Goal: Contribute content: Contribute content

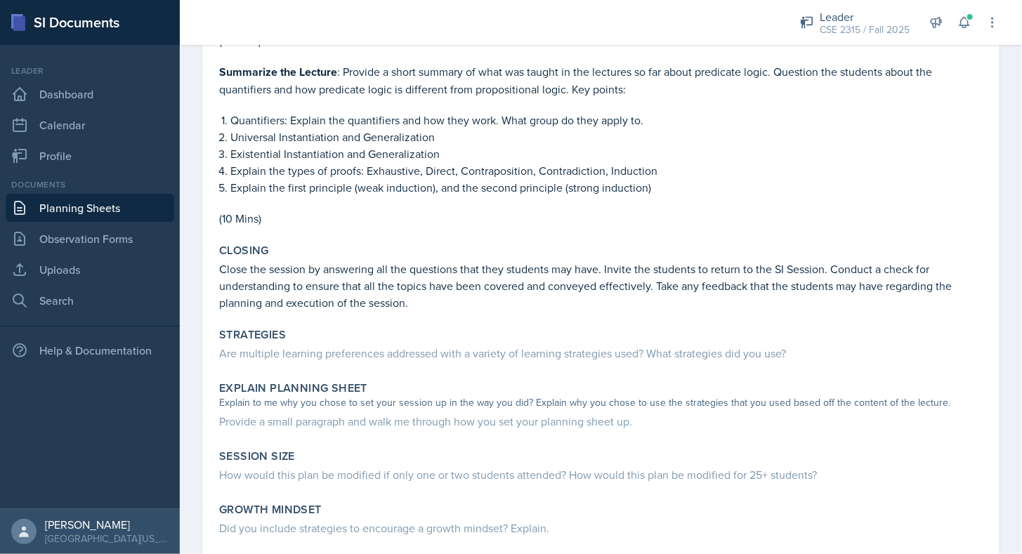
scroll to position [1375, 0]
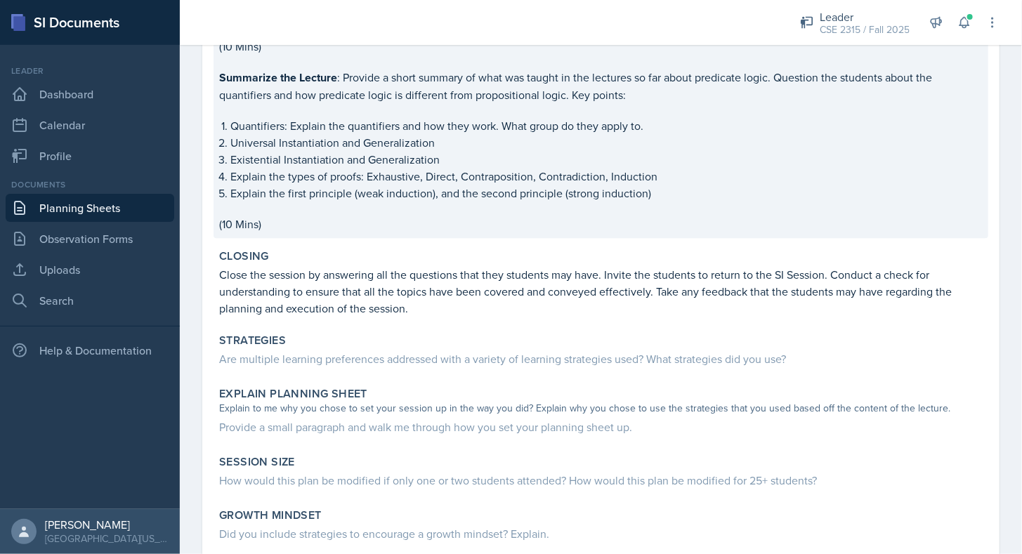
click at [364, 216] on p "(10 Mins)" at bounding box center [600, 224] width 763 height 17
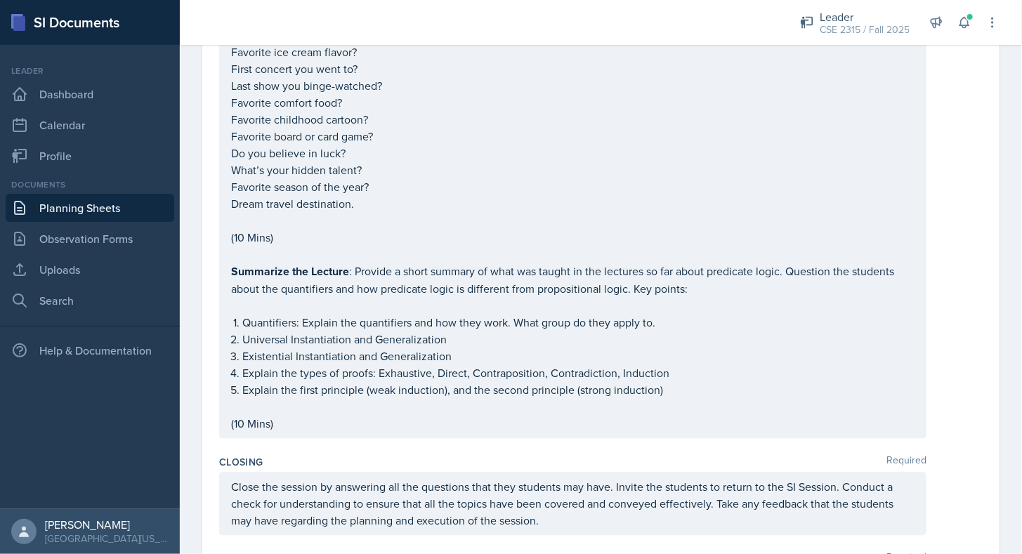
scroll to position [1273, 0]
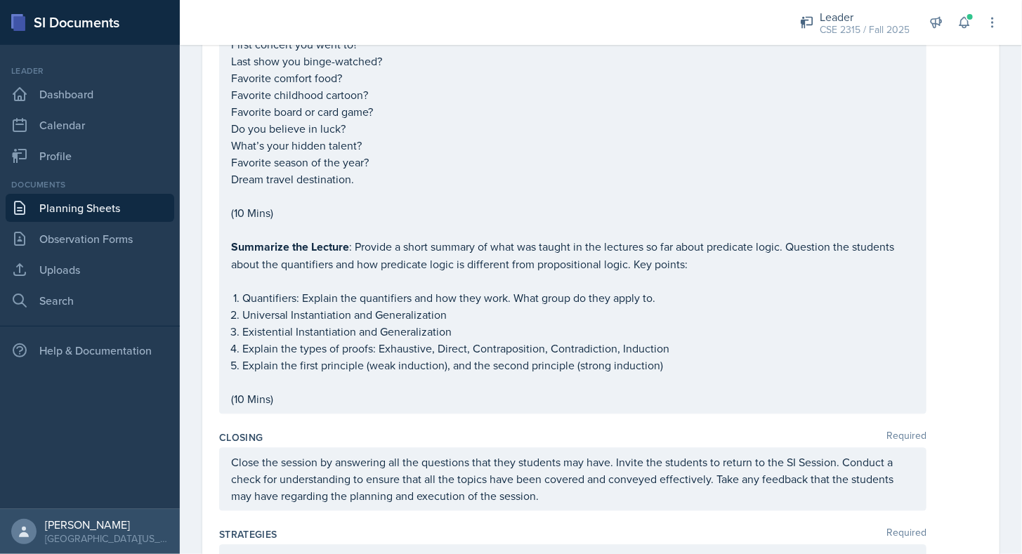
click at [303, 407] on p "(10 Mins)" at bounding box center [572, 398] width 683 height 17
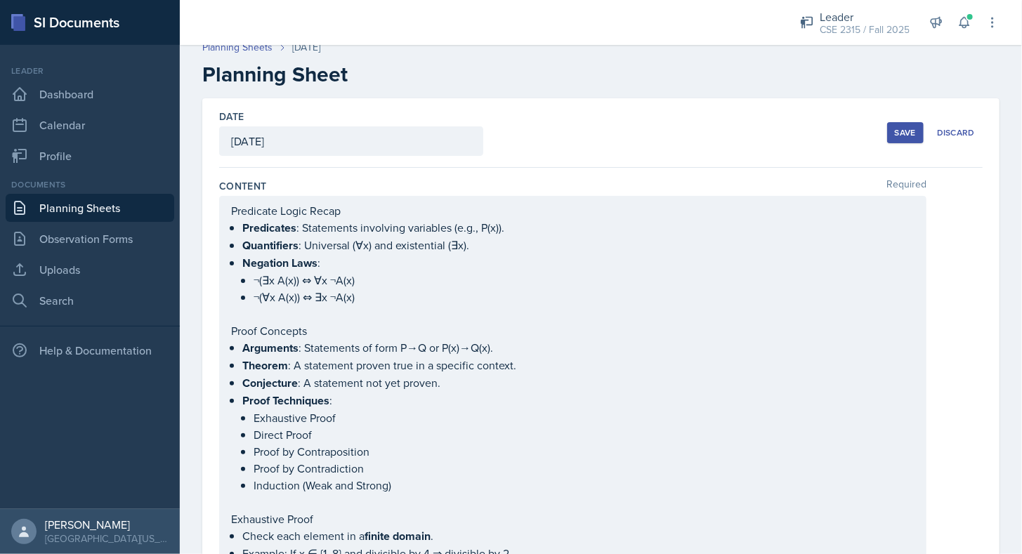
scroll to position [0, 0]
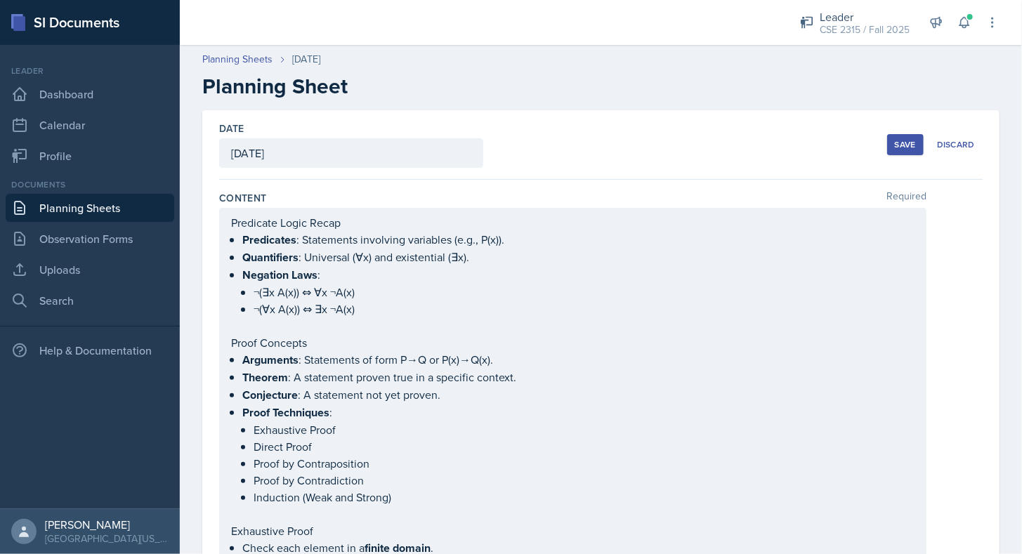
click at [133, 193] on div "Documents Planning Sheets Observation Forms Uploads Search" at bounding box center [90, 246] width 169 height 136
click at [131, 199] on link "Planning Sheets" at bounding box center [90, 208] width 169 height 28
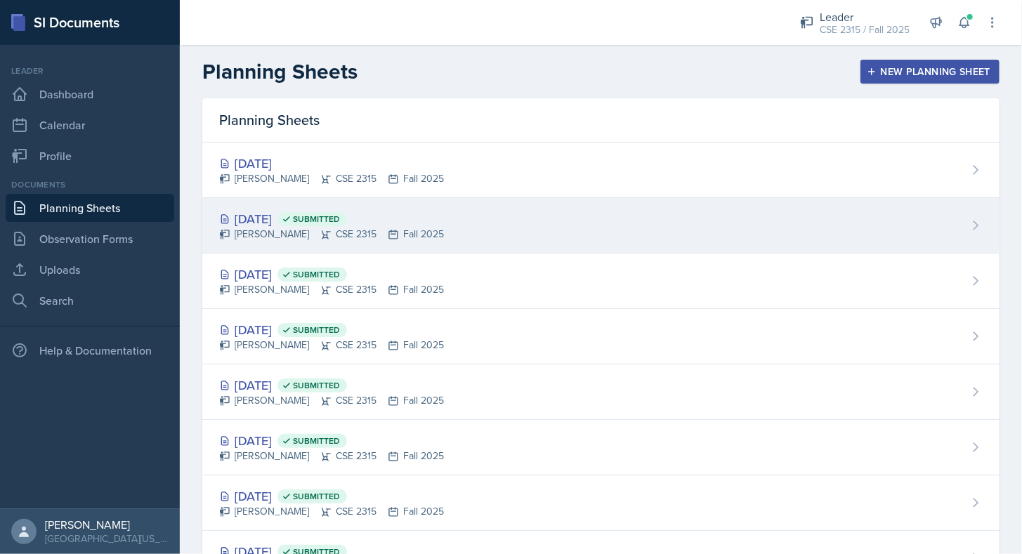
click at [327, 202] on div "[DATE] Submitted [PERSON_NAME] CSE 2315 Fall 2025" at bounding box center [600, 225] width 797 height 55
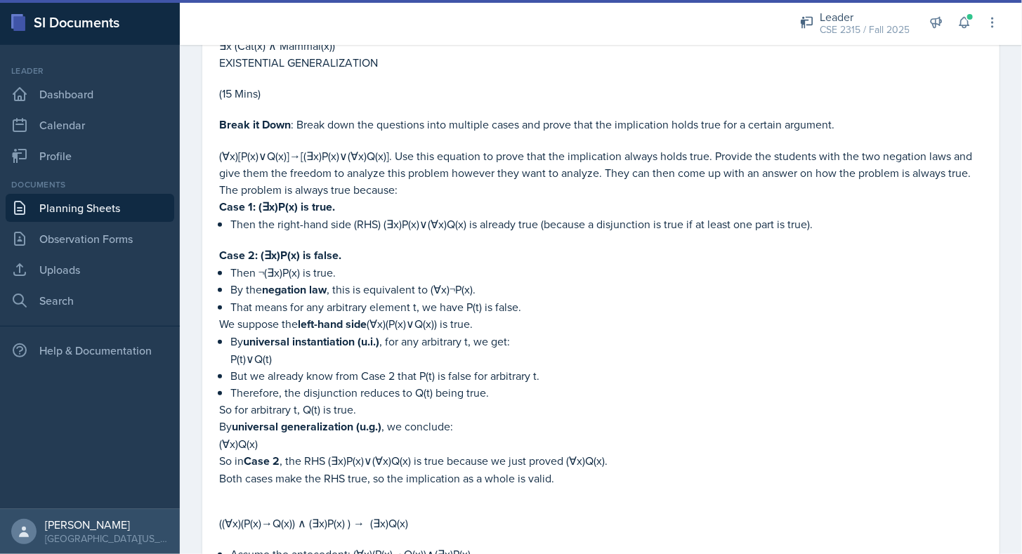
scroll to position [2776, 0]
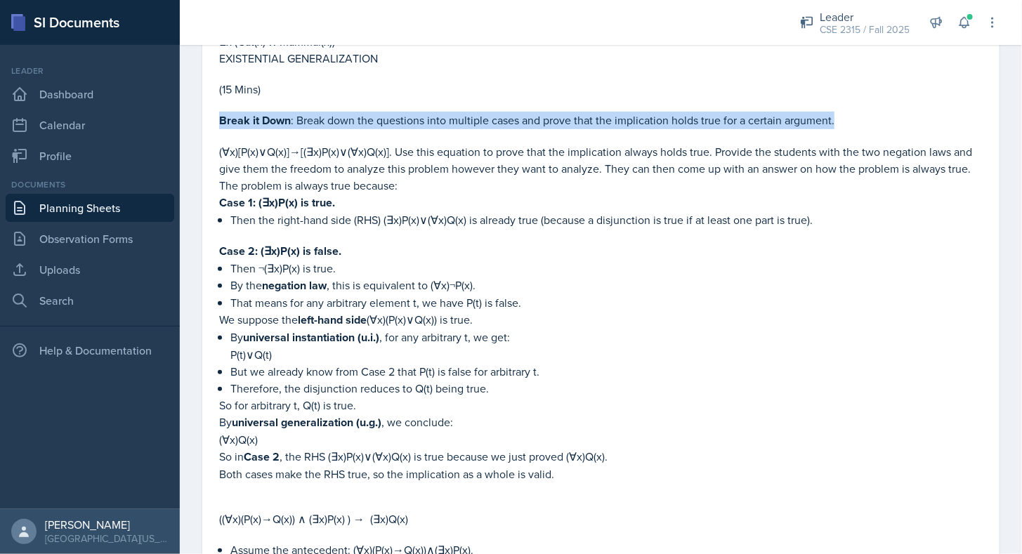
drag, startPoint x: 220, startPoint y: 109, endPoint x: 837, endPoint y: 101, distance: 617.4
click at [837, 112] on p "Break it Down : Break down the questions into multiple cases and prove that the…" at bounding box center [600, 121] width 763 height 18
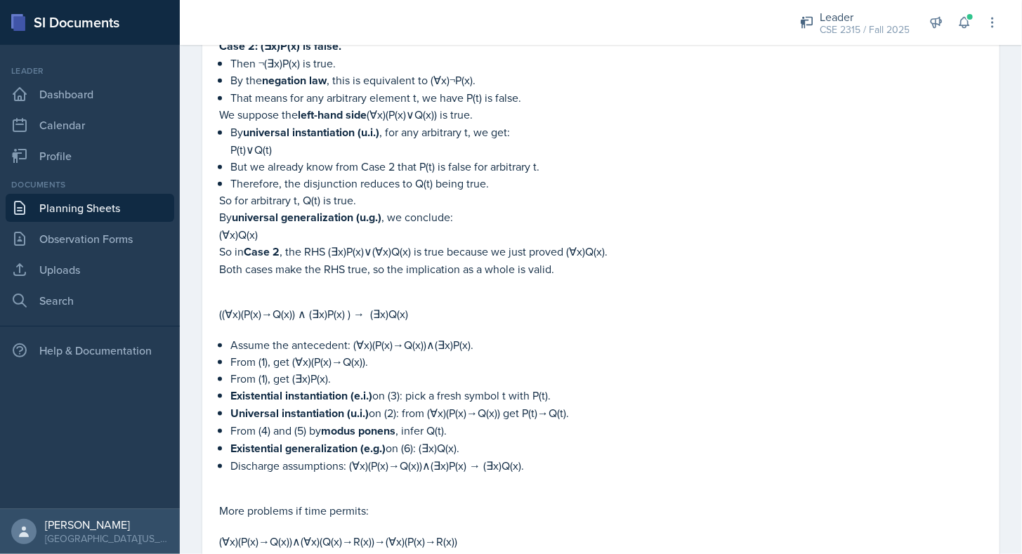
scroll to position [2981, 0]
copy p "Break it Down : Break down the questions into multiple cases and prove that the…"
click at [571, 277] on p at bounding box center [600, 284] width 763 height 14
click at [106, 202] on link "Planning Sheets" at bounding box center [90, 208] width 169 height 28
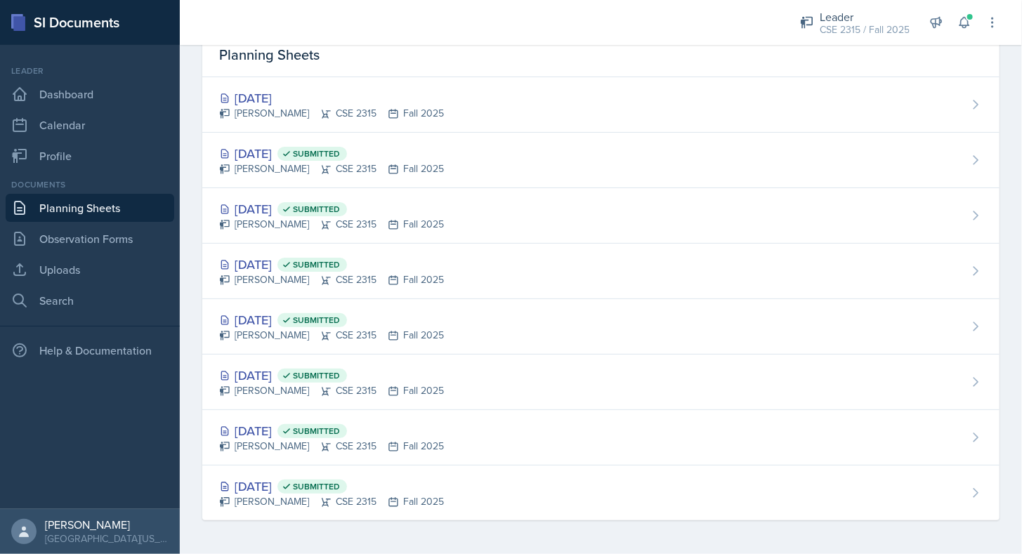
scroll to position [63, 0]
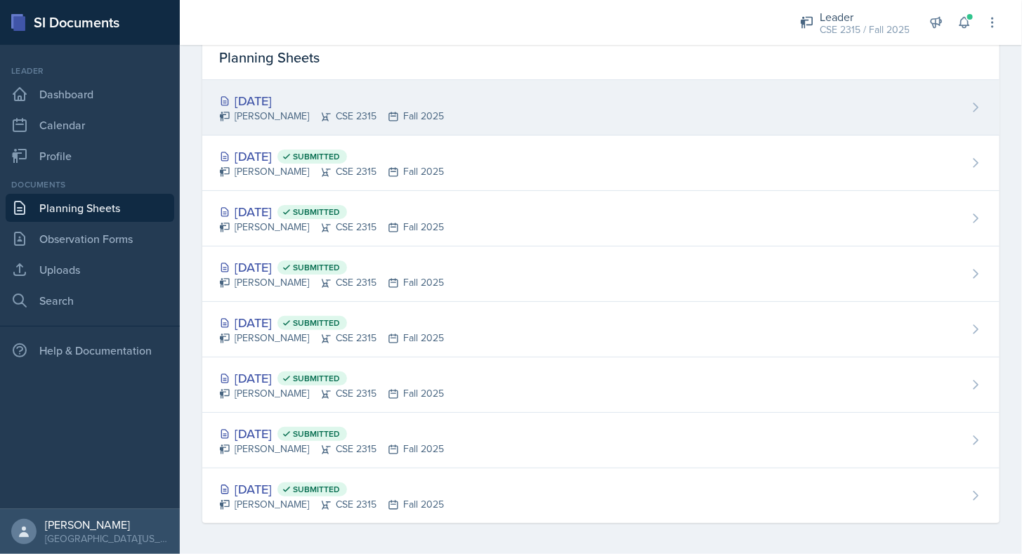
click at [339, 107] on div "[DATE]" at bounding box center [331, 100] width 225 height 19
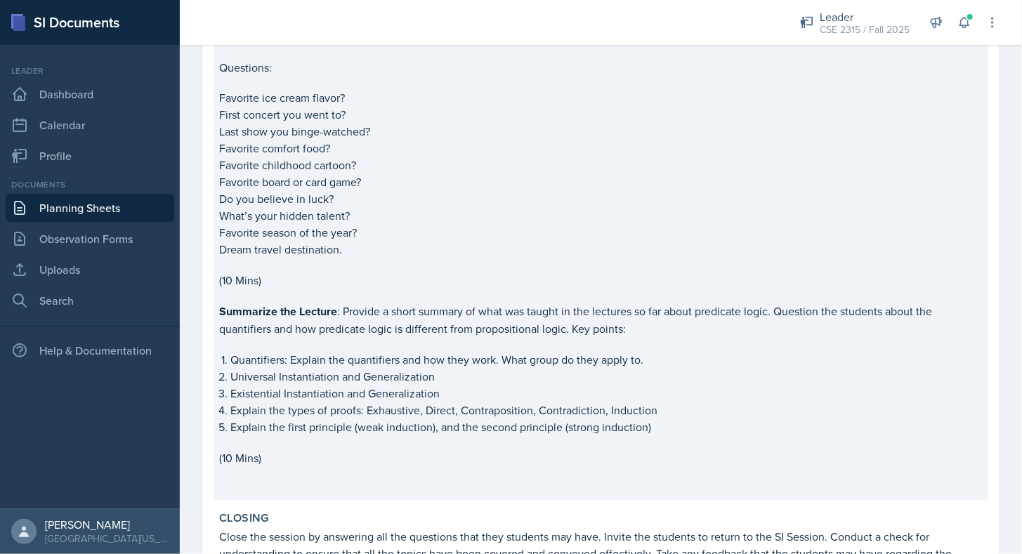
click at [386, 352] on p "Quantifiers: Explain the quantifiers and how they work. What group do they appl…" at bounding box center [606, 360] width 752 height 17
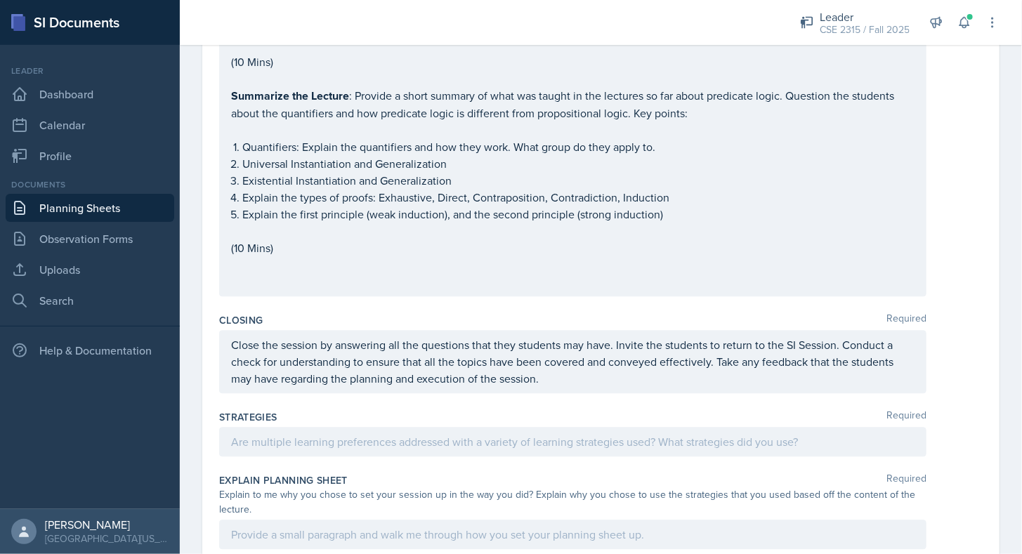
click at [302, 273] on p at bounding box center [572, 281] width 683 height 17
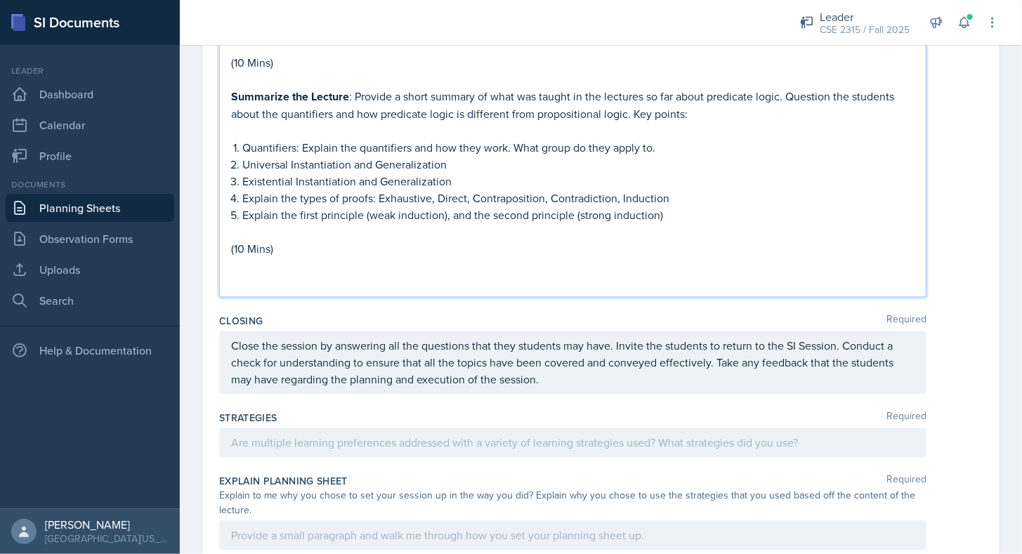
paste div
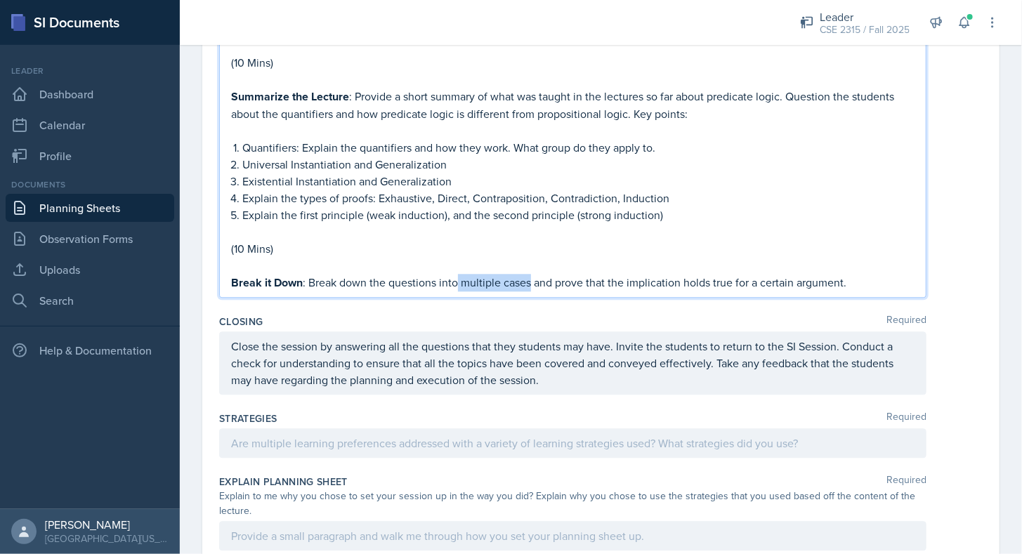
drag, startPoint x: 459, startPoint y: 271, endPoint x: 531, endPoint y: 269, distance: 72.4
click at [531, 274] on p "Break it Down : Break down the questions into multiple cases and prove that the…" at bounding box center [572, 283] width 683 height 18
click at [864, 275] on p "Break it Down : Break down the questions into smaller steps and prove that the …" at bounding box center [572, 283] width 683 height 18
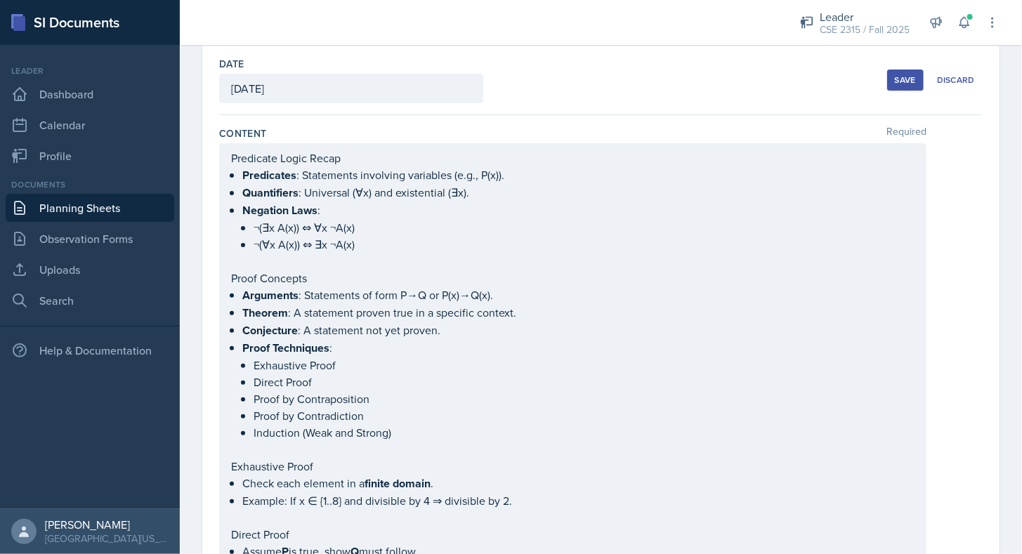
scroll to position [0, 0]
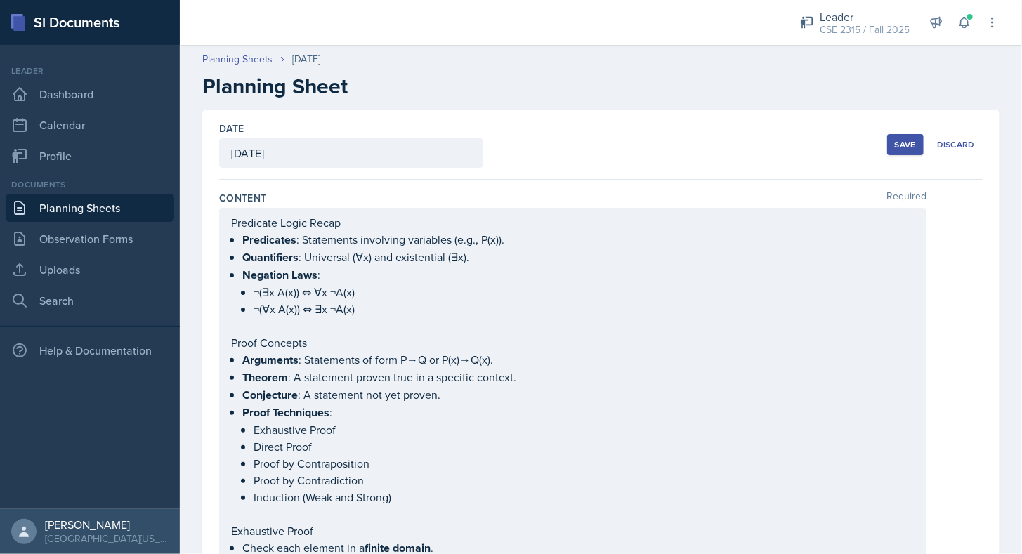
click at [902, 147] on div "Save" at bounding box center [905, 144] width 21 height 11
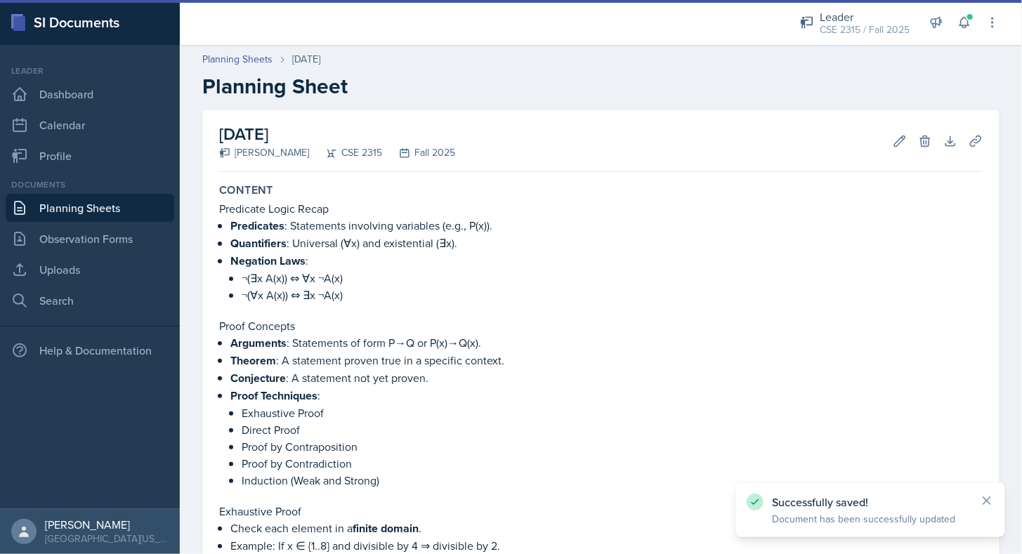
click at [124, 204] on link "Planning Sheets" at bounding box center [90, 208] width 169 height 28
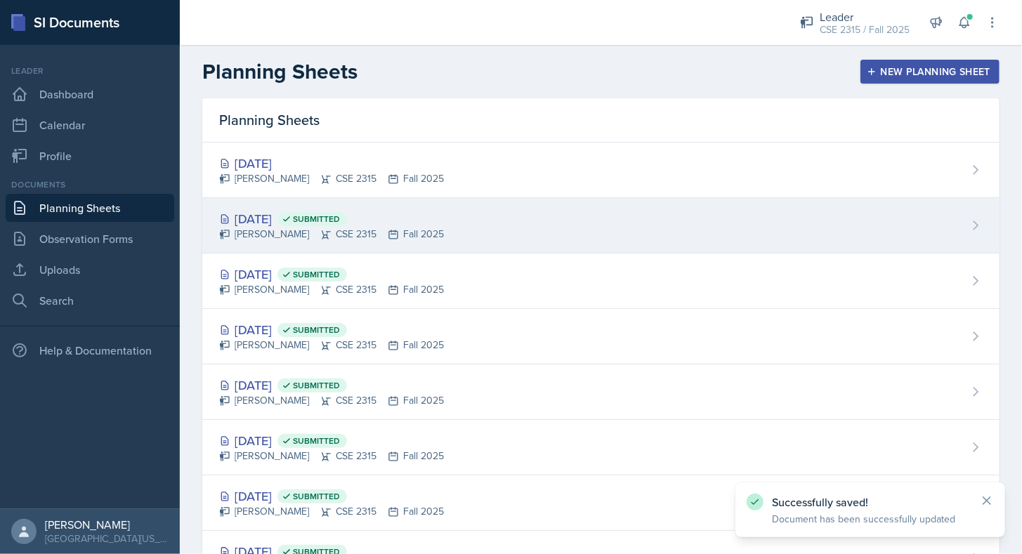
click at [298, 204] on div "[DATE] Submitted [PERSON_NAME] CSE 2315 Fall 2025" at bounding box center [600, 225] width 797 height 55
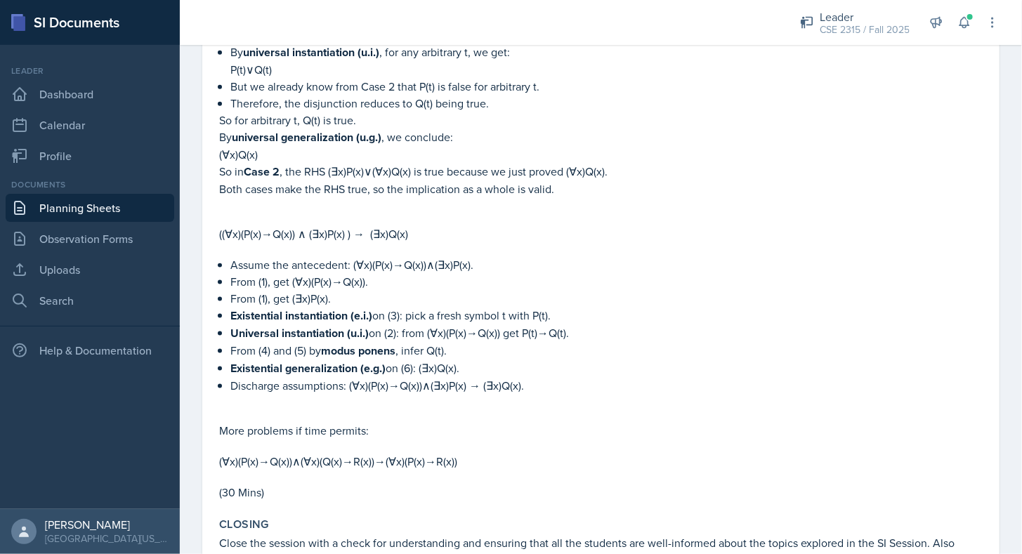
scroll to position [3059, 0]
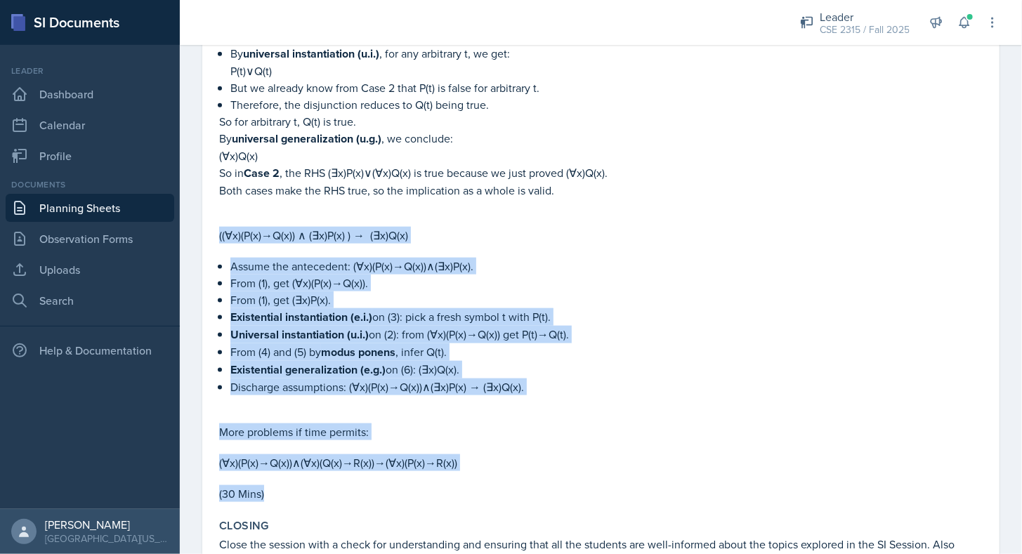
drag, startPoint x: 219, startPoint y: 214, endPoint x: 461, endPoint y: 468, distance: 351.2
copy div "((∀x)(P(x)→Q(x)) ∧ (∃x)P(x) ) → (∃x)Q(x) Assume the antecedent: (∀x)(P(x)→Q(x))…"
click at [461, 485] on p "(30 Mins)" at bounding box center [600, 493] width 763 height 17
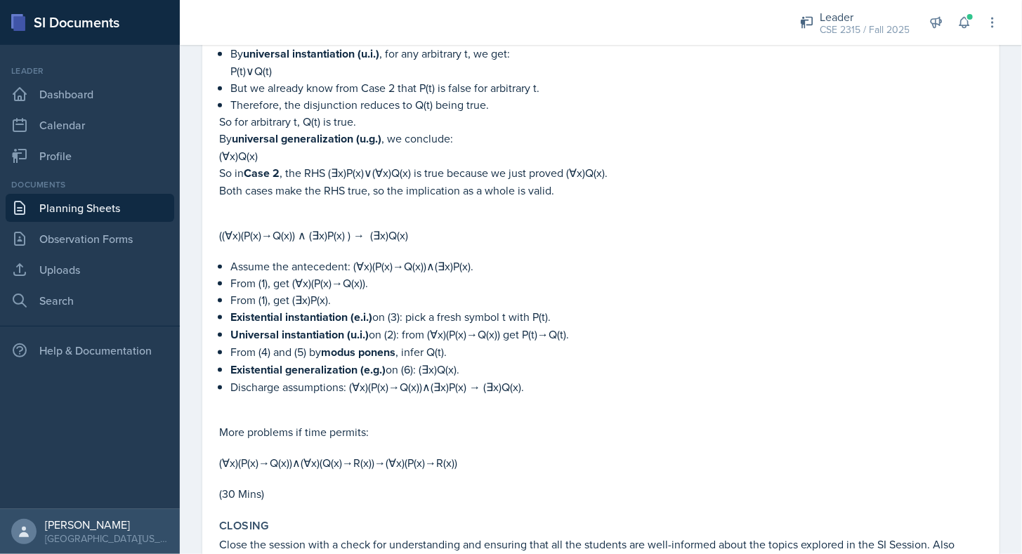
click at [89, 211] on link "Planning Sheets" at bounding box center [90, 208] width 169 height 28
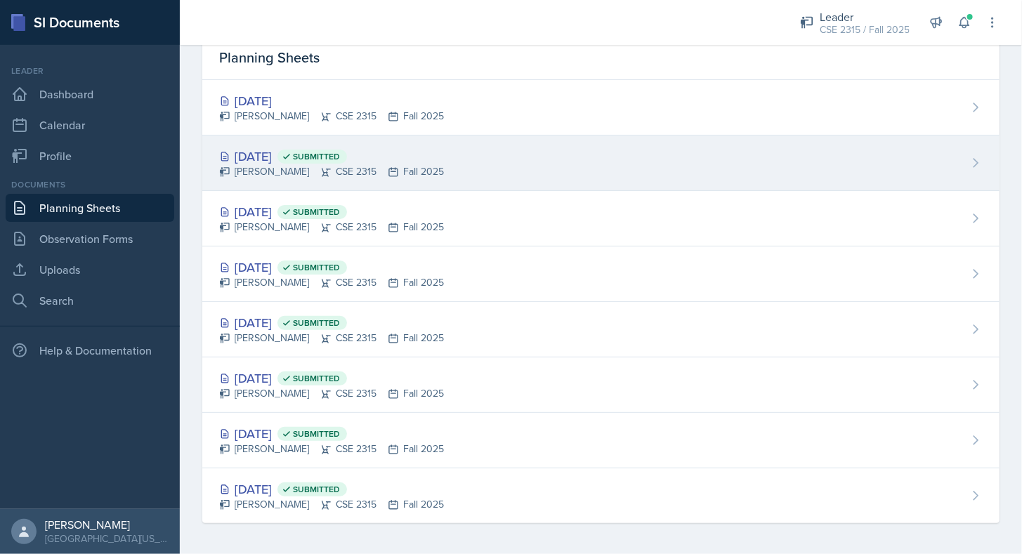
click at [281, 147] on div "[DATE] Submitted" at bounding box center [331, 156] width 225 height 19
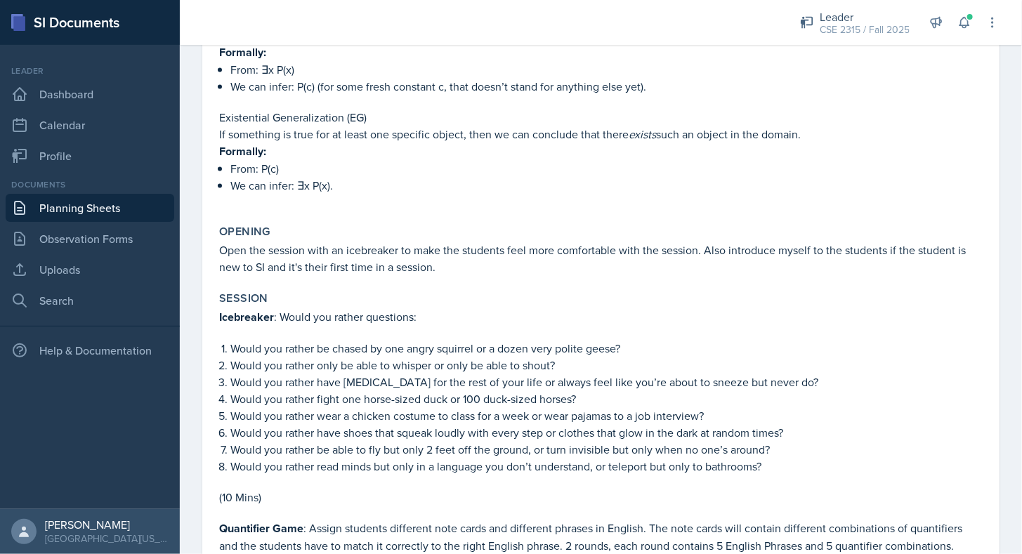
click at [135, 209] on link "Planning Sheets" at bounding box center [90, 208] width 169 height 28
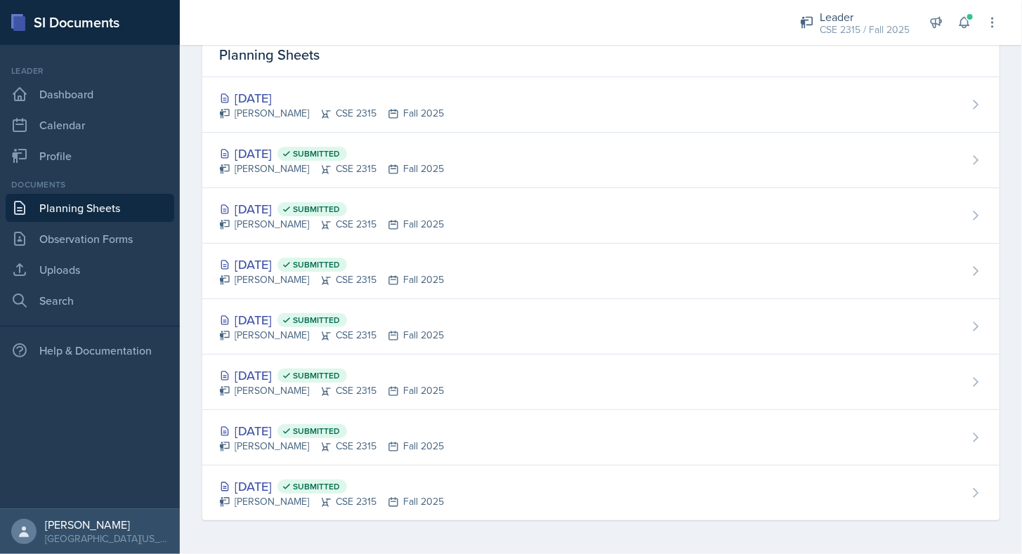
scroll to position [63, 0]
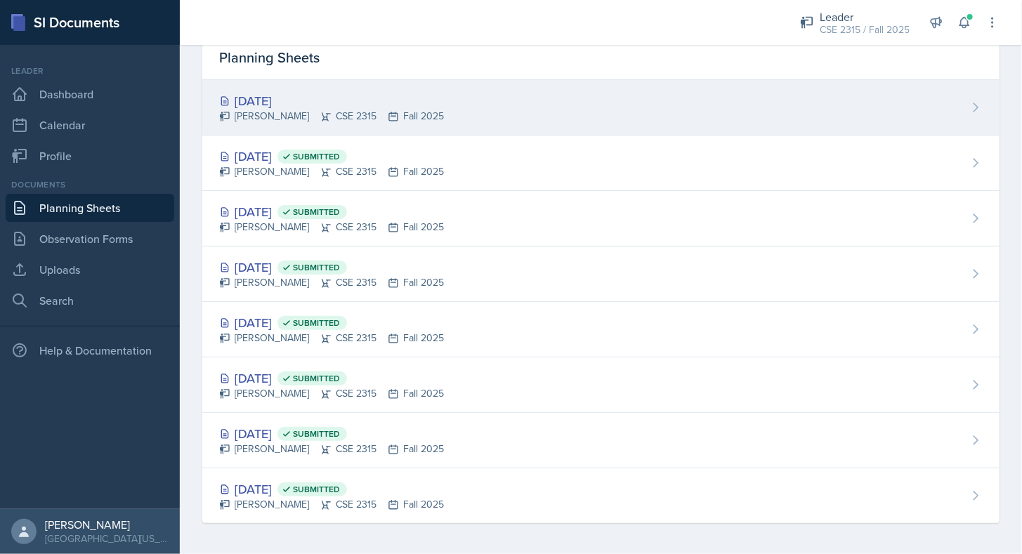
click at [341, 117] on div "[PERSON_NAME] CSE 2315 Fall 2025" at bounding box center [331, 116] width 225 height 15
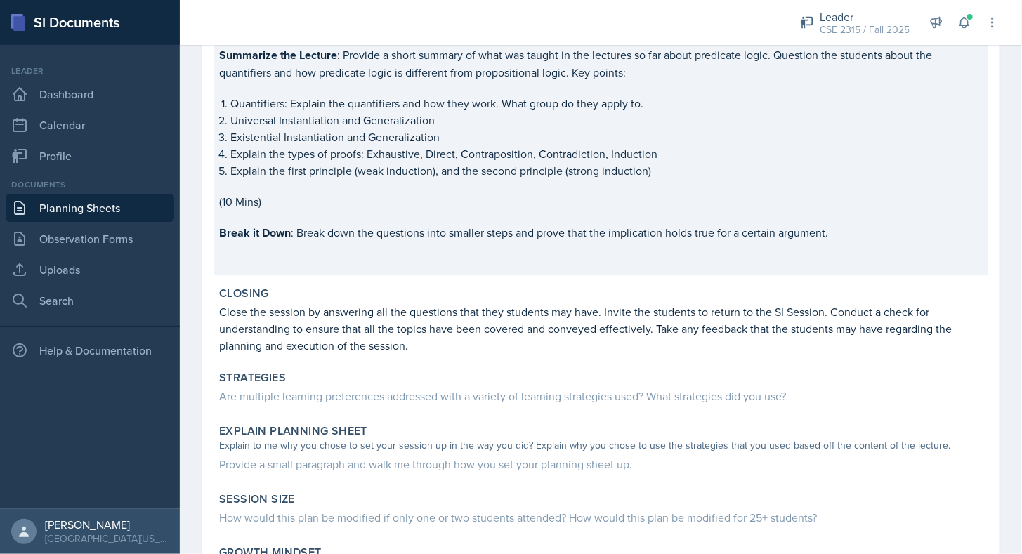
click at [388, 231] on p "Break it Down : Break down the questions into smaller steps and prove that the …" at bounding box center [600, 233] width 763 height 18
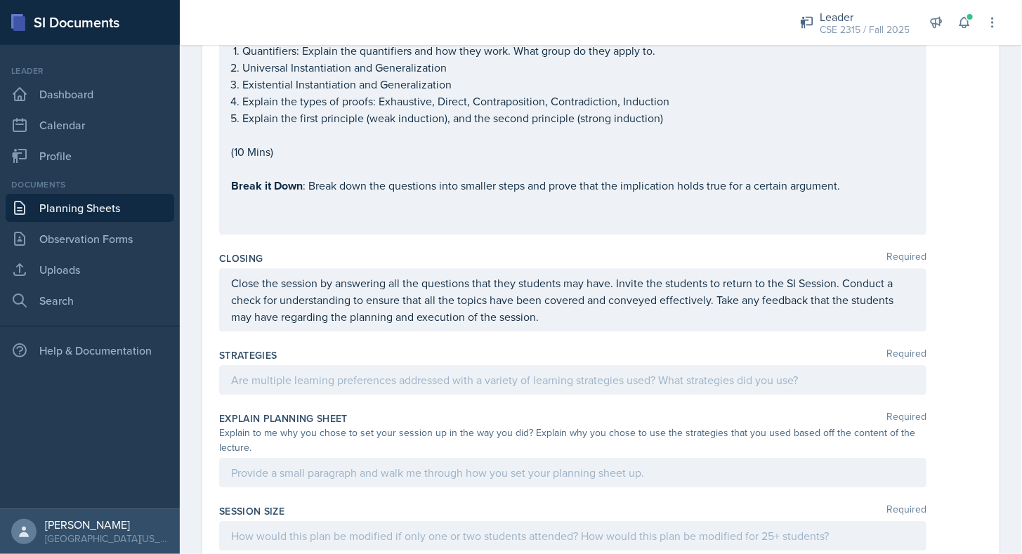
click at [319, 211] on p at bounding box center [572, 219] width 683 height 17
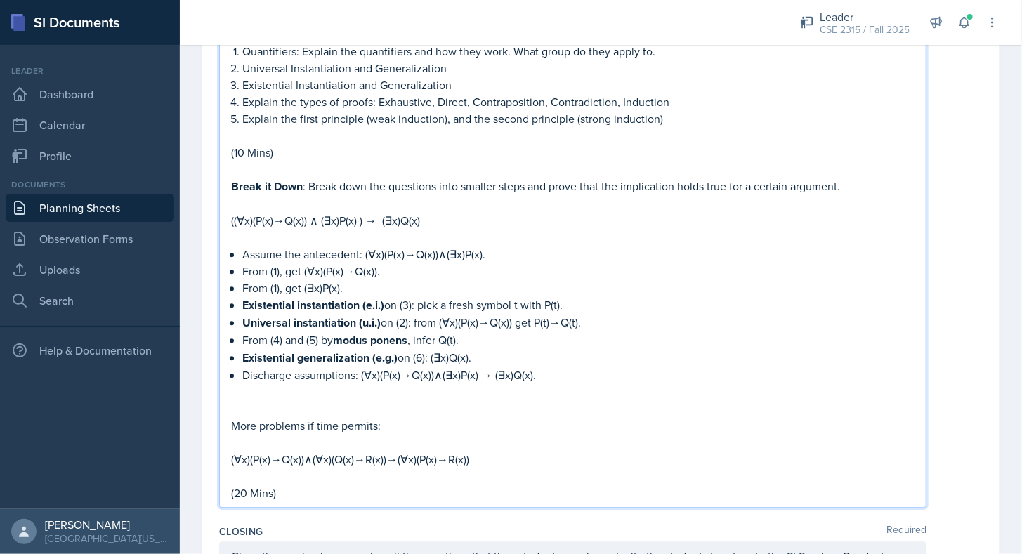
click at [464, 451] on p "(∀x)(P(x)→Q(x))∧(∀x)(Q(x)→R(x))→(∀x)(P(x)→R(x))" at bounding box center [572, 459] width 683 height 17
drag, startPoint x: 405, startPoint y: 404, endPoint x: 235, endPoint y: 385, distance: 171.0
click at [235, 385] on div "Icebreaker : Speed Rounds. Ask the students multiple questions which the studen…" at bounding box center [572, 94] width 683 height 814
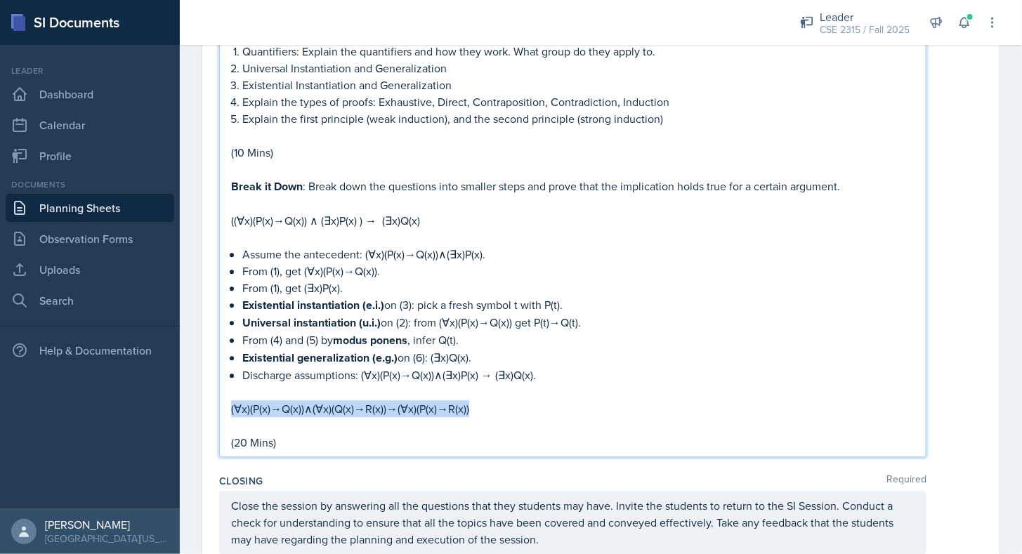
drag, startPoint x: 475, startPoint y: 396, endPoint x: 218, endPoint y: 392, distance: 257.8
copy p "(∀x)(P(x)→Q(x))∧(∀x)(Q(x)→R(x))→(∀x)(P(x)→R(x))"
click at [287, 400] on p "(∀x)(P(x)→Q(x))∧(∀x)(Q(x)→R(x))→(∀x)(P(x)→R(x))" at bounding box center [572, 408] width 683 height 17
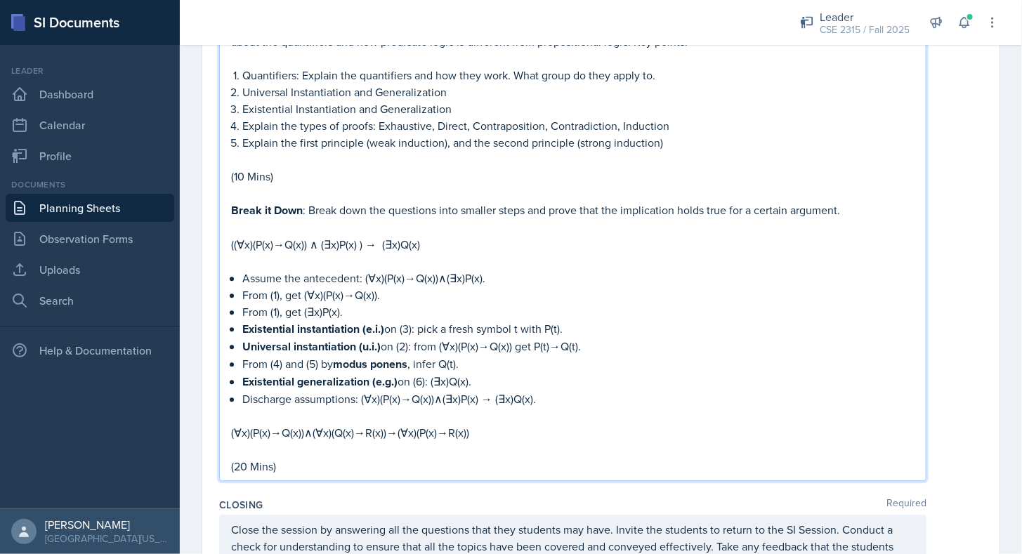
scroll to position [1544, 0]
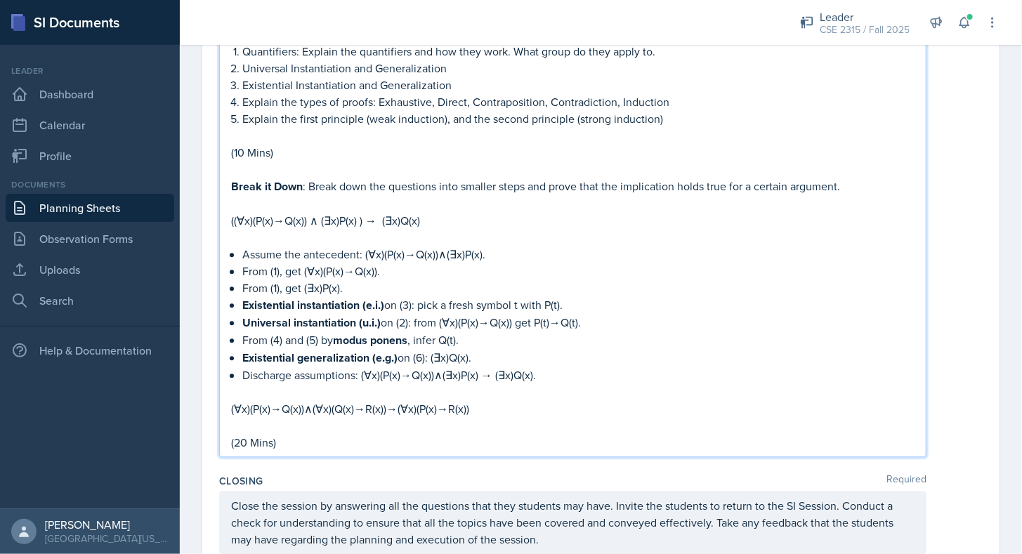
click at [493, 400] on p "(∀x)(P(x)→Q(x))∧(∀x)(Q(x)→R(x))→(∀x)(P(x)→R(x))" at bounding box center [572, 408] width 683 height 17
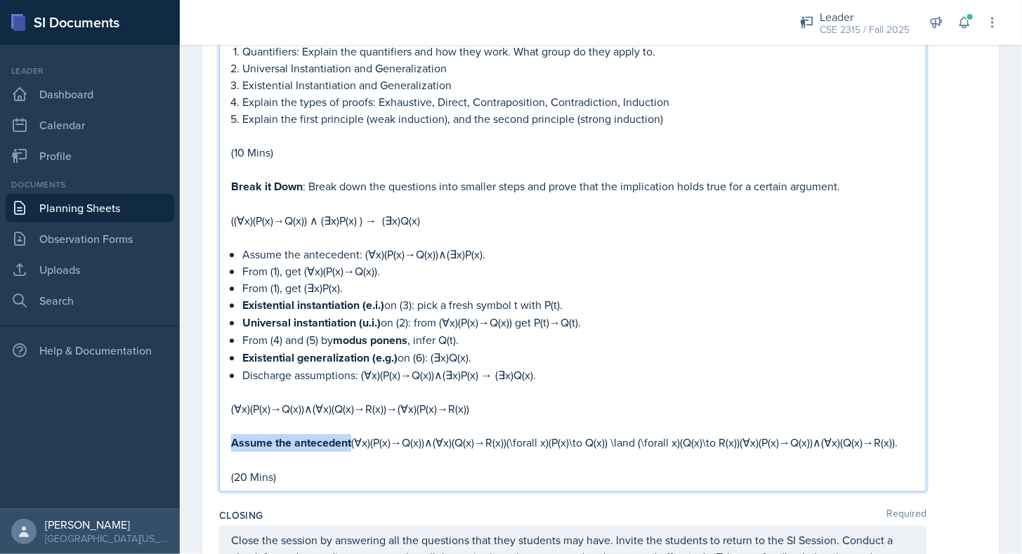
drag, startPoint x: 232, startPoint y: 428, endPoint x: 352, endPoint y: 434, distance: 119.5
click at [352, 434] on p "Assume the antecedent (∀x)(P(x)→Q(x))∧(∀x)(Q(x)→R(x))(\forall x)(P(x)\to Q(x)) …" at bounding box center [572, 443] width 683 height 18
click at [507, 434] on p "Assume the antecedent: (∀x)(P(x)→Q(x))∧(∀x)(Q(x)→R(x))(\forall x)(P(x)\to Q(x))…" at bounding box center [572, 442] width 683 height 17
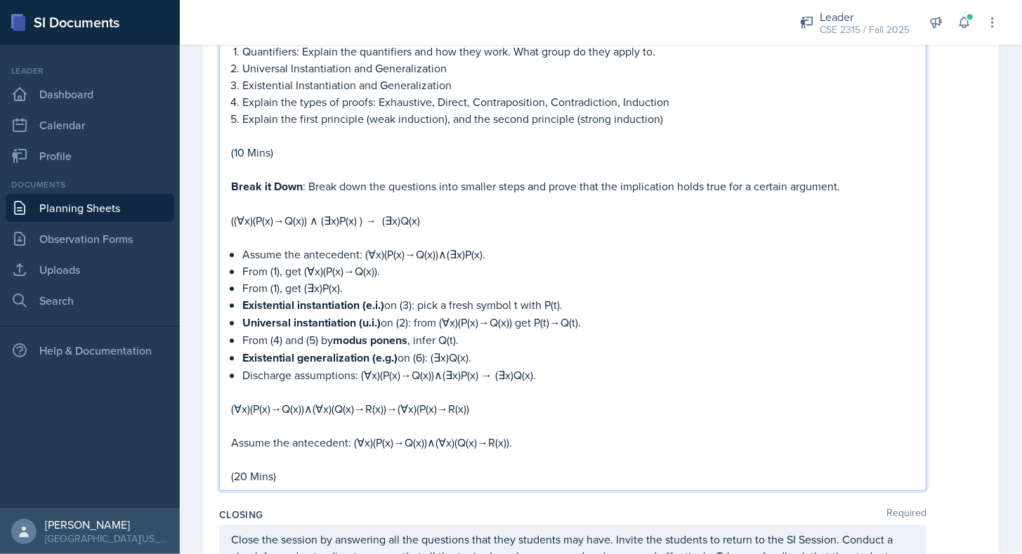
click at [525, 434] on p "Assume the antecedent: (∀x)(P(x)→Q(x))∧(∀x)(Q(x)→R(x))." at bounding box center [572, 442] width 683 height 17
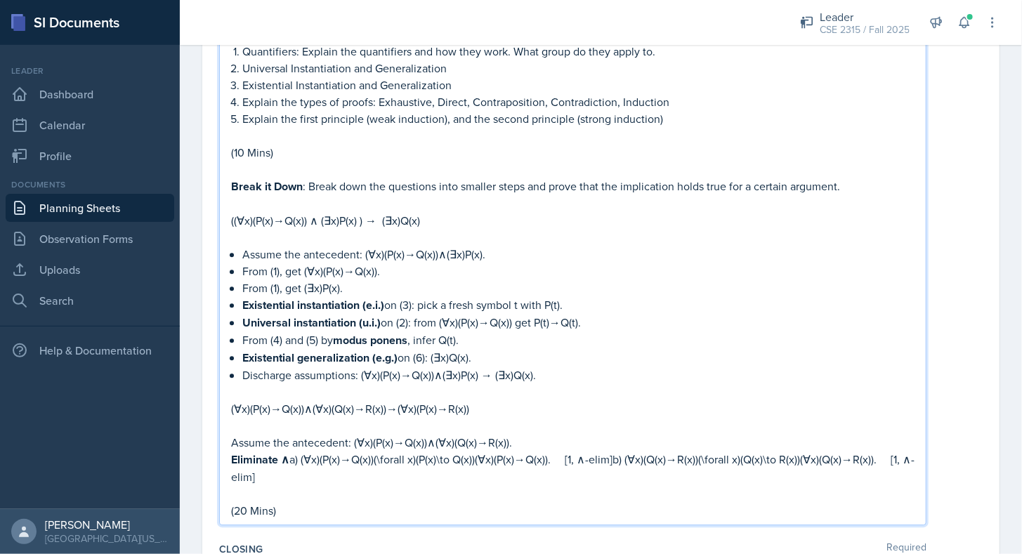
click at [289, 452] on strong "Eliminate ∧" at bounding box center [260, 460] width 58 height 16
click at [338, 451] on p "Eliminate ∧ : a) (∀x)(P(x)→Q(x))(\forall x)(P(x)\to Q(x))(∀x)(P(x)→Q(x)).  [1, …" at bounding box center [572, 468] width 683 height 34
click at [615, 451] on p "Eliminate ∧ : a) (∀x)(P(x)→Q(x))(\forall x)(P(x)\to Q(x))(∀x)(P(x)→Q(x)).  [1, …" at bounding box center [572, 468] width 683 height 34
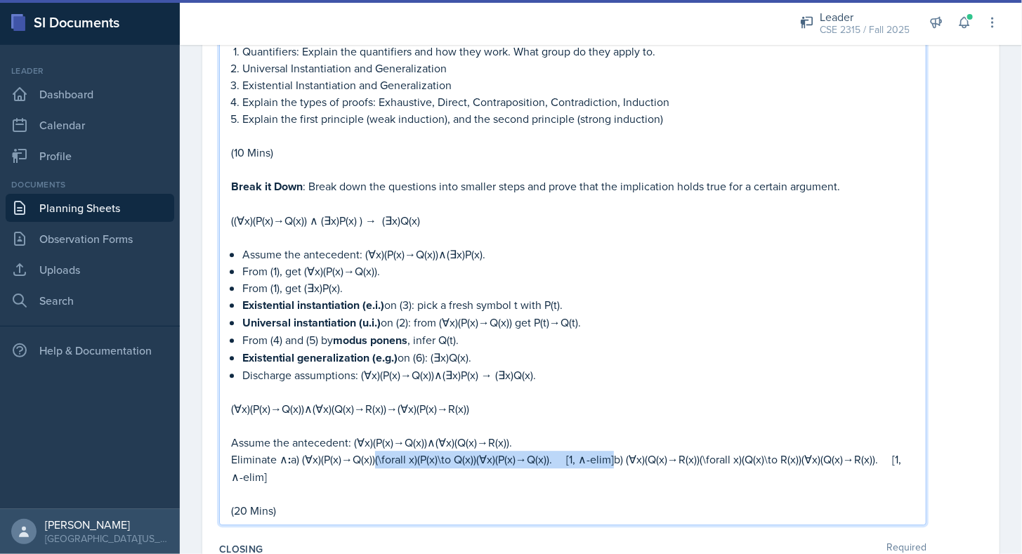
drag, startPoint x: 615, startPoint y: 450, endPoint x: 378, endPoint y: 451, distance: 237.4
click at [378, 451] on p "Eliminate ∧ : a) (∀x)(P(x)→Q(x))(\forall x)(P(x)\to Q(x))(∀x)(P(x)→Q(x)).  [1, …" at bounding box center [572, 468] width 683 height 34
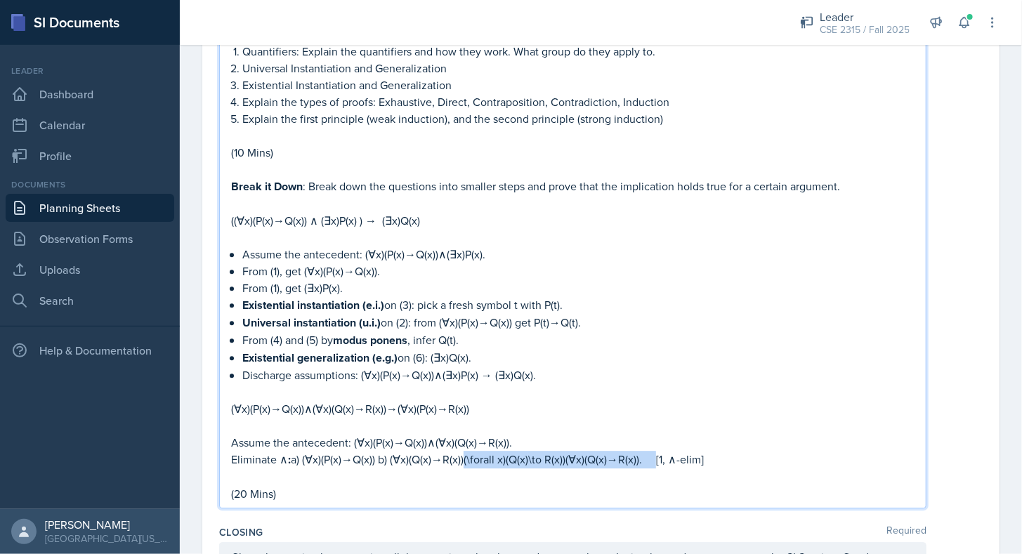
drag, startPoint x: 465, startPoint y: 448, endPoint x: 654, endPoint y: 449, distance: 188.9
click at [654, 451] on p "Eliminate ∧ : a) (∀x)(P(x)→Q(x)) b) (∀x)(Q(x)→R(x))(\forall x)(Q(x)\to R(x))(∀x…" at bounding box center [572, 460] width 683 height 18
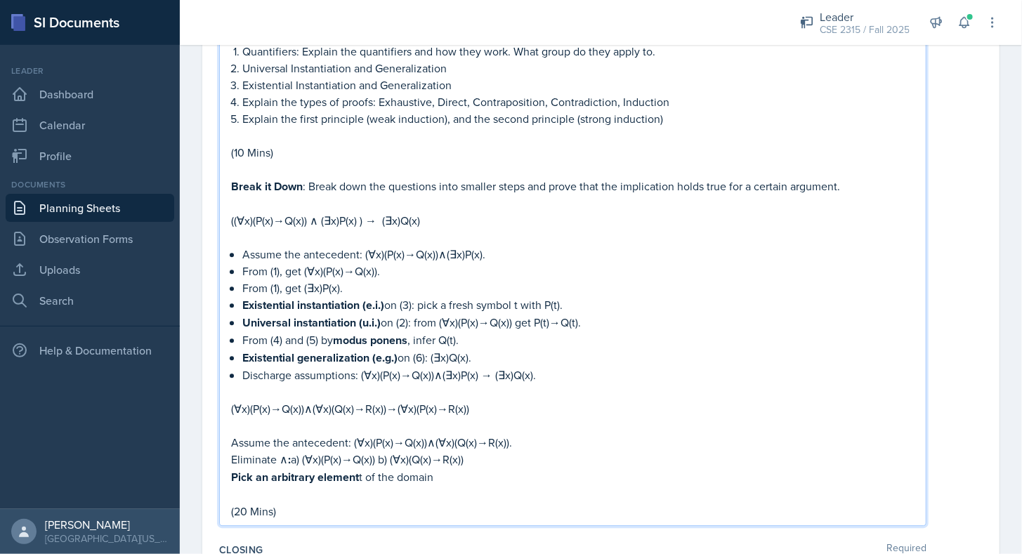
click at [461, 468] on p "Pick an arbitrary element t of the domain" at bounding box center [572, 477] width 683 height 18
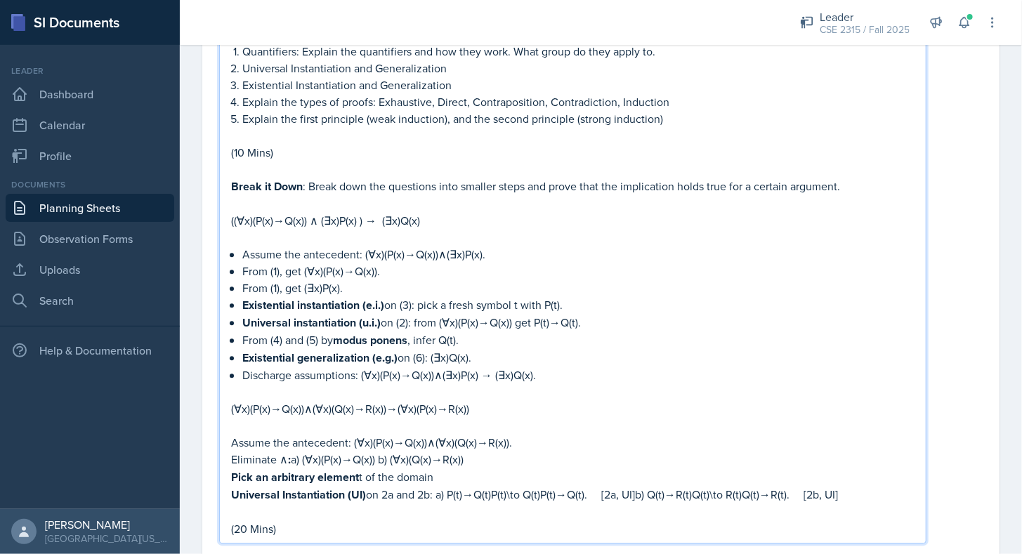
click at [587, 486] on p "Universal Instantiation (UI) on 2a and 2b: a) P(t)→Q(t)P(t)\to Q(t)P(t)→Q(t).  …" at bounding box center [572, 495] width 683 height 18
click at [590, 486] on p "Universal Instantiation (UI) on 2a and 2b: a) P(t)→Q(t). [2a, UI] b) Q(t)→R(t)Q…" at bounding box center [572, 495] width 683 height 18
click at [606, 486] on p "Universal Instantiation (UI) on 2a and 2b: a) P(t)→Q(t). [2a, UI] b) Q(t)→R(t).…" at bounding box center [572, 495] width 683 height 18
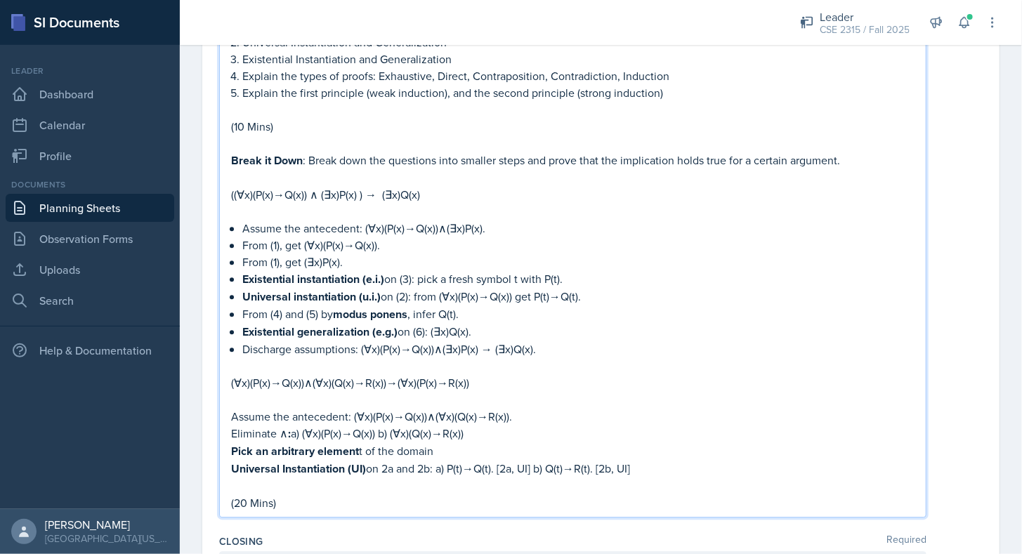
scroll to position [1578, 0]
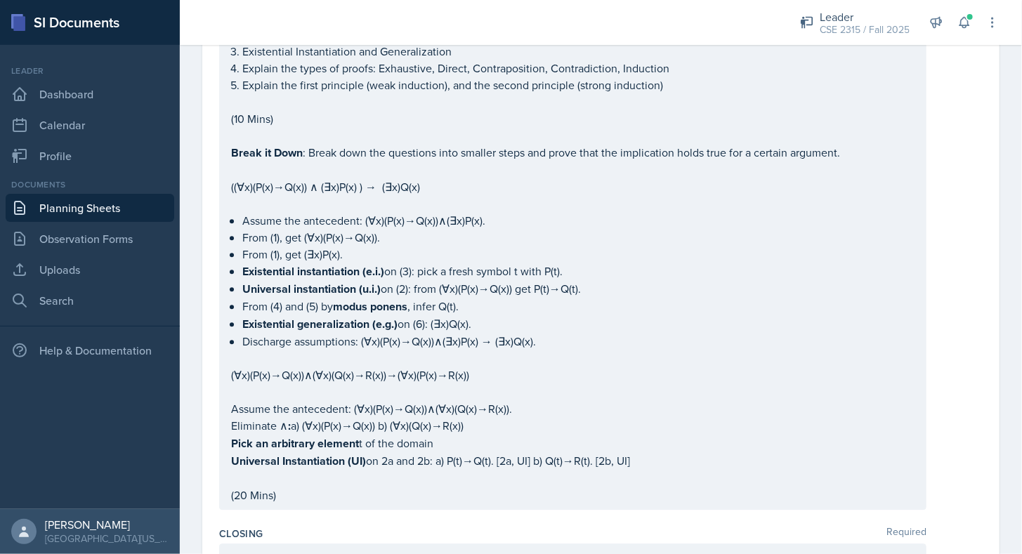
drag, startPoint x: 226, startPoint y: 208, endPoint x: 494, endPoint y: 291, distance: 280.3
click at [494, 291] on div "Icebreaker : Speed Rounds. Ask the students multiple questions which the studen…" at bounding box center [572, 66] width 707 height 887
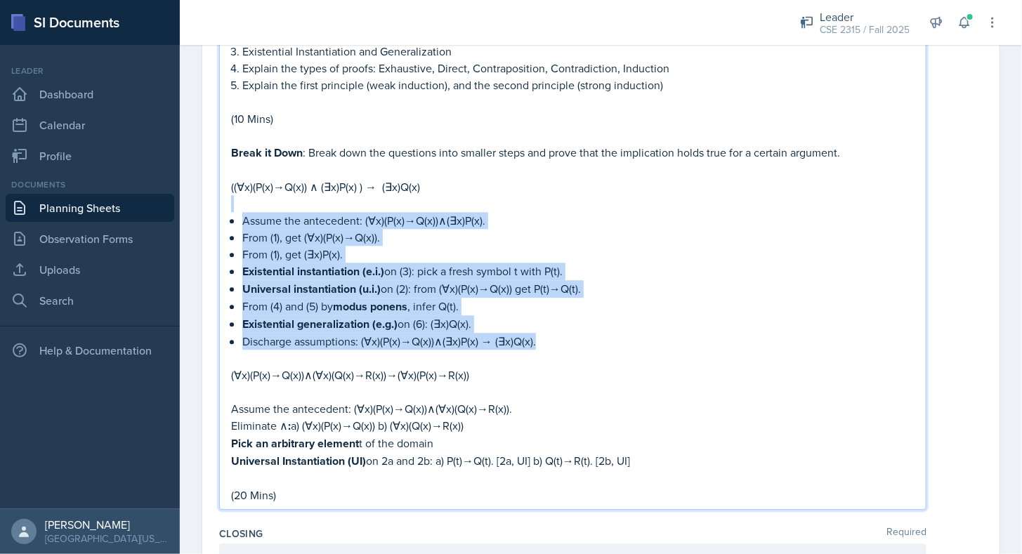
drag, startPoint x: 567, startPoint y: 329, endPoint x: 225, endPoint y: 199, distance: 365.9
click at [225, 199] on div "Icebreaker : Speed Rounds. Ask the students multiple questions which the studen…" at bounding box center [572, 66] width 707 height 887
copy div "Assume the antecedent: (∀x)(P(x)→Q(x))∧(∃x)P(x). From (1), get (∀x)(P(x)→Q(x)).…"
click at [333, 246] on p "From (1), get (∃x)P(x)." at bounding box center [578, 254] width 672 height 17
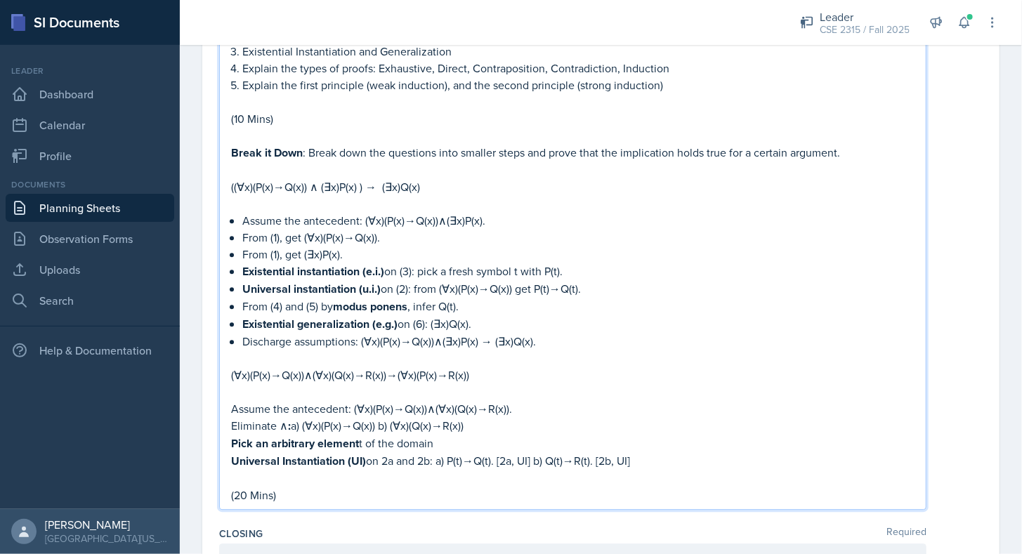
drag, startPoint x: 234, startPoint y: 395, endPoint x: 646, endPoint y: 440, distance: 414.8
click at [646, 440] on div "Icebreaker : Speed Rounds. Ask the students multiple questions which the studen…" at bounding box center [572, 79] width 683 height 850
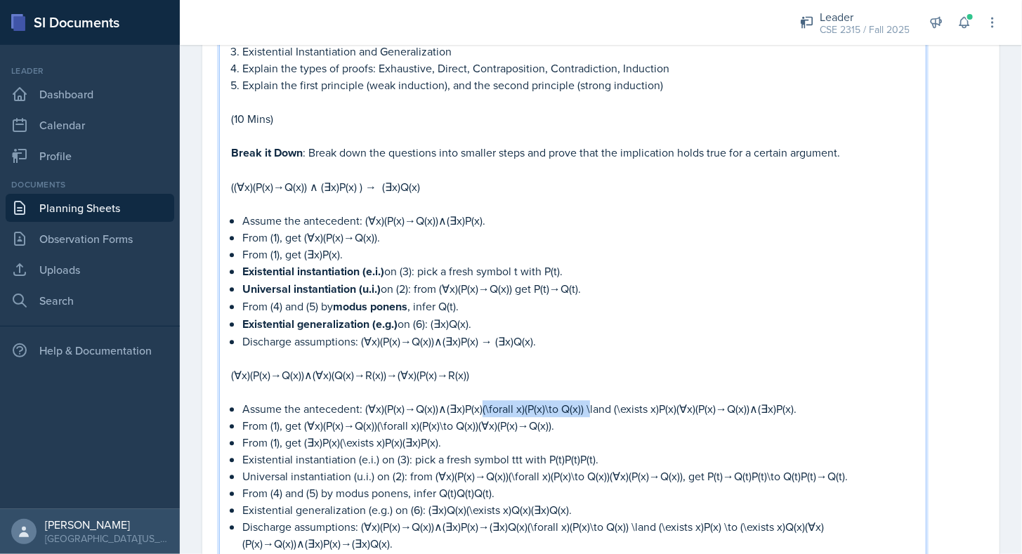
drag, startPoint x: 482, startPoint y: 398, endPoint x: 589, endPoint y: 398, distance: 106.8
click at [589, 400] on p "Assume the antecedent: (∀x)(P(x)→Q(x))∧(∃x)P(x)(\forall x)(P(x)\to Q(x)) \land …" at bounding box center [578, 408] width 672 height 17
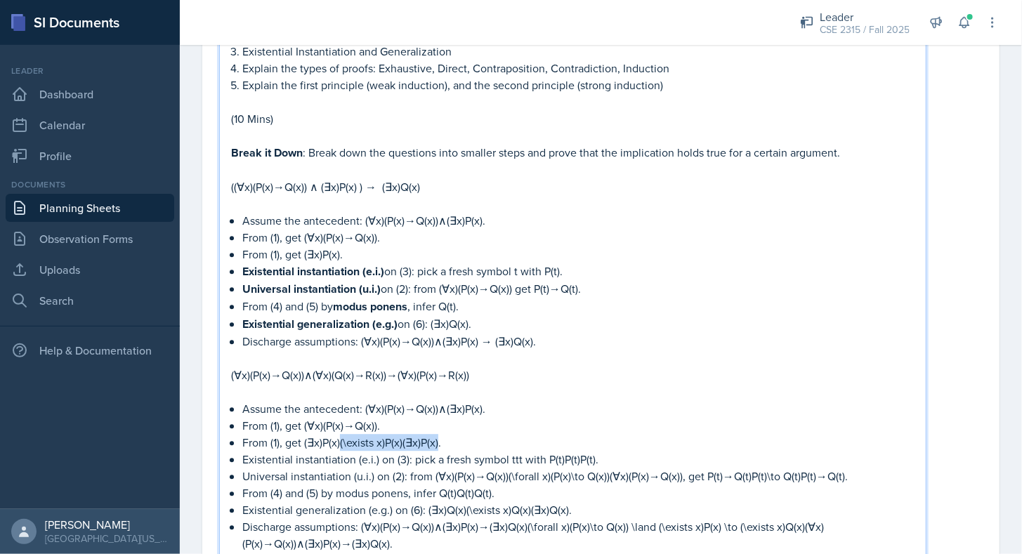
drag, startPoint x: 340, startPoint y: 431, endPoint x: 437, endPoint y: 431, distance: 96.9
click at [437, 434] on p "From (1), get (∃x)P(x)(\exists x)P(x)(∃x)P(x)." at bounding box center [578, 442] width 672 height 17
click at [594, 451] on p "Existential instantiation (e.i.) on (3): pick a fresh symbol ttt with P(t)P(t)P…" at bounding box center [578, 459] width 672 height 17
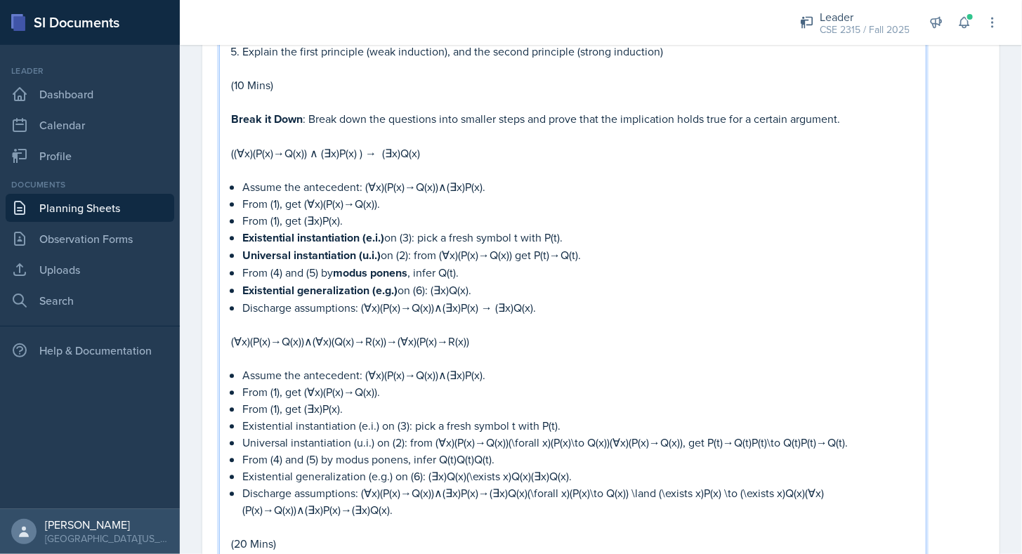
scroll to position [1615, 0]
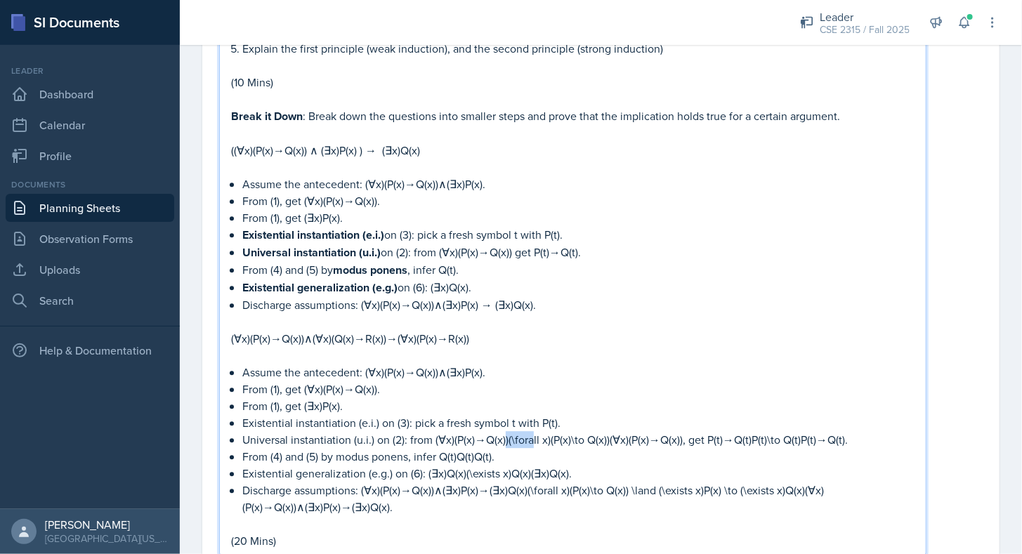
drag, startPoint x: 506, startPoint y: 428, endPoint x: 532, endPoint y: 429, distance: 26.0
click at [532, 431] on p "Universal instantiation (u.i.) on (2): from (∀x)(P(x)→Q(x))(\forall x)(P(x)\to …" at bounding box center [578, 439] width 672 height 17
drag, startPoint x: 574, startPoint y: 422, endPoint x: 665, endPoint y: 431, distance: 91.1
click at [665, 431] on p "Universal instantiation (u.i.) on (2): from (∀x)(P(x)→Q(x)), get P(t)→Q(t)P(t)\…" at bounding box center [578, 439] width 672 height 17
click at [492, 448] on p "From (4) and (5) by modus ponens, infer Q(t)Q(t)Q(t)." at bounding box center [578, 456] width 672 height 17
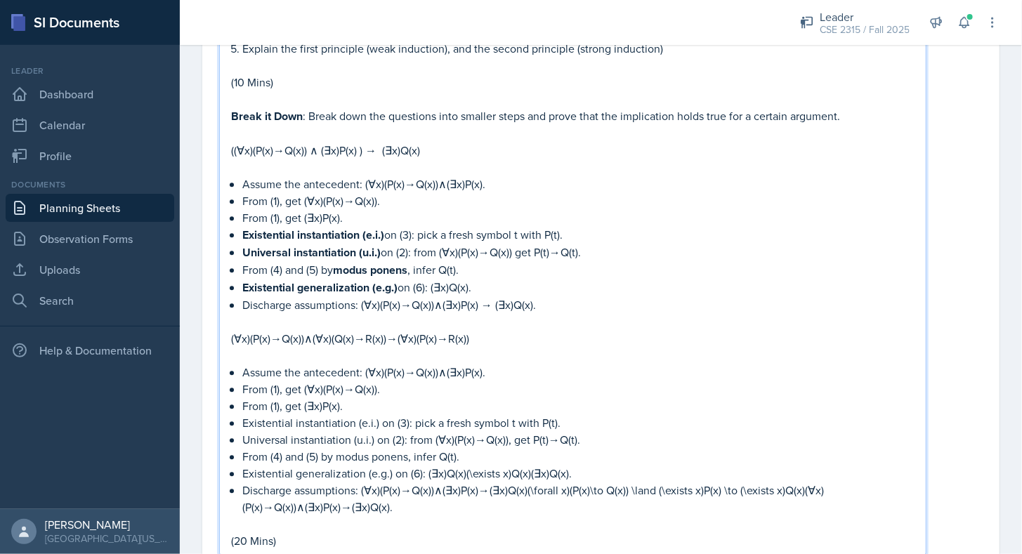
click at [565, 465] on p "Existential generalization (e.g.) on (6): (∃x)Q(x)(\exists x)Q(x)(∃x)Q(x)." at bounding box center [578, 473] width 672 height 17
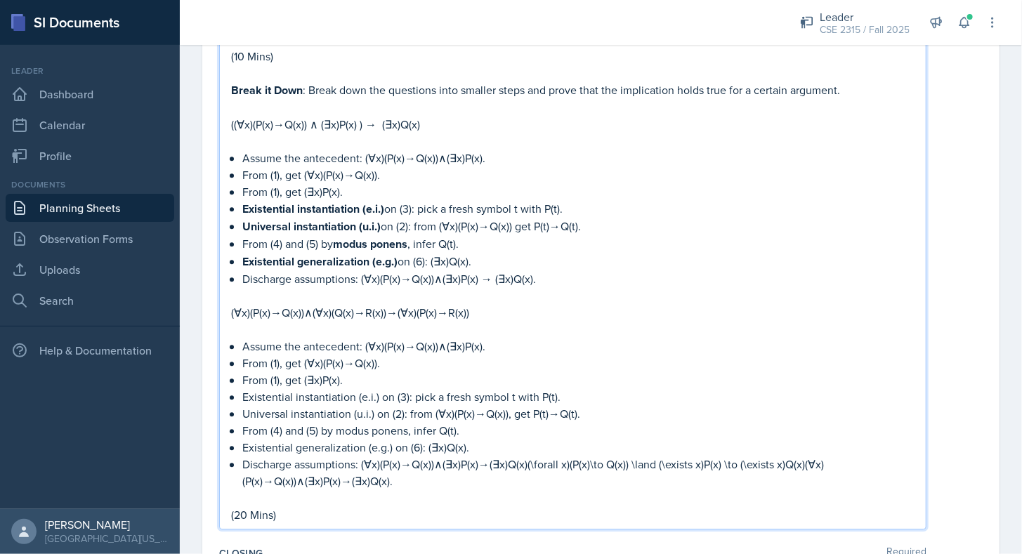
scroll to position [1641, 0]
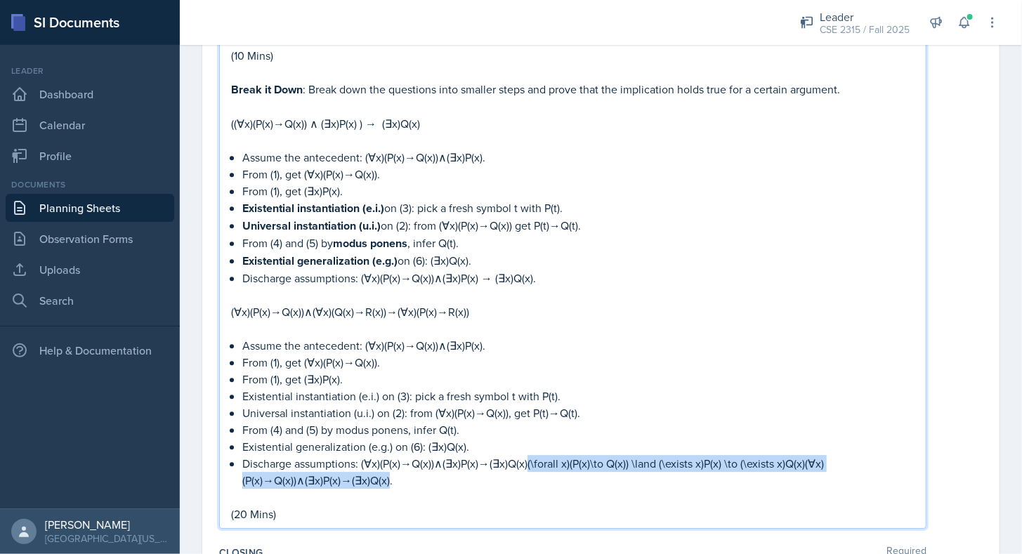
drag, startPoint x: 526, startPoint y: 453, endPoint x: 386, endPoint y: 472, distance: 141.7
click at [386, 472] on p "Discharge assumptions: (∀x)(P(x)→Q(x))∧(∃x)P(x)→(∃x)Q(x)(\forall x)(P(x)\to Q(x…" at bounding box center [578, 472] width 672 height 34
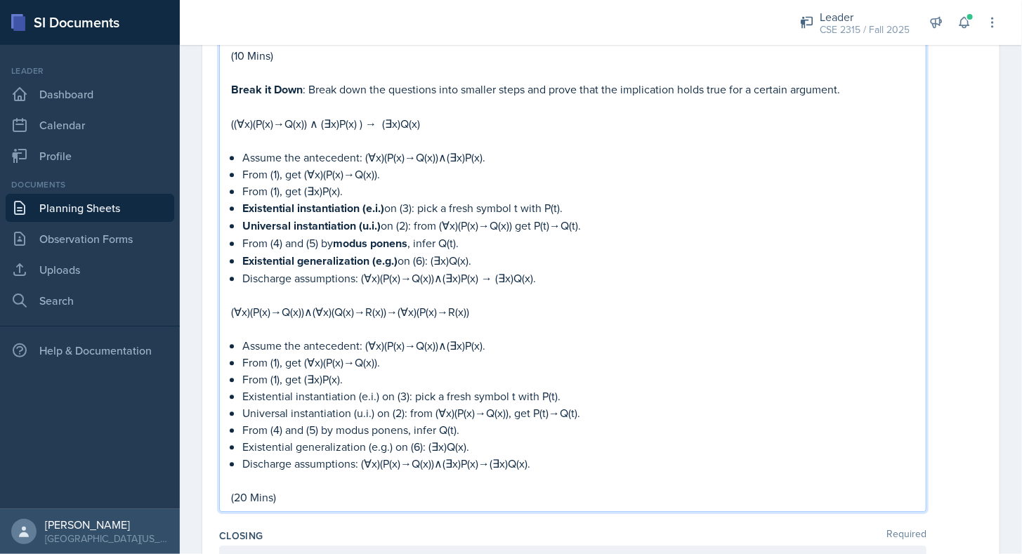
click at [557, 455] on p "Discharge assumptions: (∀x)(P(x)→Q(x))∧(∃x)P(x)→(∃x)Q(x)." at bounding box center [578, 463] width 672 height 17
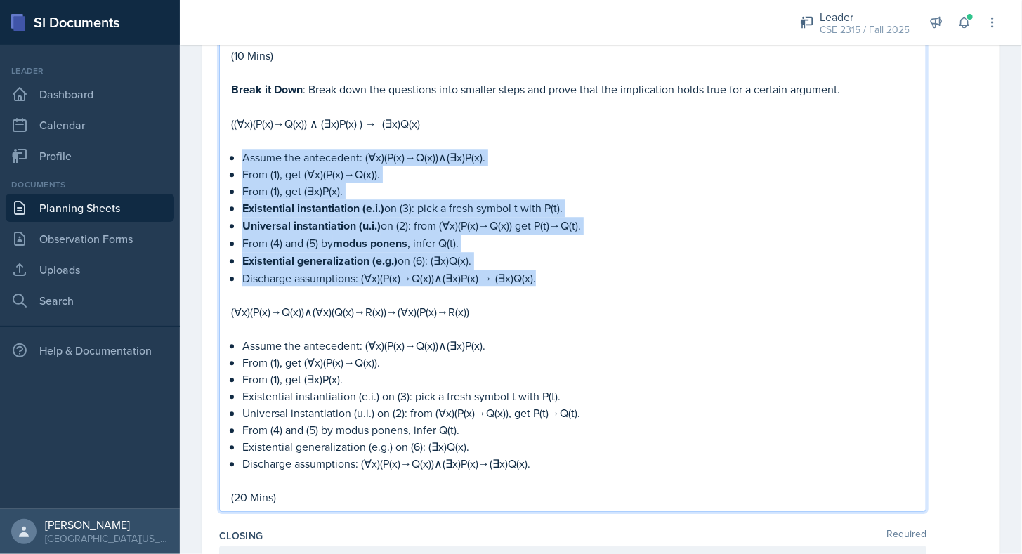
drag, startPoint x: 544, startPoint y: 265, endPoint x: 232, endPoint y: 152, distance: 331.5
click at [242, 152] on ul "Assume the antecedent: (∀x)(P(x)→Q(x))∧(∃x)P(x). From (1), get (∀x)(P(x)→Q(x)).…" at bounding box center [578, 218] width 672 height 138
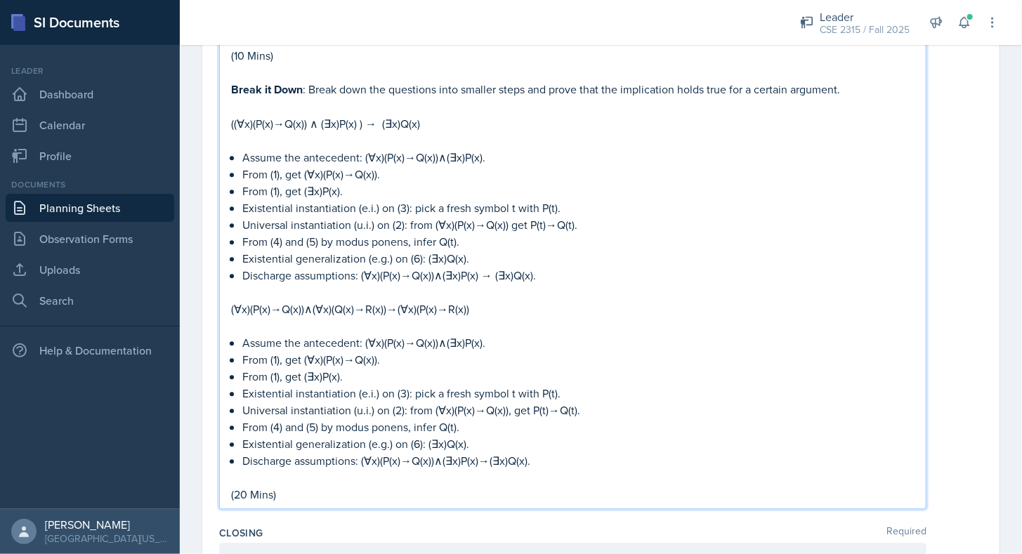
click at [664, 334] on p "Assume the antecedent: (∀x)(P(x)→Q(x))∧(∃x)P(x)." at bounding box center [578, 342] width 672 height 17
drag, startPoint x: 481, startPoint y: 297, endPoint x: 216, endPoint y: 303, distance: 265.5
copy p "(∀x)(P(x)→Q(x))∧(∀x)(Q(x)→R(x))→(∀x)(P(x)→R(x))"
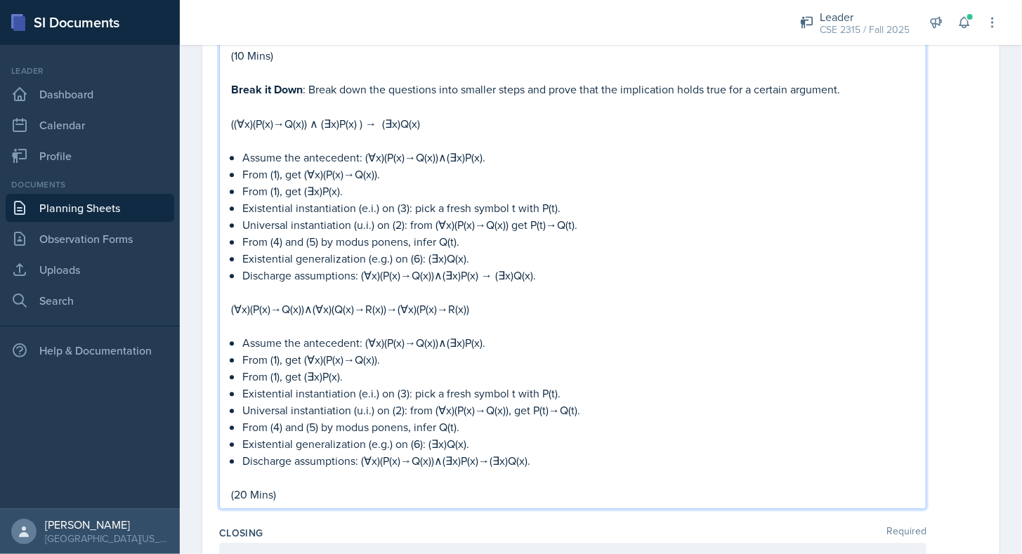
click at [353, 317] on p at bounding box center [572, 325] width 683 height 17
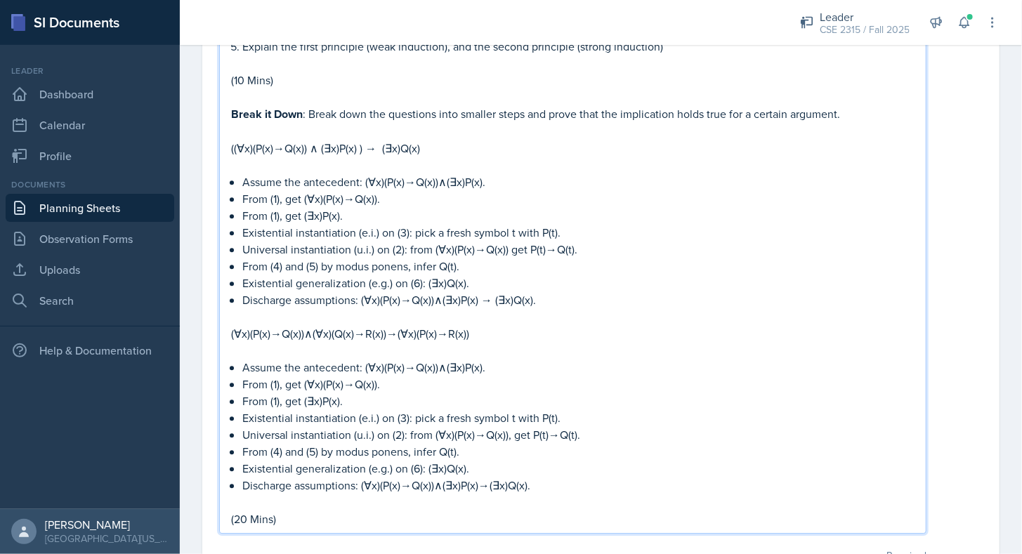
scroll to position [1641, 0]
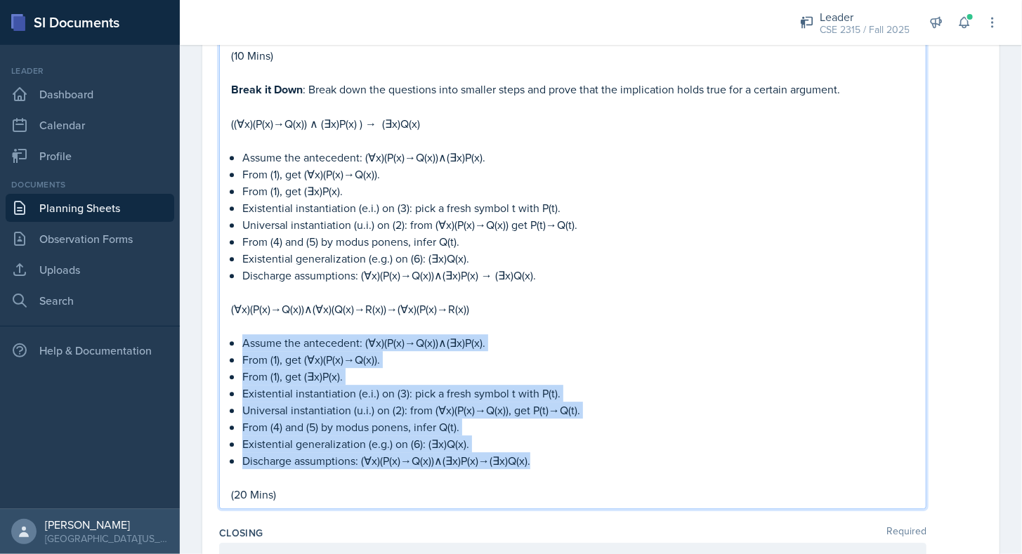
drag, startPoint x: 540, startPoint y: 452, endPoint x: 211, endPoint y: 331, distance: 350.2
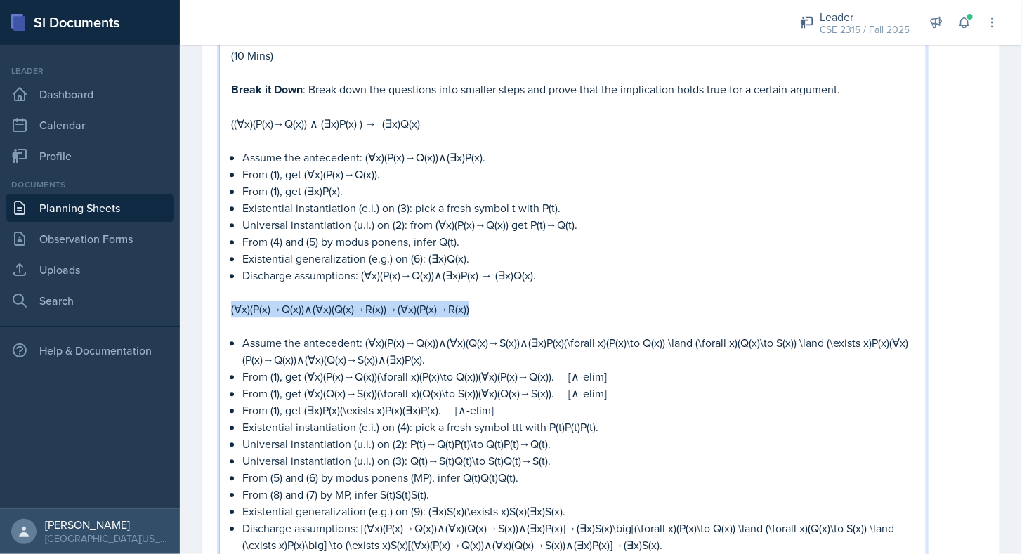
drag, startPoint x: 474, startPoint y: 298, endPoint x: 212, endPoint y: 302, distance: 262.0
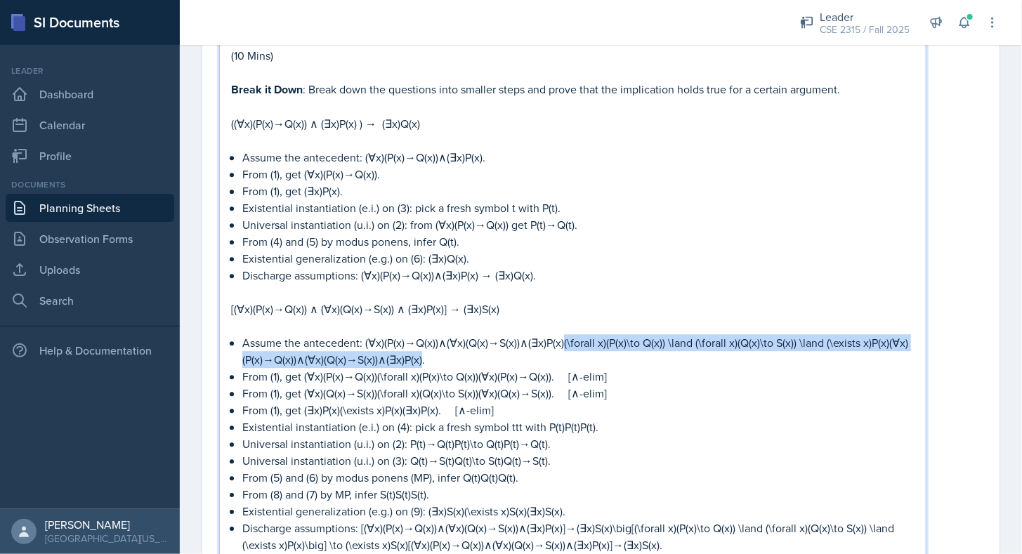
drag, startPoint x: 564, startPoint y: 336, endPoint x: 441, endPoint y: 352, distance: 124.0
click at [441, 352] on p "Assume the antecedent: (∀x)(P(x)→Q(x))∧(∀x)(Q(x)→S(x))∧(∃x)P(x)(\forall x)(P(x)…" at bounding box center [578, 351] width 672 height 34
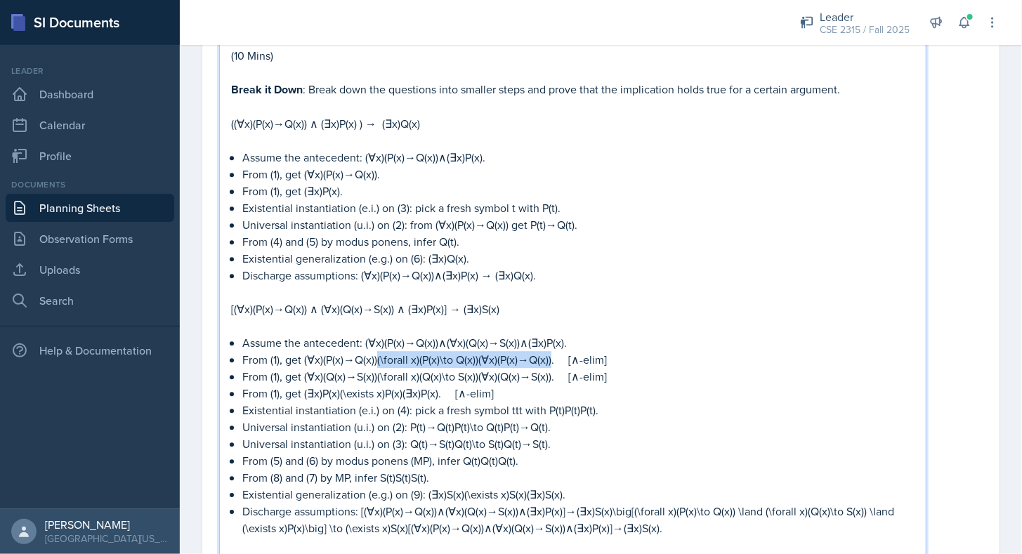
drag, startPoint x: 377, startPoint y: 350, endPoint x: 549, endPoint y: 349, distance: 172.1
click at [549, 351] on p "From (1), get (∀x)(P(x)→Q(x))(\forall x)(P(x)\to Q(x))(∀x)(P(x)→Q(x)).  [∧-elim]" at bounding box center [578, 359] width 672 height 17
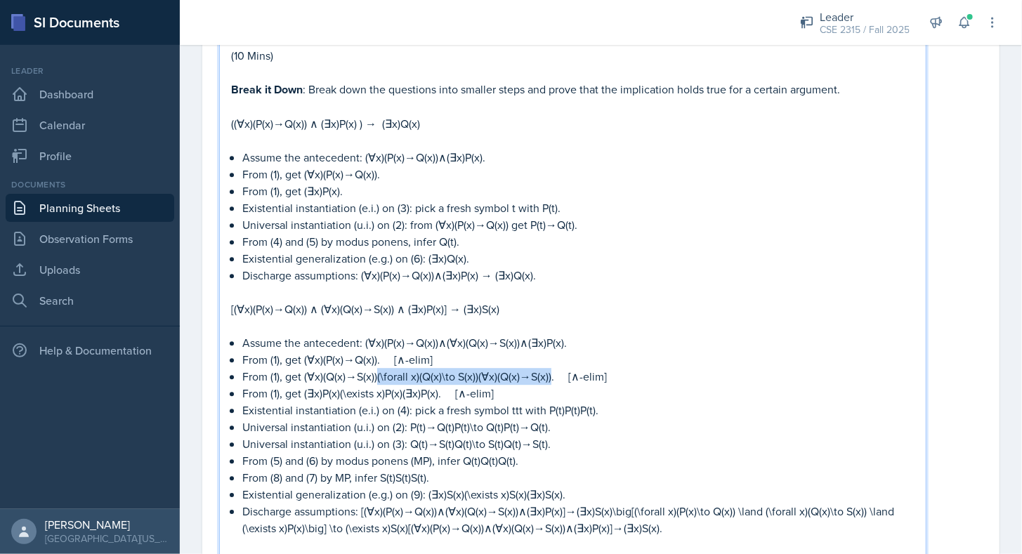
drag, startPoint x: 376, startPoint y: 366, endPoint x: 550, endPoint y: 364, distance: 174.2
click at [550, 368] on p "From (1), get (∀x)(Q(x)→S(x))(\forall x)(Q(x)\to S(x))(∀x)(Q(x)→S(x)).  [∧-elim]" at bounding box center [578, 376] width 672 height 17
drag, startPoint x: 339, startPoint y: 386, endPoint x: 437, endPoint y: 388, distance: 98.3
click at [437, 388] on p "From (1), get (∃x)P(x)(\exists x)P(x)(∃x)P(x).  [∧-elim]" at bounding box center [578, 393] width 672 height 17
click at [521, 402] on p "Existential instantiation (e.i.) on (4): pick a fresh symbol ttt with P(t)P(t)P…" at bounding box center [578, 410] width 672 height 17
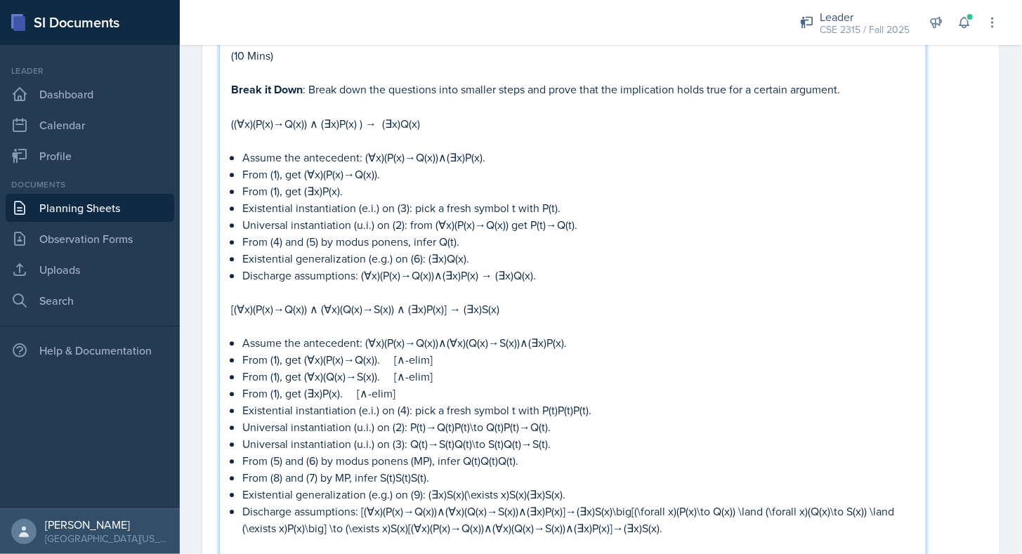
click at [585, 402] on p "Existential instantiation (e.i.) on (4): pick a fresh symbol t with P(t)P(t)P(t…" at bounding box center [578, 410] width 672 height 17
drag, startPoint x: 451, startPoint y: 418, endPoint x: 543, endPoint y: 417, distance: 92.0
click at [543, 419] on p "Universal instantiation (u.i.) on (2): P(t)→Q(t)P(t)\to Q(t)P(t)→Q(t)." at bounding box center [578, 427] width 672 height 17
drag, startPoint x: 452, startPoint y: 433, endPoint x: 543, endPoint y: 431, distance: 90.6
click at [543, 435] on p "Universal instantiation (u.i.) on (3): Q(t)→S(t)Q(t)\to S(t)Q(t)→S(t)." at bounding box center [578, 443] width 672 height 17
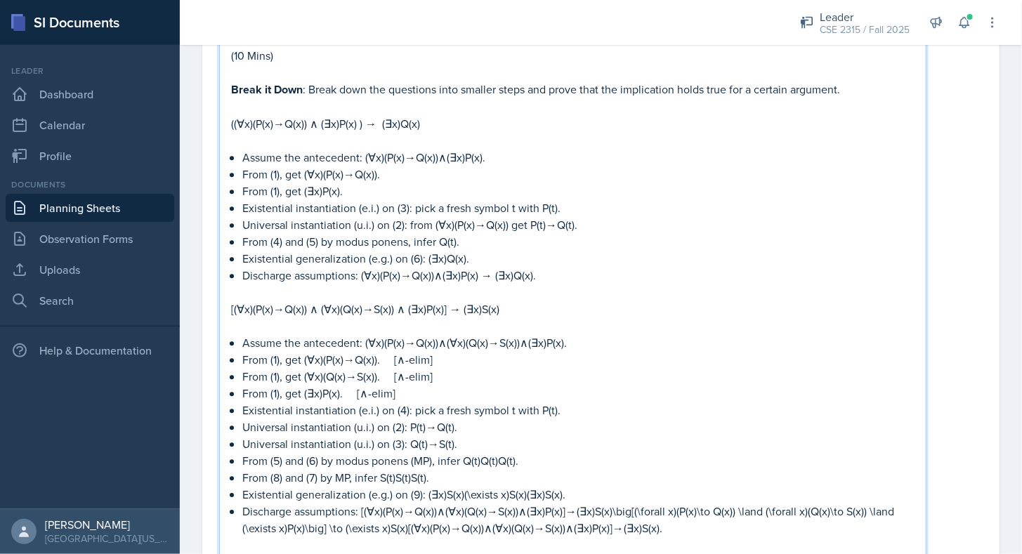
click at [517, 452] on p "From (5) and (6) by modus ponens (MP), infer Q(t)Q(t)Q(t)." at bounding box center [578, 460] width 672 height 17
click at [419, 469] on p "From (8) and (7) by MP, infer S(t)S(t)S(t)." at bounding box center [578, 477] width 672 height 17
drag, startPoint x: 461, startPoint y: 486, endPoint x: 558, endPoint y: 487, distance: 97.6
click at [558, 487] on p "Existential generalization (e.g.) on (9): (∃x)S(x)(\exists x)S(x)(∃x)S(x)." at bounding box center [578, 494] width 672 height 17
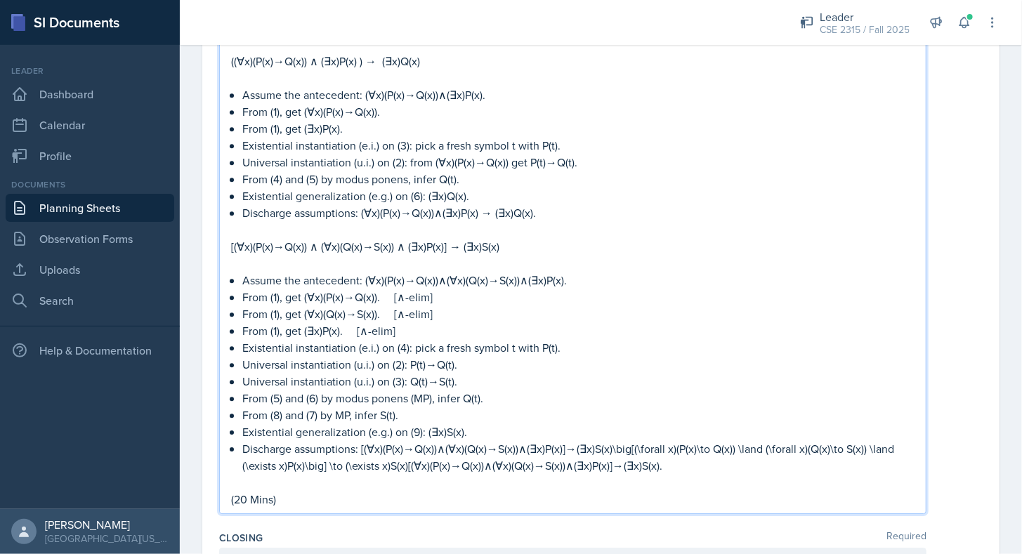
scroll to position [1705, 0]
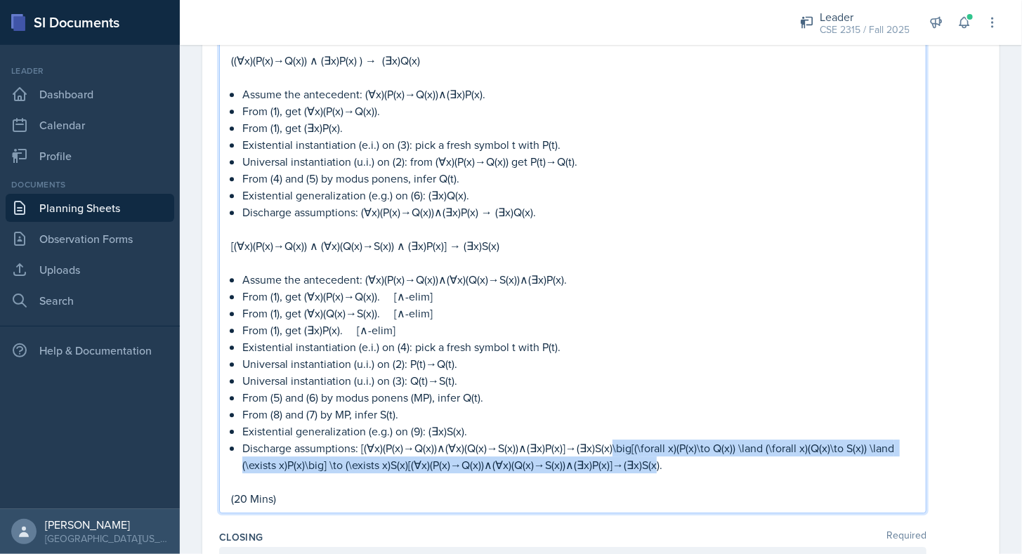
drag, startPoint x: 612, startPoint y: 438, endPoint x: 656, endPoint y: 460, distance: 49.6
click at [656, 460] on p "Discharge assumptions: [(∀x)(P(x)→Q(x))∧(∀x)(Q(x)→S(x))∧(∃x)P(x)]→(∃x)S(x)\big[…" at bounding box center [578, 457] width 672 height 34
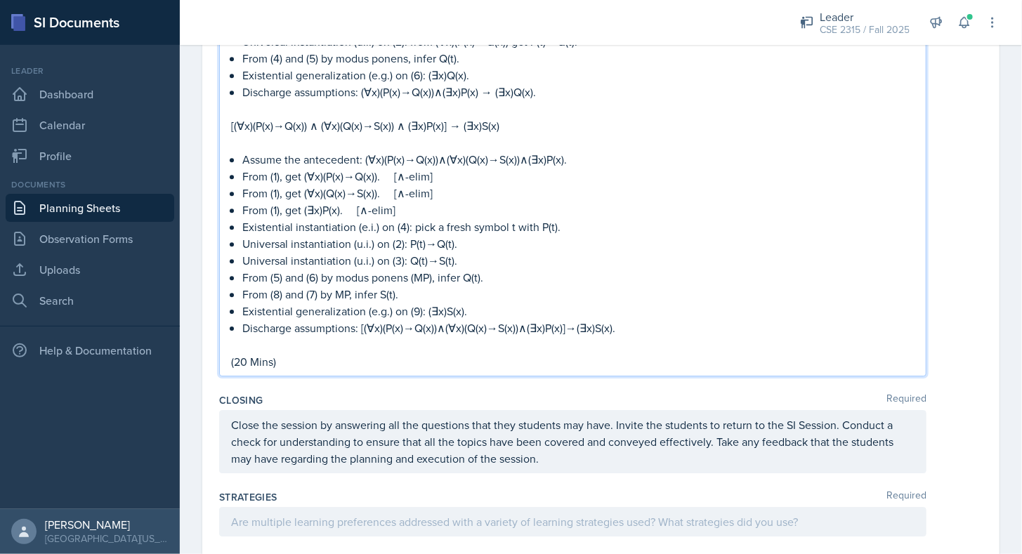
click at [357, 353] on p "(20 Mins)" at bounding box center [572, 361] width 683 height 17
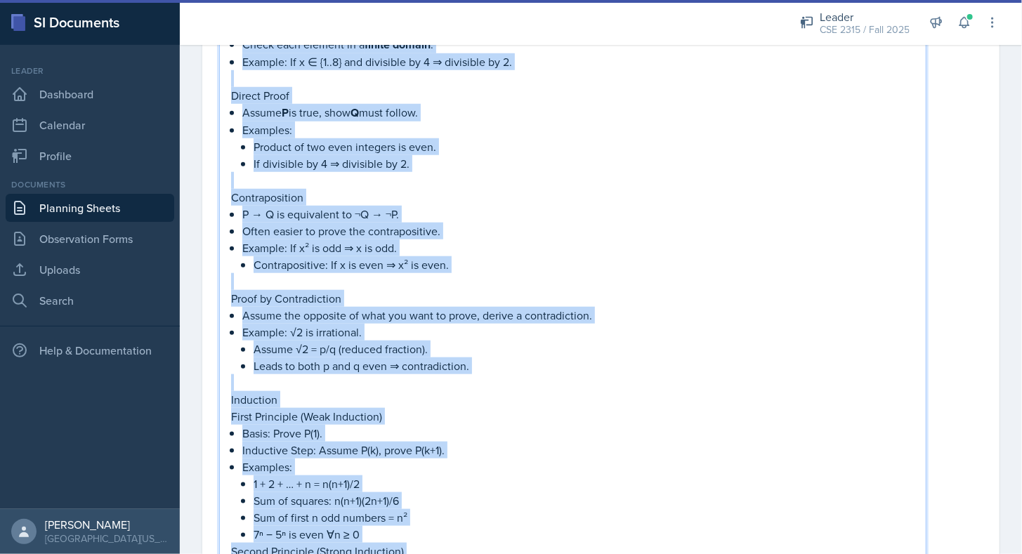
scroll to position [737, 0]
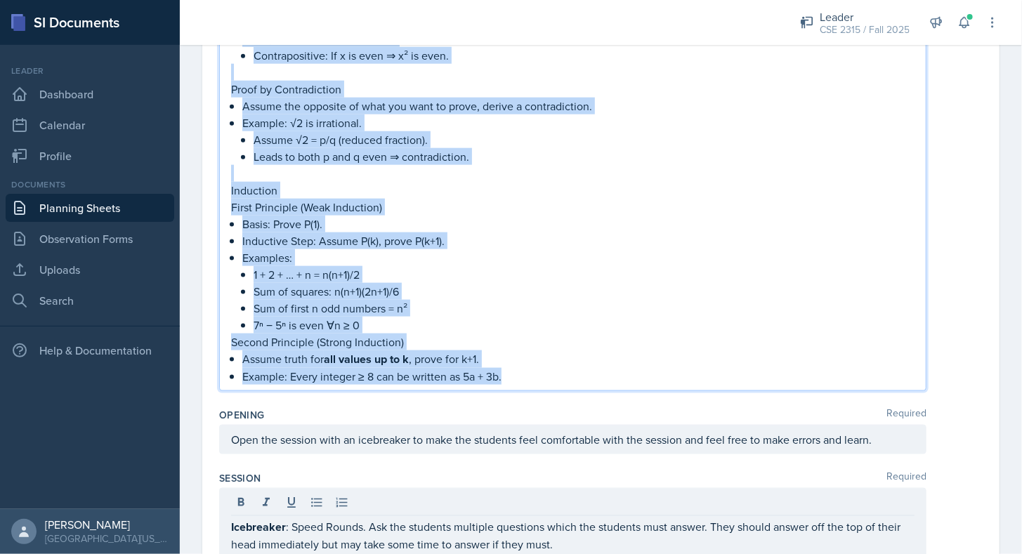
drag, startPoint x: 232, startPoint y: 271, endPoint x: 534, endPoint y: 374, distance: 318.9
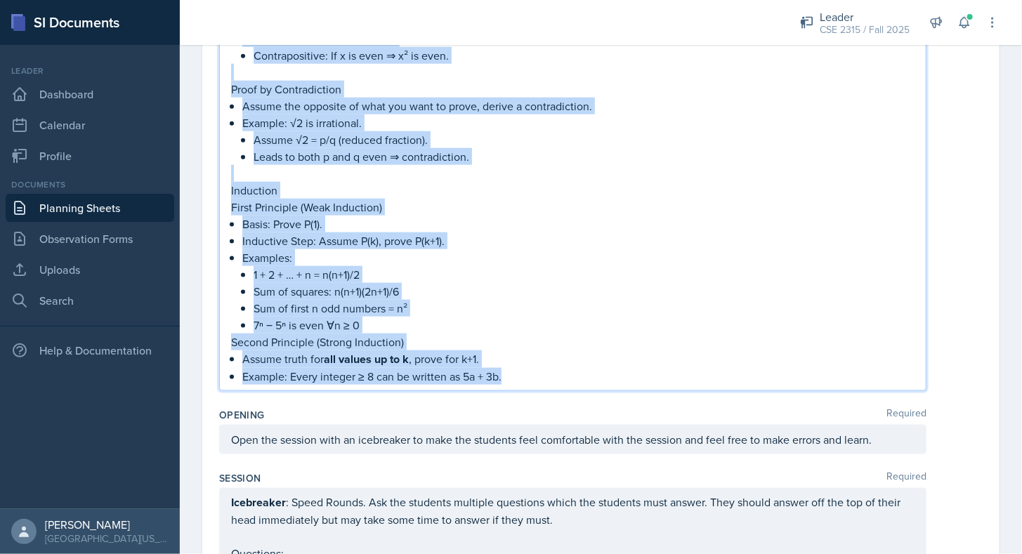
copy div "Loremipsum Dolor Sitam cons adipisc el s doeius tempor . Incidid: Ut l ∈ {1..7}…"
click at [534, 374] on p "Example: Every integer ≥ 8 can be written as 5a + 3b." at bounding box center [578, 376] width 672 height 17
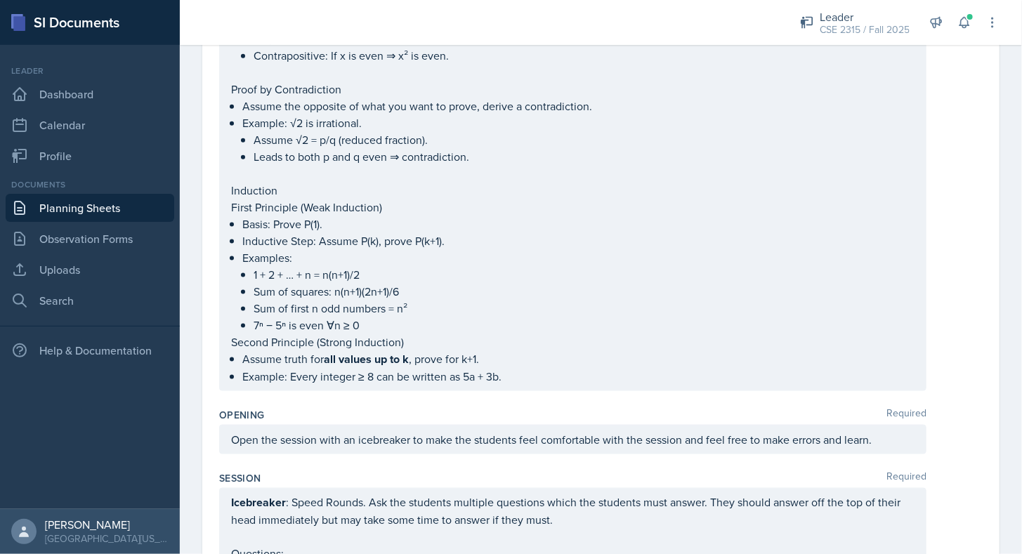
click at [451, 409] on div "Opening Required" at bounding box center [600, 415] width 763 height 14
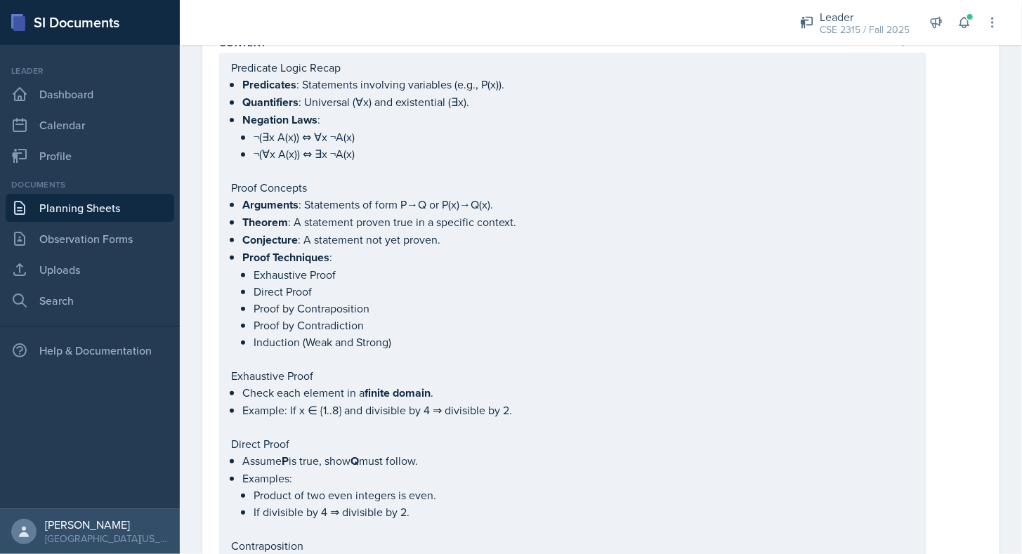
scroll to position [0, 0]
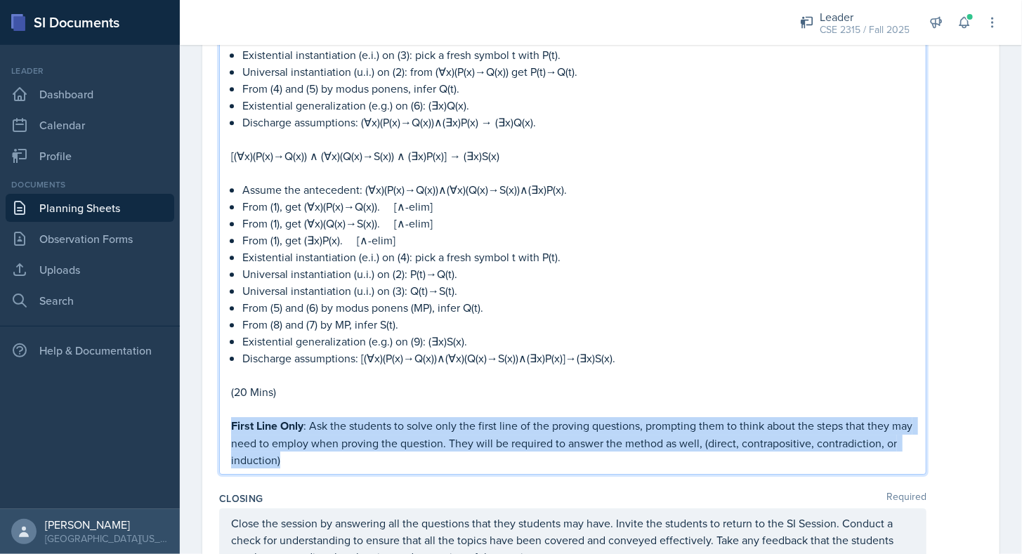
drag, startPoint x: 381, startPoint y: 454, endPoint x: 211, endPoint y: 414, distance: 174.5
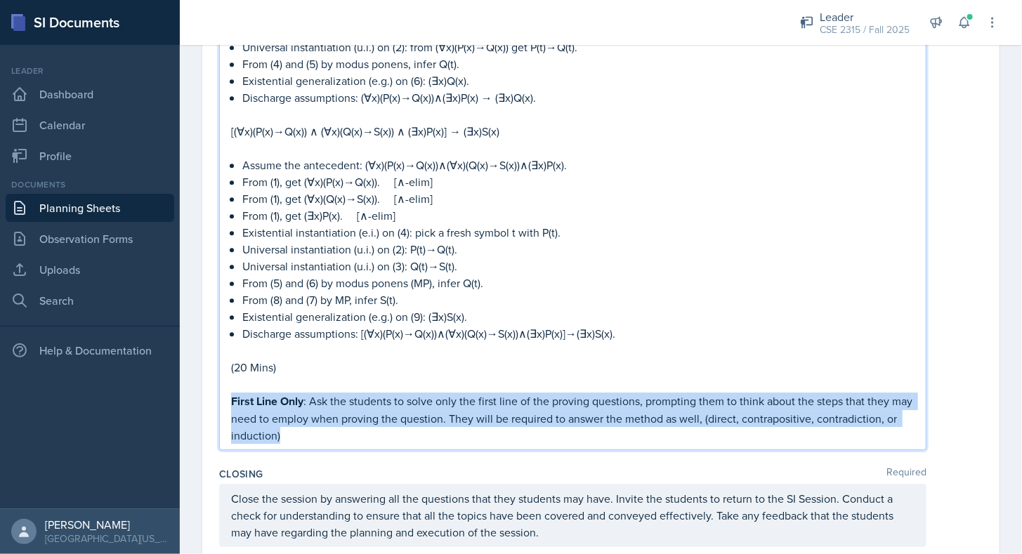
scroll to position [1771, 0]
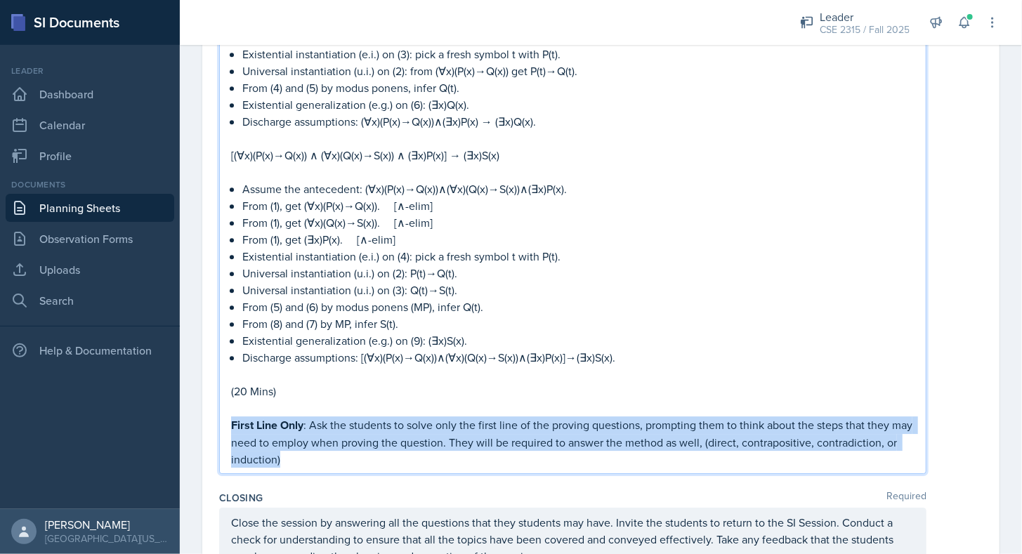
copy p "First Line Only : Ask the students to solve only the first line of the proving …"
click at [333, 440] on p "First Line Only : Ask the students to solve only the first line of the proving …" at bounding box center [572, 441] width 683 height 51
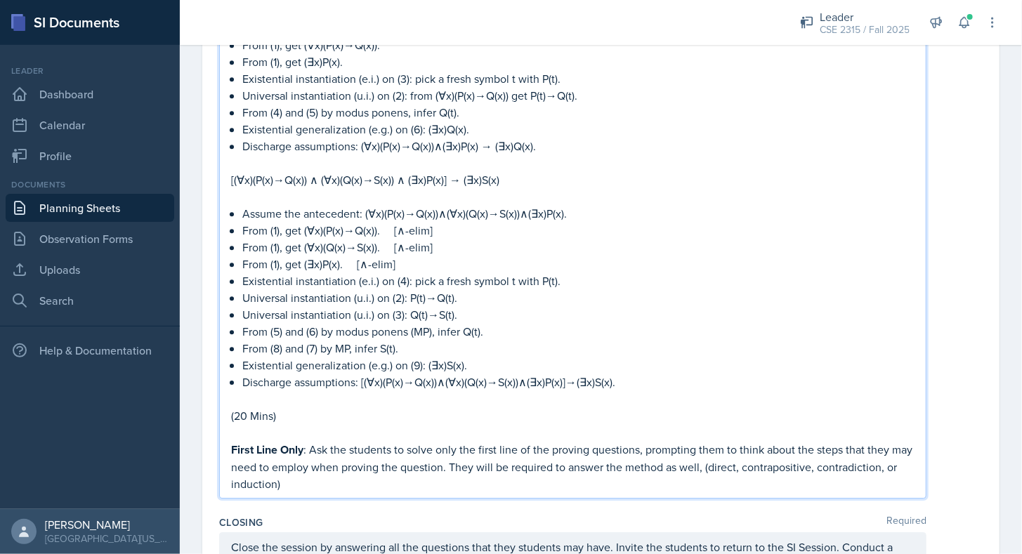
scroll to position [1794, 0]
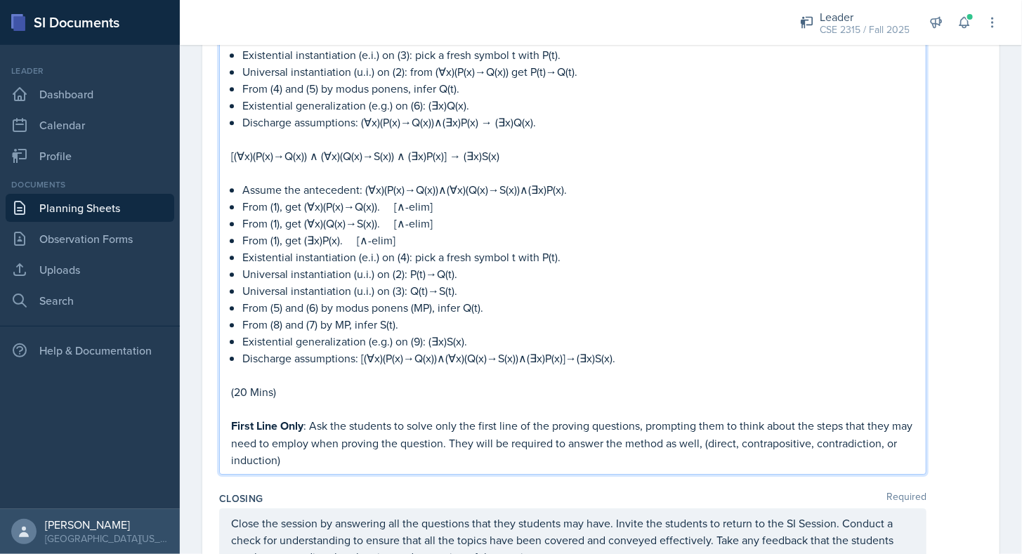
click at [494, 451] on p "First Line Only : Ask the students to solve only the first line of the proving …" at bounding box center [572, 442] width 683 height 51
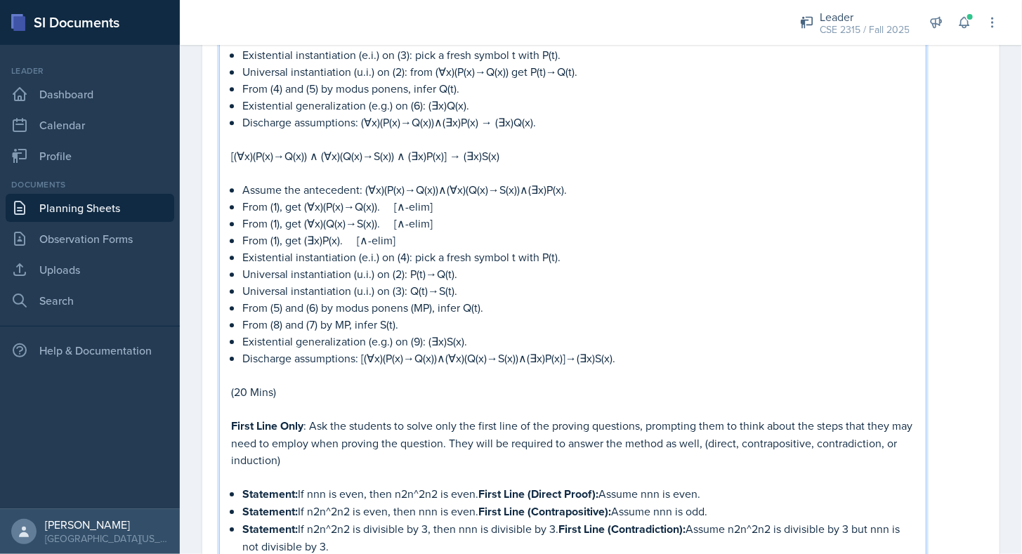
scroll to position [1900, 0]
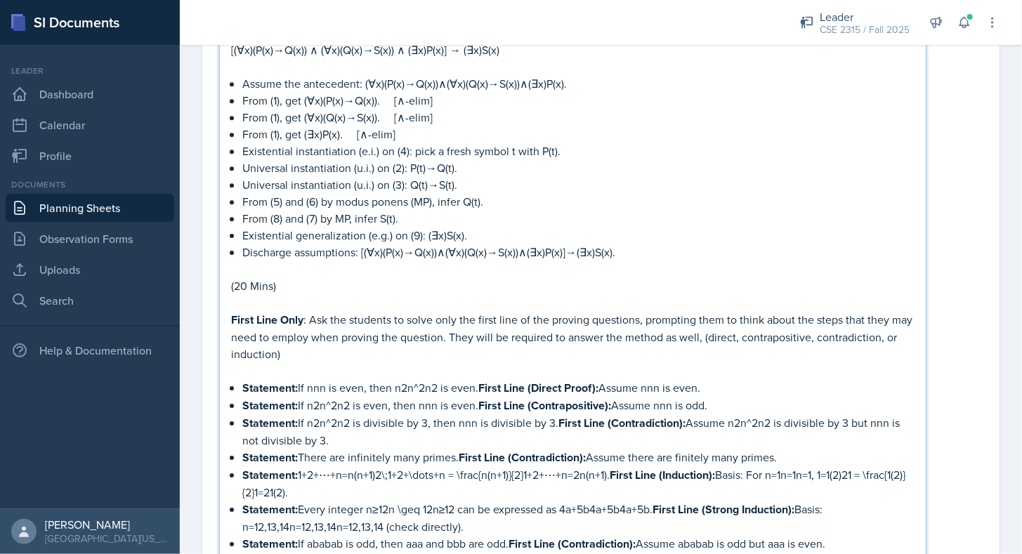
click at [321, 379] on p "Statement: If nnn is even, then n2n^2n2 is even. First Line (Direct Proof): Ass…" at bounding box center [578, 388] width 672 height 18
click at [424, 379] on p "Statement: If n is even, then n2n^2n2 is even. First Line (Direct Proof): Assum…" at bounding box center [578, 388] width 672 height 18
click at [355, 397] on p "Statement: If n2n^2n2 is even, then nnn is even. First Line (Contrapositive): A…" at bounding box center [578, 406] width 672 height 18
click at [416, 397] on p "Statement: If n^2 is even, then nnn is even. First Line (Contrapositive): Assum…" at bounding box center [578, 406] width 672 height 18
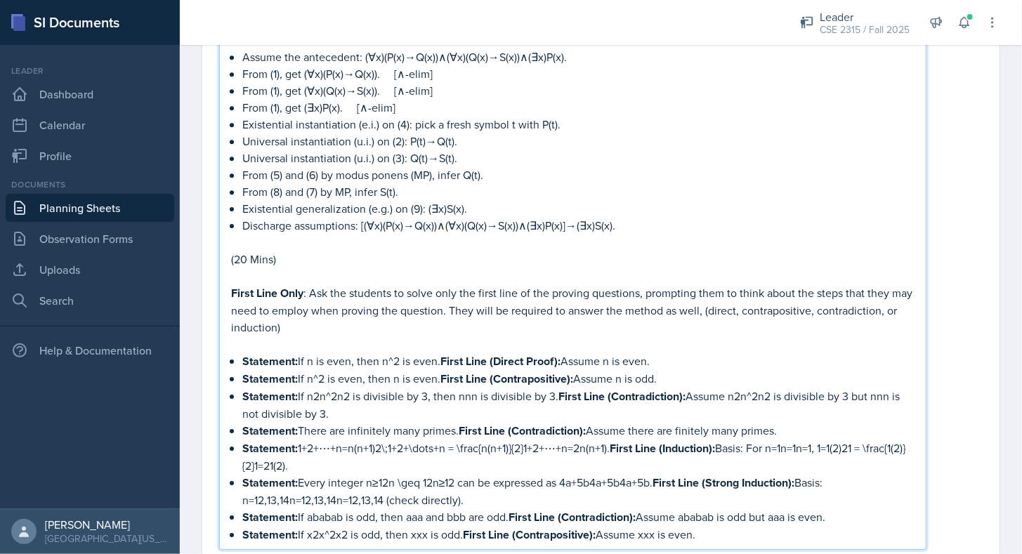
scroll to position [1927, 0]
click at [749, 388] on p "Statement: If n2n^2n2 is divisible by 3, then nnn is divisible by 3. First Line…" at bounding box center [578, 405] width 672 height 34
click at [761, 388] on p "Statement: If n2n^2n2 is divisible by 3, then nnn is divisible by 3. First Line…" at bounding box center [578, 405] width 672 height 34
click at [346, 388] on p "Statement: If n2n^2n2 is divisible by 3, then n is divisible by 3. First Line (…" at bounding box center [578, 405] width 672 height 34
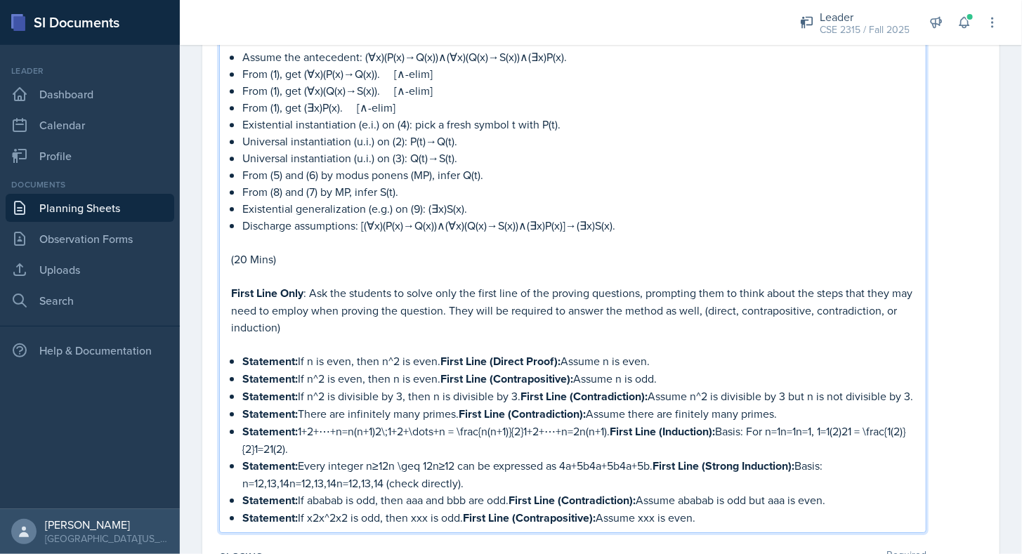
click at [384, 435] on p "Statement:   1+2+⋯+n=n(n+1)2\;1+2+\dots+n = \frac{n(n+1)}{2}1+2+⋯+n=2n(n+1)​. F…" at bounding box center [578, 440] width 672 height 34
drag, startPoint x: 380, startPoint y: 435, endPoint x: 395, endPoint y: 435, distance: 15.5
click at [395, 435] on p "Statement:   1+2+⋯+n=n(n+1)2\;1+2+\dots+n = \frac{n(n+1)}{2}1+2+⋯+n=2n(n+1)​. F…" at bounding box center [578, 440] width 672 height 34
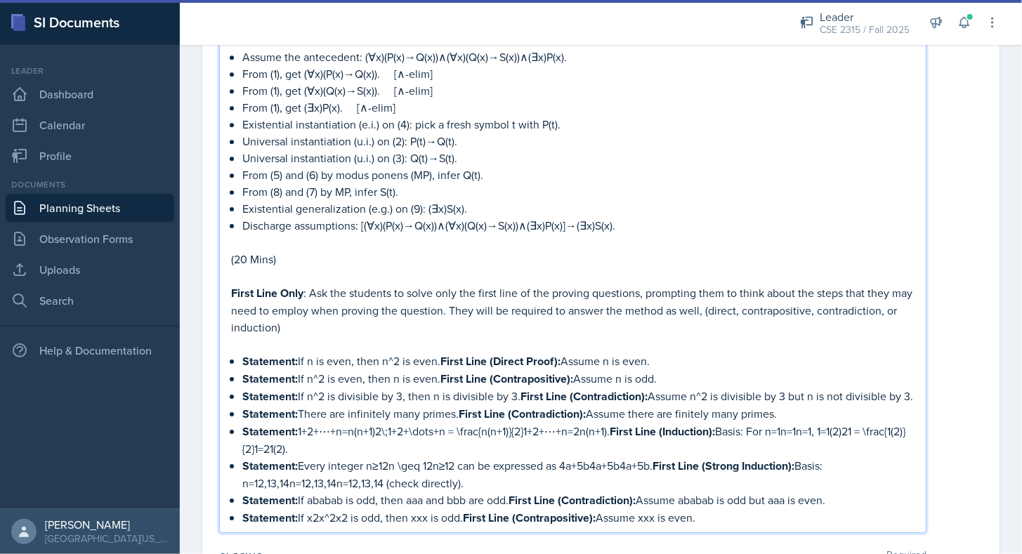
click at [380, 432] on p "Statement:   1+2+⋯+n=n(n+1)2\;1+2+\dots+n = \frac{n(n+1)}{2}1+2+⋯+n=2n(n+1)​. F…" at bounding box center [578, 440] width 672 height 34
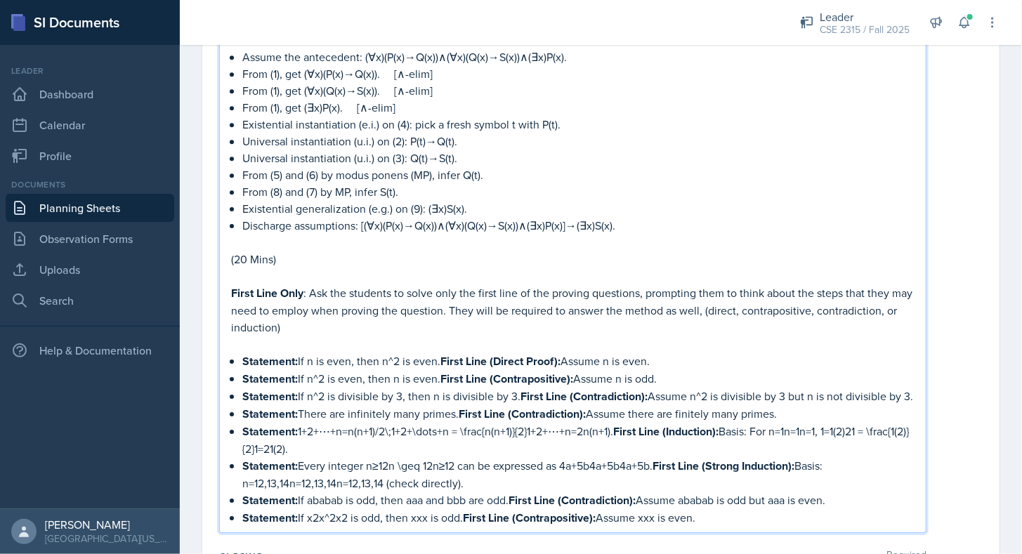
drag, startPoint x: 384, startPoint y: 438, endPoint x: 617, endPoint y: 431, distance: 233.3
click at [617, 431] on p "Statement:   1+2+⋯+n=n(n+1)/2\;1+2+\dots+n = \frac{n(n+1)}{2}1+2+⋯+n=2n(n+1)​. …" at bounding box center [578, 440] width 672 height 34
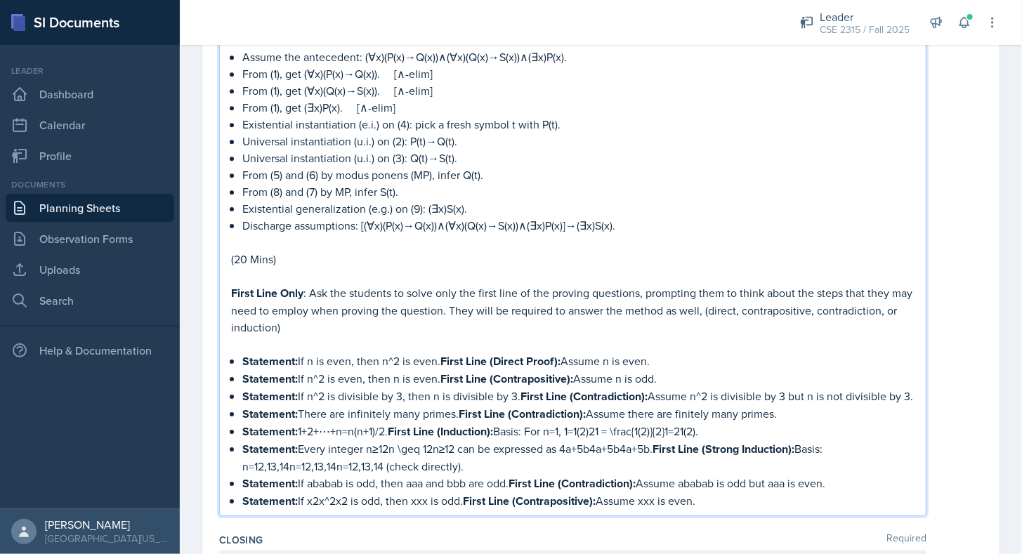
click at [604, 435] on p "Statement:   1+2+⋯+n=n(n+1)/2. First Line (Induction): Basis: For n=1, 1=1(2)21…" at bounding box center [578, 432] width 672 height 18
drag, startPoint x: 612, startPoint y: 433, endPoint x: 708, endPoint y: 430, distance: 96.3
click at [708, 430] on p "Statement:   1+2+⋯+n=n(n+1)/2. First Line (Induction): Basis: For n=1, 1=1(2)/1…" at bounding box center [578, 432] width 672 height 18
drag, startPoint x: 394, startPoint y: 453, endPoint x: 461, endPoint y: 448, distance: 66.9
click at [461, 448] on p "Statement: Every integer n≥12n \geq 12n≥12 can be expressed as 4a+5b4a+5b4a+5b.…" at bounding box center [578, 457] width 672 height 34
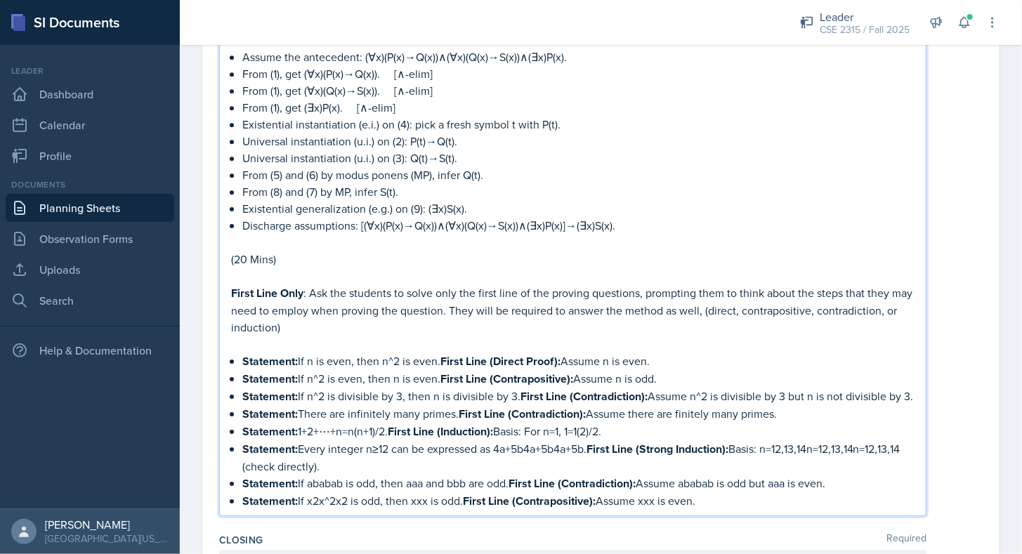
click at [526, 449] on p "Statement: Every integer n≥12 can be expressed as 4a+5b4a+5b4a+5b. First Line (…" at bounding box center [578, 457] width 672 height 34
drag, startPoint x: 532, startPoint y: 452, endPoint x: 593, endPoint y: 454, distance: 61.1
click at [593, 454] on p "Statement: Every integer n≥12 can be expressed as 4a+5b4a+5b4a+5b. First Line (…" at bounding box center [578, 457] width 672 height 34
drag, startPoint x: 763, startPoint y: 452, endPoint x: 860, endPoint y: 452, distance: 96.9
click at [860, 452] on p "Statement: Every integer n≥12 can be expressed as 4a+5b. First Line (Strong Ind…" at bounding box center [578, 457] width 672 height 34
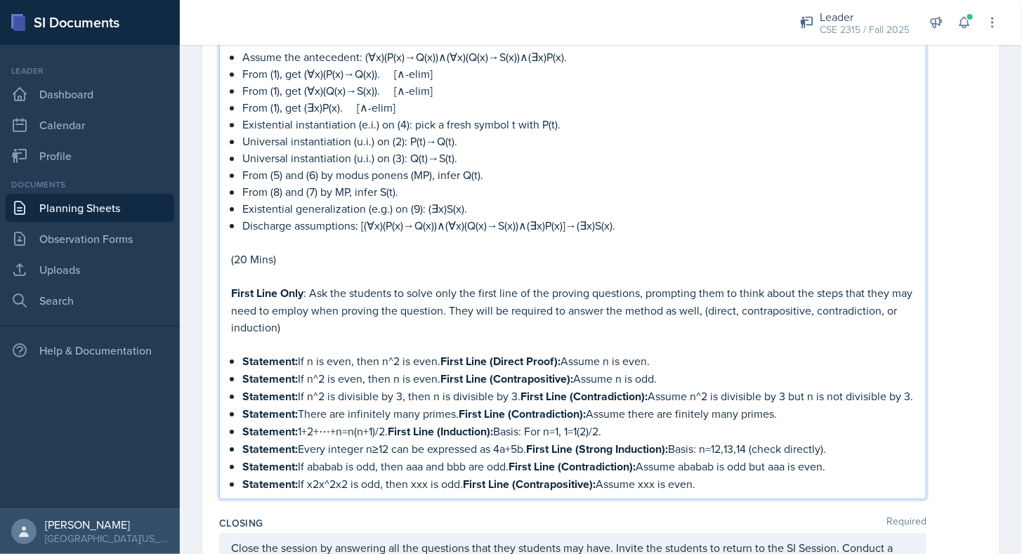
click at [632, 454] on strong "First Line (Strong Induction):" at bounding box center [597, 449] width 142 height 16
click at [711, 468] on p "Statement: If ababab is odd, then aaa and bbb are odd. First Line (Contradictio…" at bounding box center [578, 467] width 672 height 18
click at [351, 489] on p "Statement: If x2x^2x2 is odd, then xxx is odd. First Line (Contrapositive): Ass…" at bounding box center [578, 484] width 672 height 18
click at [399, 483] on p "Statement: If x^2 is odd, then xxx is odd. First Line (Contrapositive): Assume …" at bounding box center [578, 484] width 672 height 18
click at [624, 487] on p "Statement: If x^2 is odd, then x is odd. First Line (Contrapositive): Assume xx…" at bounding box center [578, 484] width 672 height 18
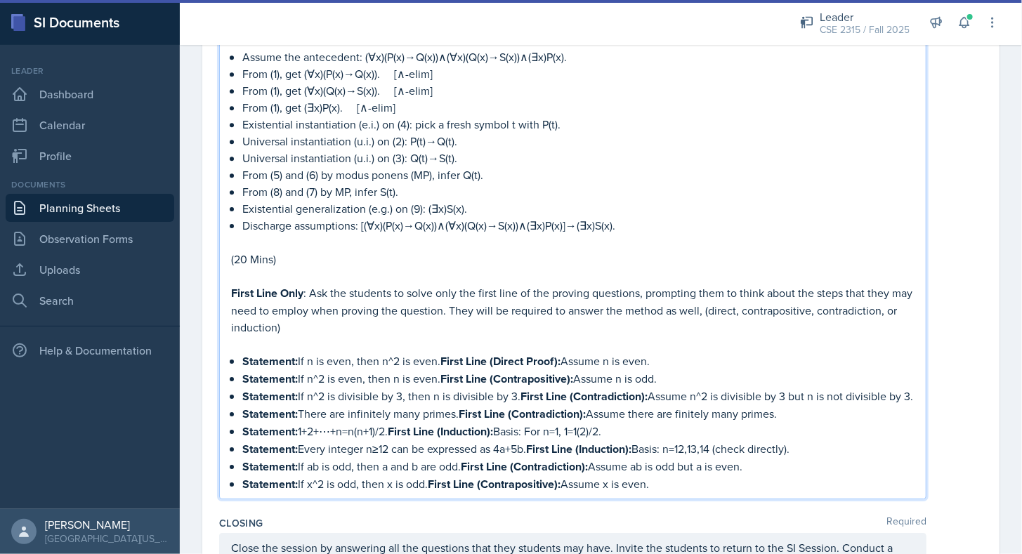
click at [669, 483] on p "Statement: If x^2 is odd, then x is odd. First Line (Contrapositive): Assume x …" at bounding box center [578, 484] width 672 height 18
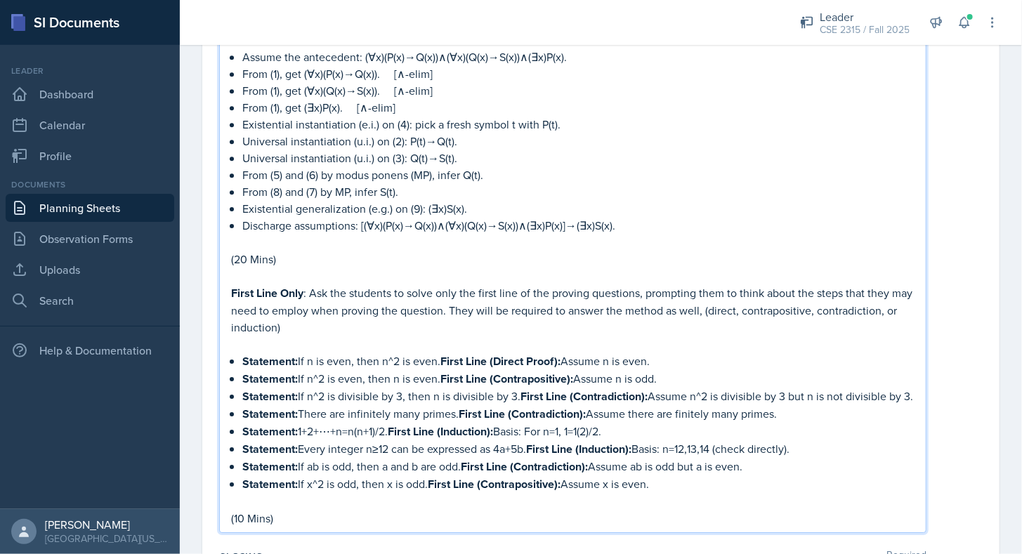
click at [382, 252] on p "(20 Mins)" at bounding box center [572, 259] width 683 height 17
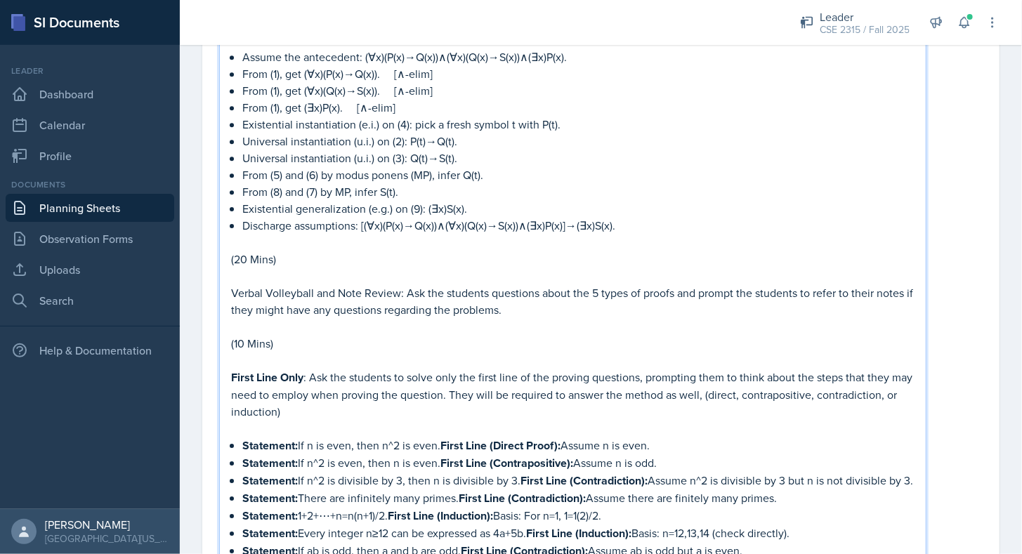
click at [487, 298] on p "Verbal Volleyball and Note Review: Ask the students questions about the 5 types…" at bounding box center [572, 301] width 683 height 34
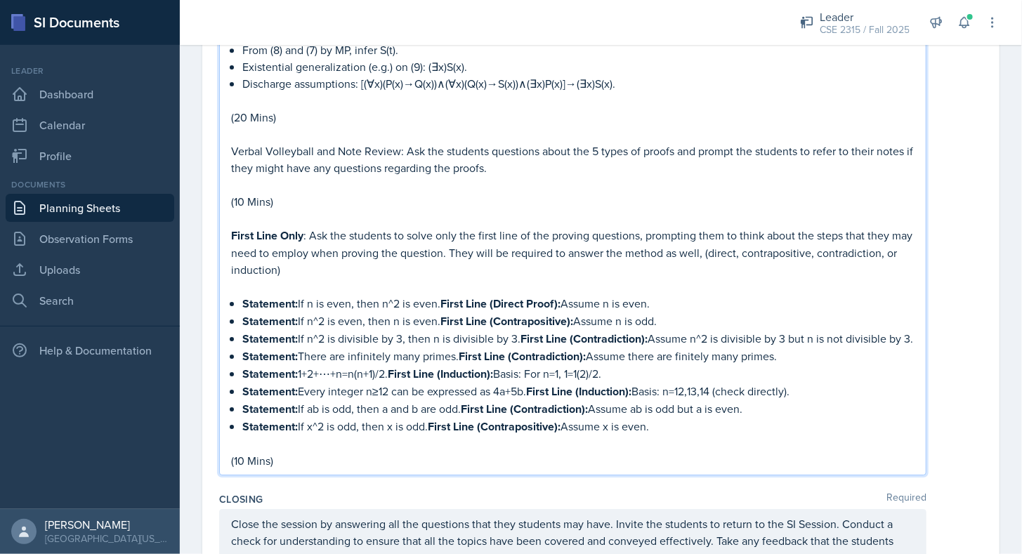
scroll to position [2080, 0]
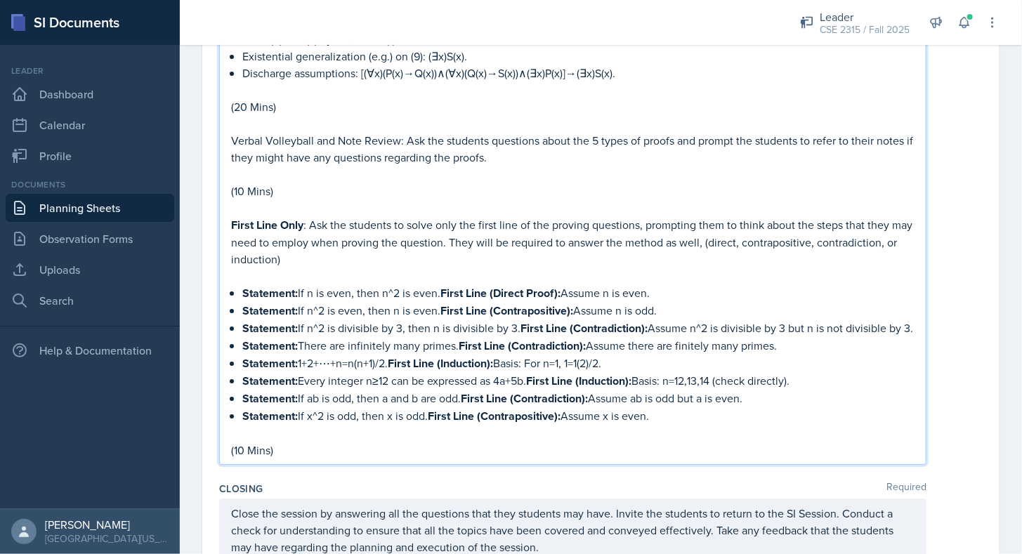
click at [369, 452] on p "(10 Mins)" at bounding box center [572, 450] width 683 height 17
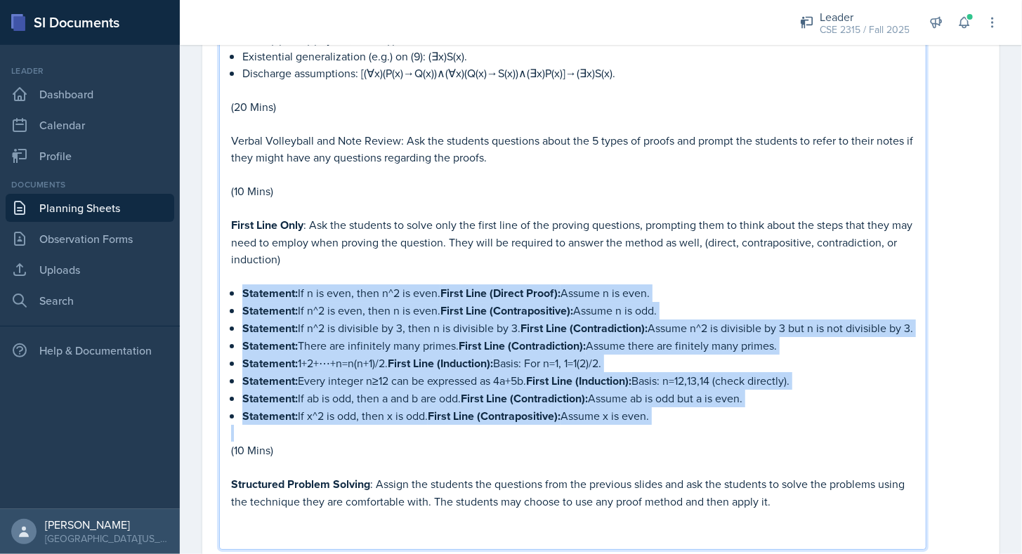
drag, startPoint x: 236, startPoint y: 277, endPoint x: 742, endPoint y: 424, distance: 527.4
copy ul "Statement: If n is even, then n^2 is even. First Line (Direct Proof): Assume n …"
click at [742, 425] on p at bounding box center [572, 433] width 683 height 17
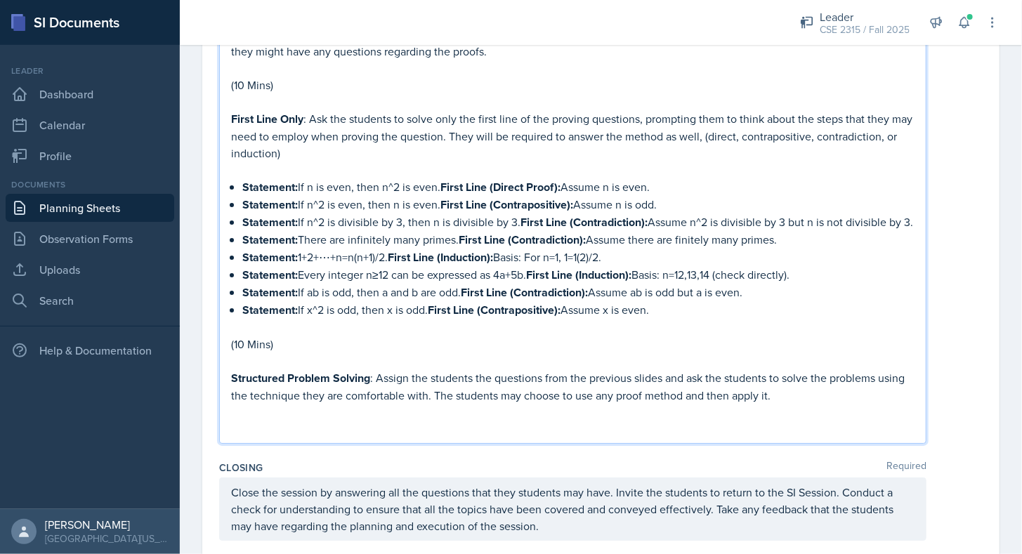
scroll to position [2186, 0]
click at [286, 425] on p at bounding box center [572, 428] width 683 height 17
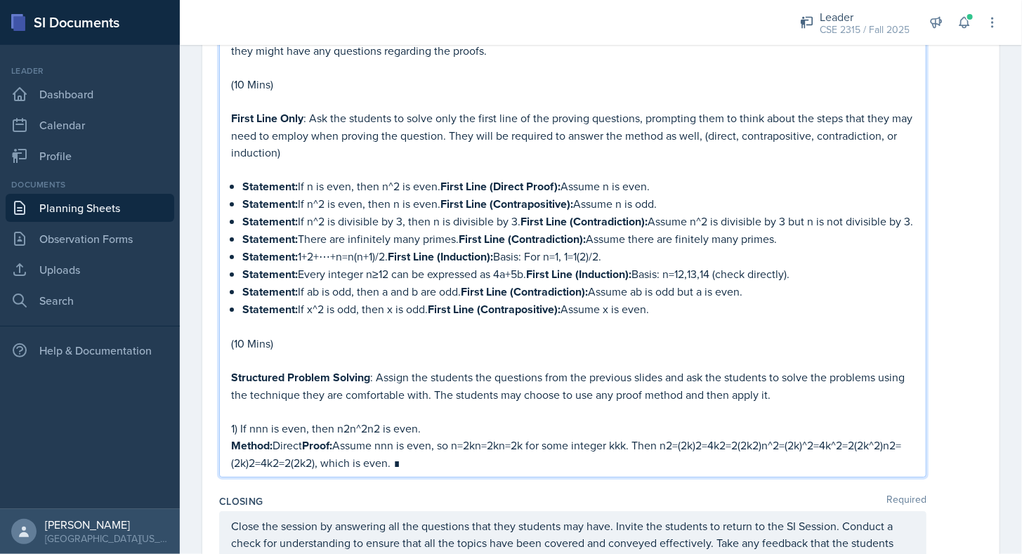
click at [240, 428] on p "1) If nnn is even, then n2n^2n2 is even." at bounding box center [572, 428] width 683 height 17
click at [360, 423] on p "If n is even, then n2n^2n2 is even." at bounding box center [572, 428] width 683 height 17
click at [319, 442] on strong "Proof:" at bounding box center [317, 446] width 30 height 16
click at [390, 443] on p "Method: Direct Proof: Assume nnn is even, so n=2kn=2kn=2k for some integer kkk.…" at bounding box center [572, 454] width 683 height 34
click at [466, 443] on p "Method: Direct Proof: Assume n is even, so n=2kn=2kn=2k for some integer kkk. T…" at bounding box center [572, 454] width 683 height 34
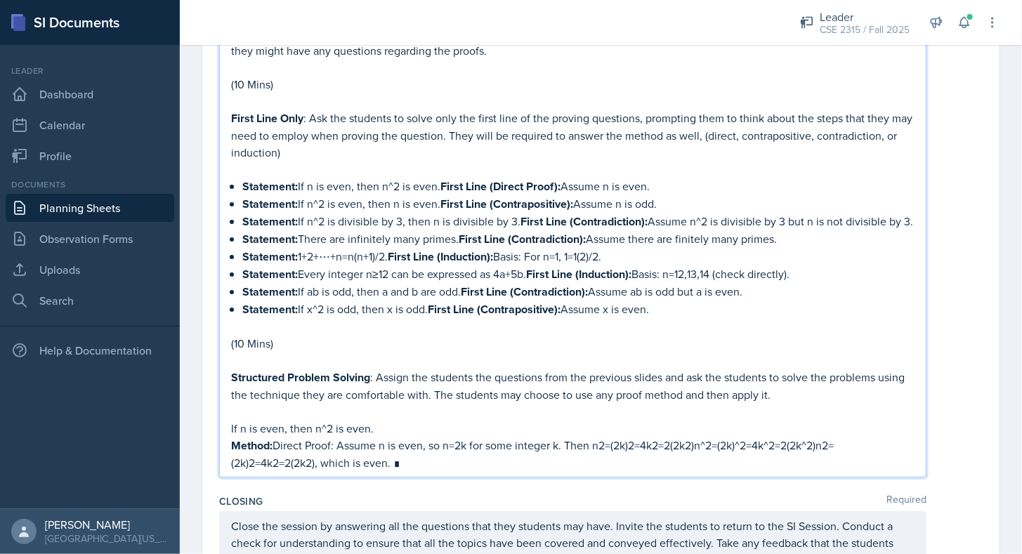
click at [640, 442] on p "Method: Direct Proof: Assume n is even, so n=2k for some integer k. Then n2=(2k…" at bounding box center [572, 454] width 683 height 34
click at [605, 442] on p "Method: Direct Proof: Assume n is even, so n=2k for some integer k. Then n2=(2k…" at bounding box center [572, 454] width 683 height 34
drag, startPoint x: 707, startPoint y: 447, endPoint x: 598, endPoint y: 438, distance: 108.5
click at [598, 438] on p "Method: Direct Proof: Assume n is even, so n=2k for some integer k. Then n^2=(2…" at bounding box center [572, 454] width 683 height 34
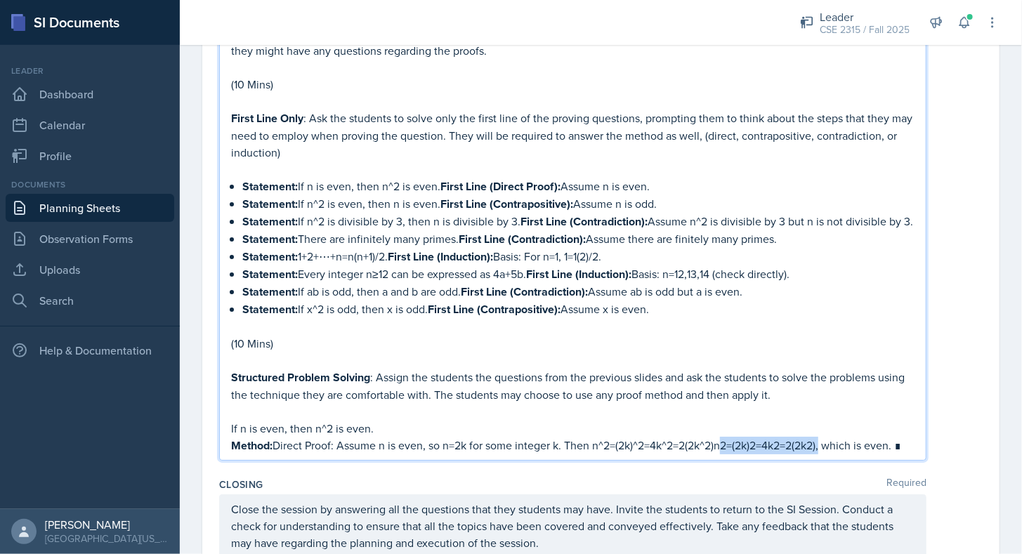
drag, startPoint x: 721, startPoint y: 447, endPoint x: 822, endPoint y: 435, distance: 102.5
click at [822, 437] on p "Method: Direct Proof: Assume n is even, so n=2k for some integer k. Then n^2=(2…" at bounding box center [572, 446] width 683 height 18
click at [823, 443] on p "Method: Direct Proof: Assume n is even, so n=2k for some integer k. Then n^2=(2…" at bounding box center [572, 446] width 683 height 18
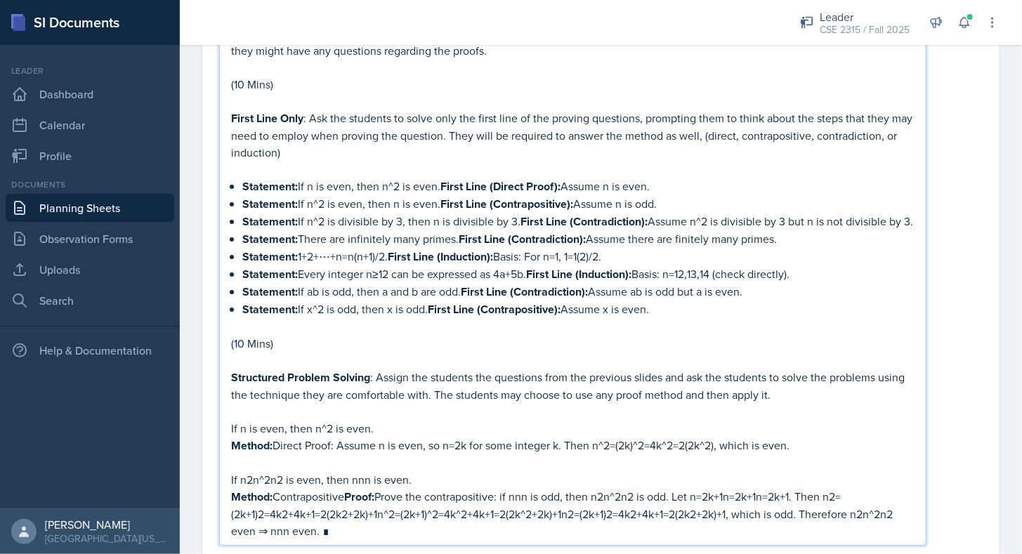
click at [338, 444] on p "Method: Direct Proof: Assume n is even, so n=2k for some integer k. Then n^2=(2…" at bounding box center [572, 446] width 683 height 18
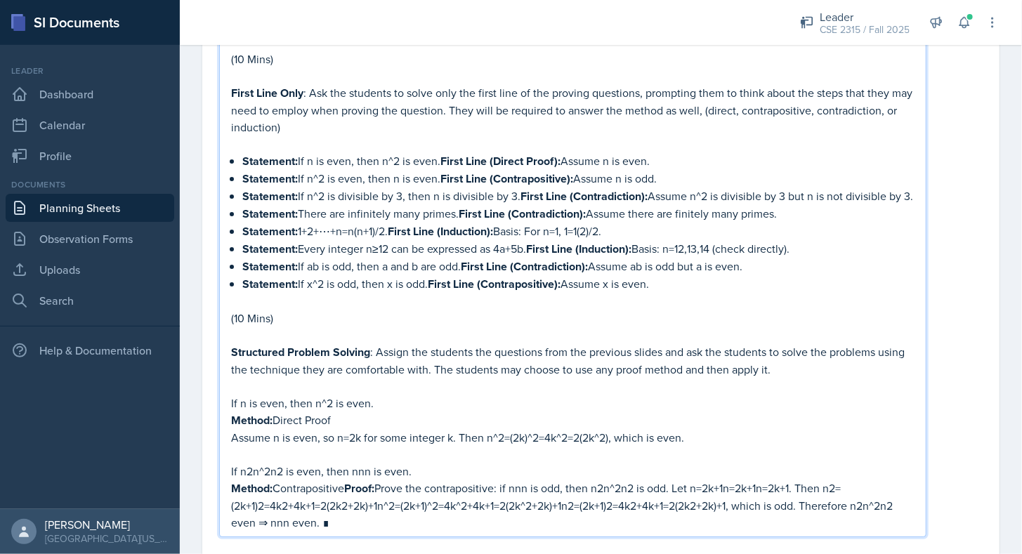
scroll to position [2212, 0]
click at [281, 467] on p "If n2n^2n2 is even, then nnn is even." at bounding box center [572, 470] width 683 height 17
click at [374, 485] on strong "Proof:" at bounding box center [359, 488] width 30 height 16
click at [350, 486] on strong "Proof:" at bounding box center [359, 488] width 30 height 16
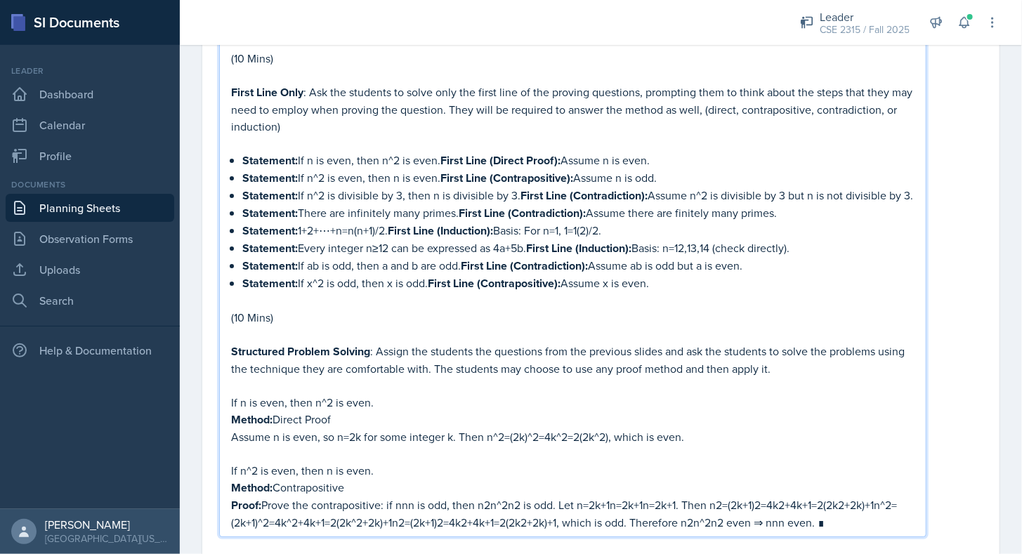
click at [307, 418] on p "Method: Direct Proof" at bounding box center [572, 420] width 683 height 18
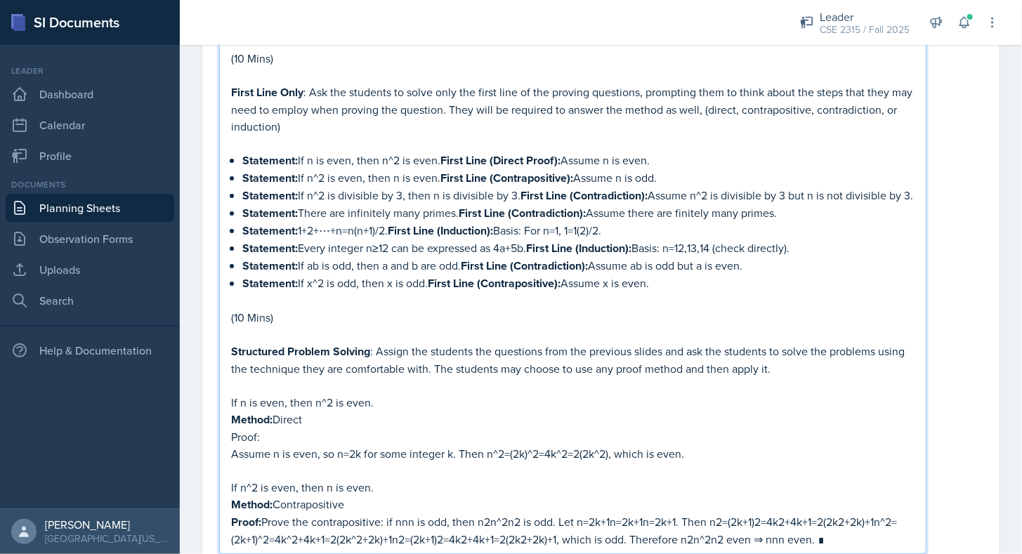
click at [232, 447] on p "Assume n is even, so n=2k for some integer k. Then n^2=(2k)^2=4k^2=2(2k^2), whi…" at bounding box center [572, 453] width 683 height 17
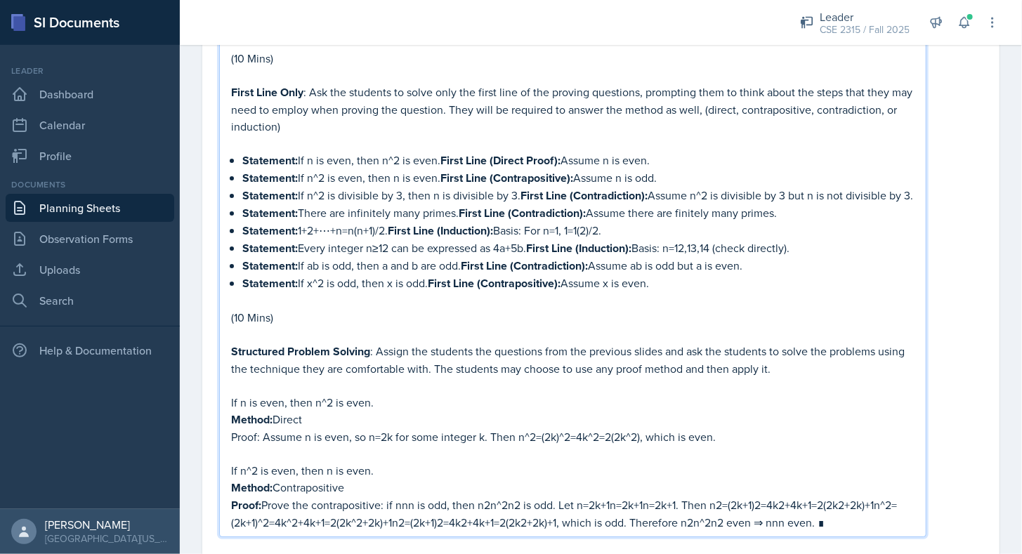
click at [254, 435] on p "Proof: Assume n is even, so n=2k for some integer k. Then n^2=(2k)^2=4k^2=2(2k^…" at bounding box center [572, 436] width 683 height 17
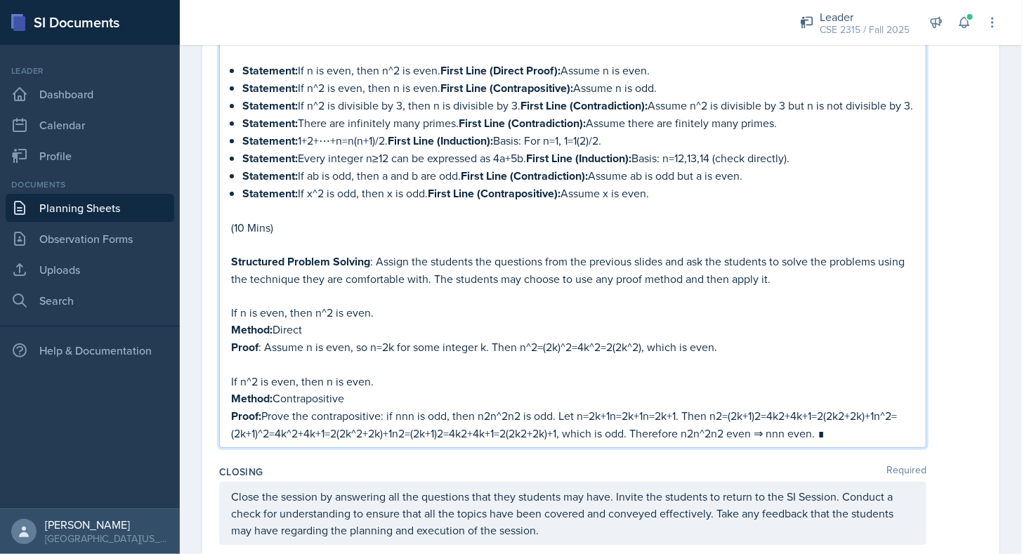
scroll to position [2304, 0]
click at [294, 429] on p "Proof: Prove the contrapositive: if nnn is odd, then n2n^2n2 is odd. Let n=2k+1…" at bounding box center [572, 423] width 683 height 34
click at [419, 407] on p "Proof: Prove the contrapositive: if nnn is odd, then n2n^2n2 is odd. Let n=2k+1…" at bounding box center [572, 423] width 683 height 34
click at [511, 413] on p "Proof: Prove the contrapositive: if n is odd, then n2n^2n2 is odd. Let n=2k+1n=…" at bounding box center [572, 423] width 683 height 34
click at [574, 412] on p "Proof: Prove the contrapositive: if n is odd, then n^2 is odd. Let n=2k+1n=2k+1…" at bounding box center [572, 423] width 683 height 34
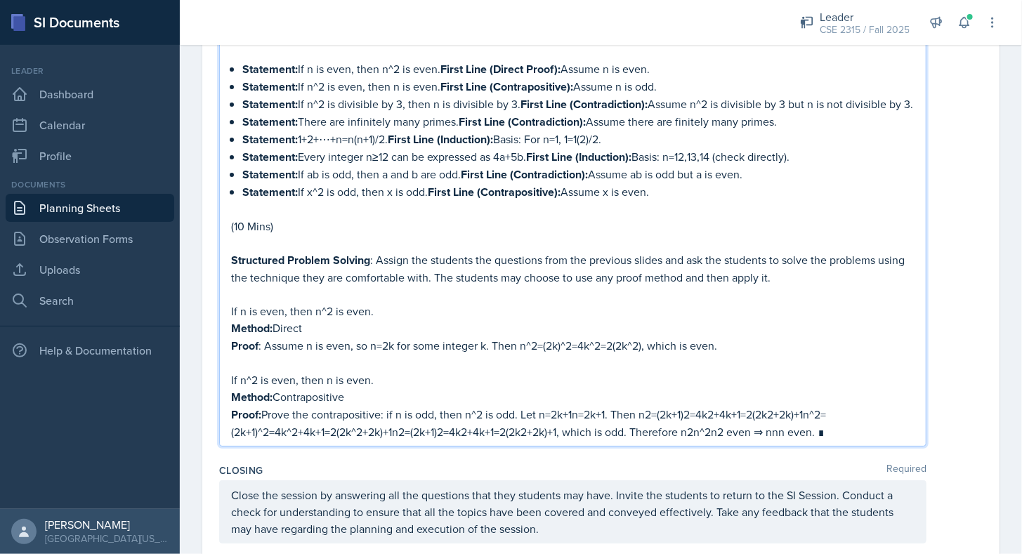
click at [574, 412] on p "Proof: Prove the contrapositive: if n is odd, then n^2 is odd. Let n=2k+1n=2k+1…" at bounding box center [572, 423] width 683 height 34
drag, startPoint x: 776, startPoint y: 412, endPoint x: 611, endPoint y: 413, distance: 165.1
click at [611, 413] on p "Proof: Prove the contrapositive: if n is odd, then n^2 is odd. Let n=2k+1. Then…" at bounding box center [572, 423] width 683 height 34
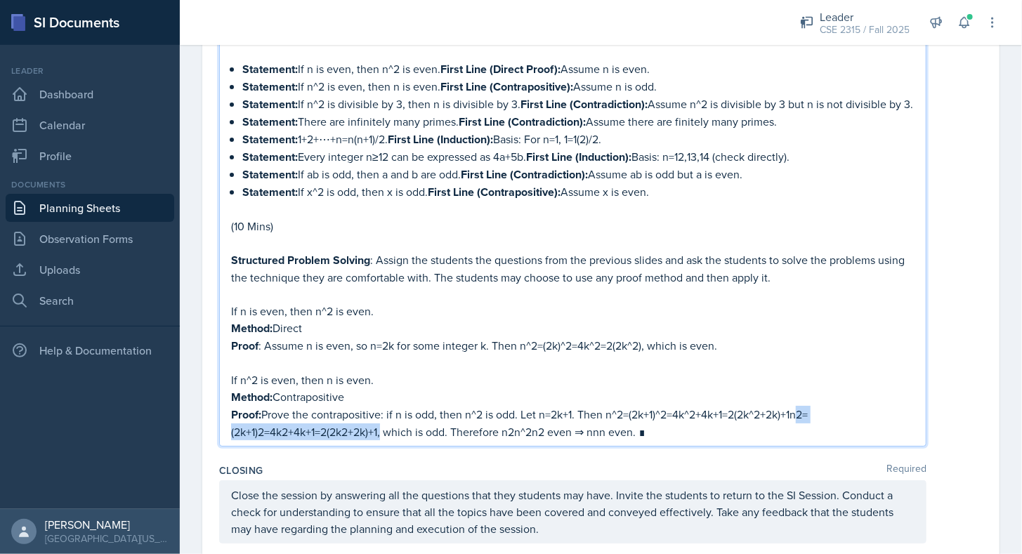
drag, startPoint x: 796, startPoint y: 407, endPoint x: 379, endPoint y: 429, distance: 417.7
click at [379, 429] on p "Proof: Prove the contrapositive: if n is odd, then n^2 is odd. Let n=2k+1. Then…" at bounding box center [572, 423] width 683 height 34
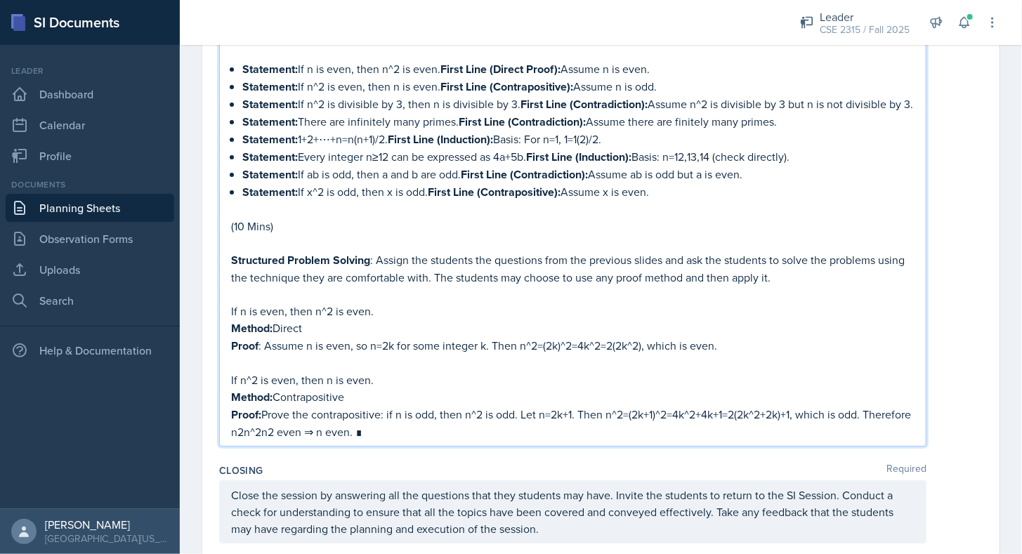
click at [422, 426] on p "Proof: Prove the contrapositive: if n is odd, then n^2 is odd. Let n=2k+1. Then…" at bounding box center [572, 423] width 683 height 34
click at [320, 421] on p "Proof: Prove the contrapositive: if n is odd, then n^2 is odd. Let n=2k+1. Then…" at bounding box center [572, 423] width 683 height 34
click at [412, 422] on p "Proof: Prove the contrapositive: if n is odd, then n^2 is odd. Let n=2k+1. Then…" at bounding box center [572, 423] width 683 height 34
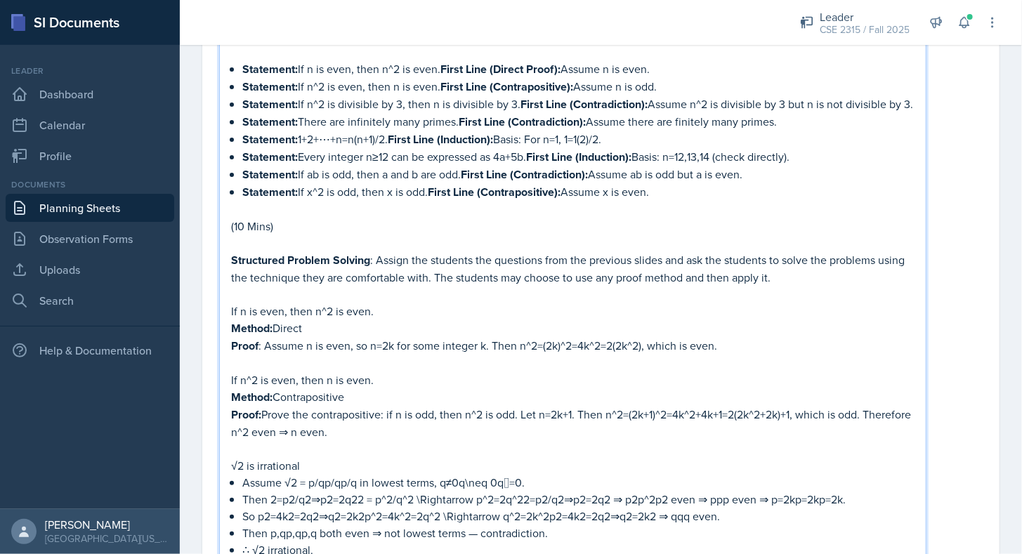
scroll to position [2398, 0]
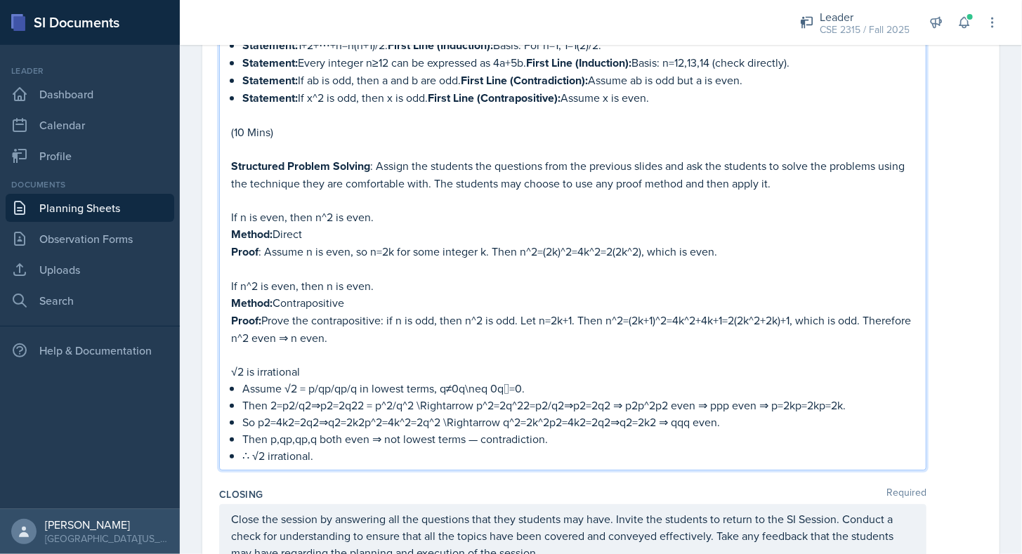
click at [355, 386] on p "Assume √2 = p/qp/qp/q in lowest terms, q≠0q\neq 0q=0." at bounding box center [578, 388] width 672 height 17
drag, startPoint x: 428, startPoint y: 385, endPoint x: 492, endPoint y: 386, distance: 64.6
click at [492, 386] on p "Assume √2 = p/q in lowest terms, q≠0q\neq 0q=0." at bounding box center [578, 388] width 672 height 17
drag, startPoint x: 358, startPoint y: 402, endPoint x: 270, endPoint y: 402, distance: 88.5
click at [270, 402] on p "Then 2=p2/q2⇒p2=2q22 = p^2/q^2 \Rightarrow p^2=2q^22=p2/q2⇒p2=2q2 ⇒ p2p^2p2 eve…" at bounding box center [578, 405] width 672 height 17
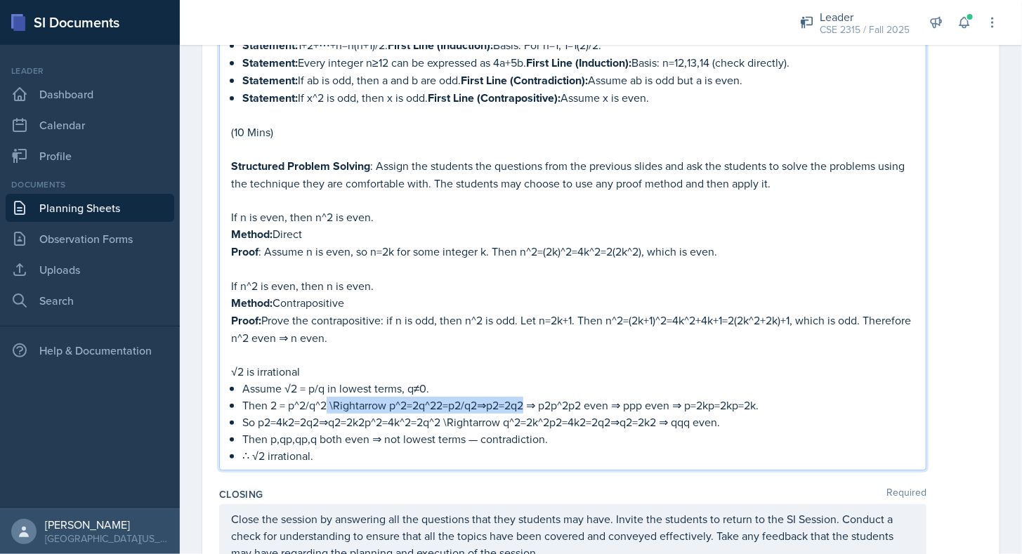
drag, startPoint x: 326, startPoint y: 398, endPoint x: 525, endPoint y: 399, distance: 199.5
click at [525, 399] on p "Then 2 = p^2/q^2 \Rightarrow p^2=2q^22=p2/q2⇒p2=2q2 ⇒ p2p^2p2 even ⇒ ppp even ⇒…" at bounding box center [578, 405] width 672 height 17
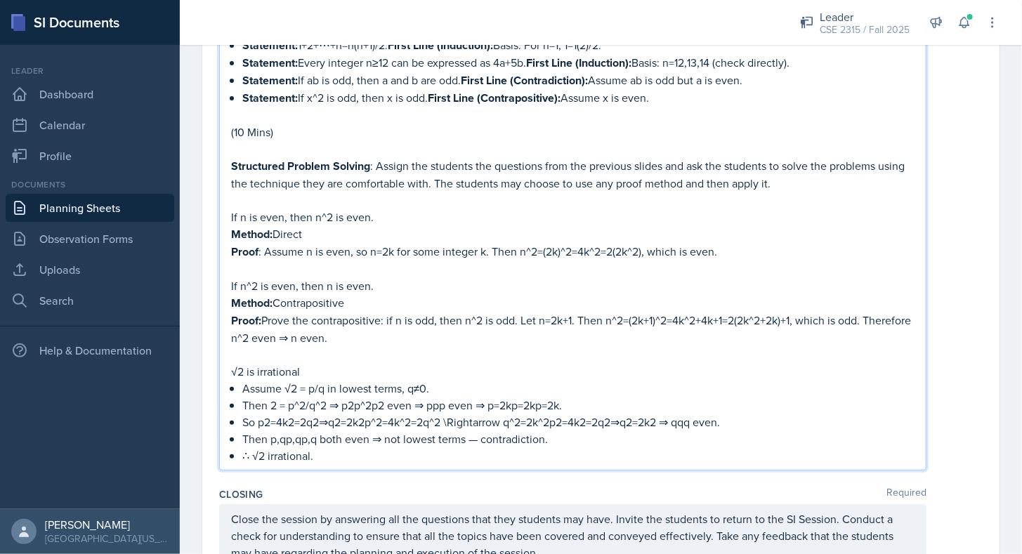
click at [385, 404] on p "Then 2 = p^2/q^2 ⇒ p2p^2p2 even ⇒ ppp even ⇒ p=2kp=2kp=2k." at bounding box center [578, 405] width 672 height 17
drag, startPoint x: 478, startPoint y: 401, endPoint x: 526, endPoint y: 402, distance: 48.5
click at [526, 402] on p "Then 2 = p^2/q^2 ⇒ p^2 even ⇒ p even ⇒ p=2kp=2kp=2k." at bounding box center [578, 405] width 672 height 17
drag, startPoint x: 367, startPoint y: 420, endPoint x: 261, endPoint y: 418, distance: 106.8
click at [261, 418] on p "So p2=4k2=2q2⇒q2=2k2p^2=4k^2=2q^2 \Rightarrow q^2=2k^2p2=4k2=2q2⇒q2=2k2 ⇒ qqq e…" at bounding box center [578, 422] width 672 height 17
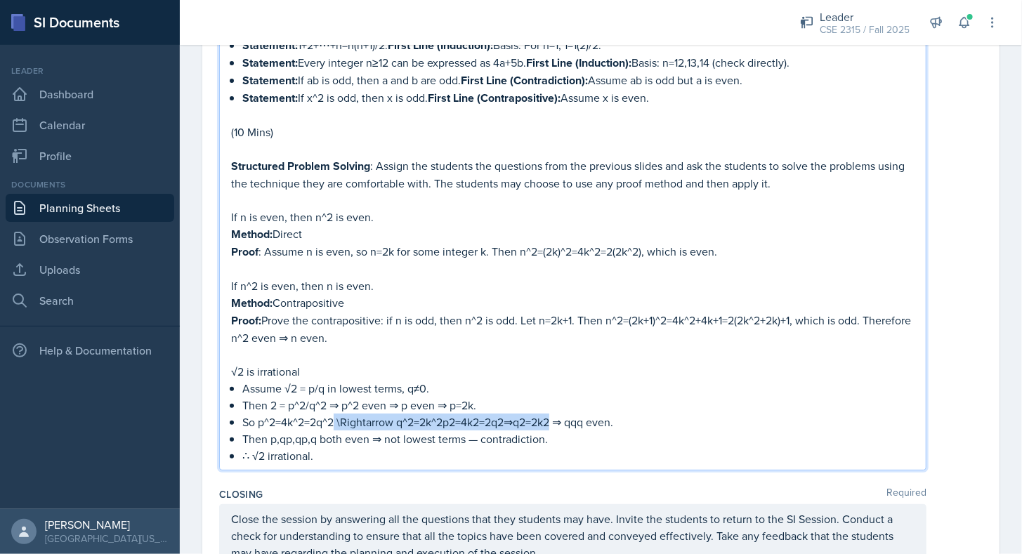
drag, startPoint x: 333, startPoint y: 418, endPoint x: 551, endPoint y: 414, distance: 218.4
click at [551, 414] on p "So p^2=4k^2=2q^2 \Rightarrow q^2=2k^2p2=4k2=2q2⇒q2=2k2 ⇒ qqq even." at bounding box center [578, 422] width 672 height 17
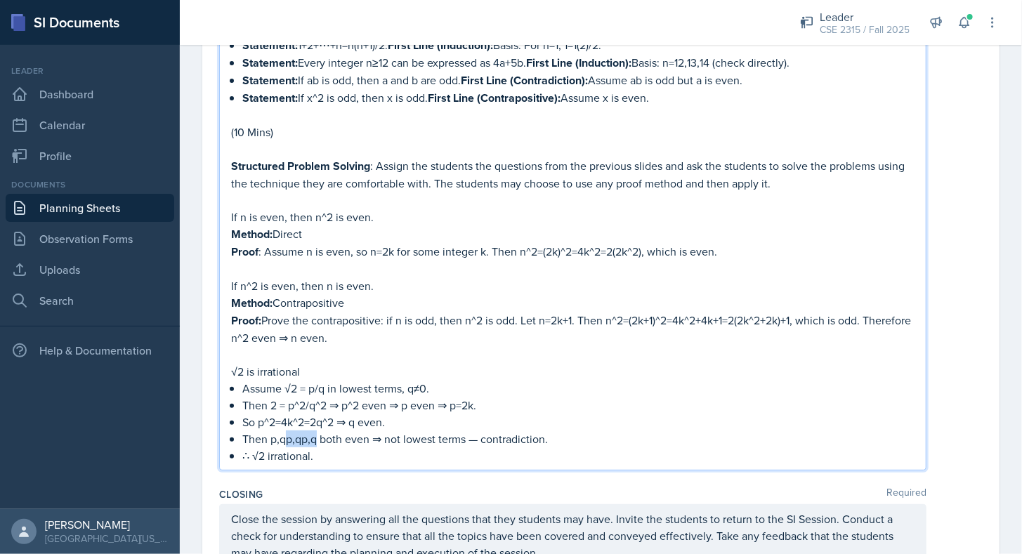
drag, startPoint x: 284, startPoint y: 437, endPoint x: 315, endPoint y: 437, distance: 30.9
click at [315, 437] on p "Then p,qp,qp,q both even ⇒ not lowest terms — contradiction." at bounding box center [578, 439] width 672 height 17
click at [381, 447] on p "∴ √2 irrational." at bounding box center [578, 455] width 672 height 17
click at [342, 455] on p "∴ √2 irrational." at bounding box center [578, 455] width 672 height 17
click at [345, 363] on p "√2 is irrational" at bounding box center [572, 371] width 683 height 17
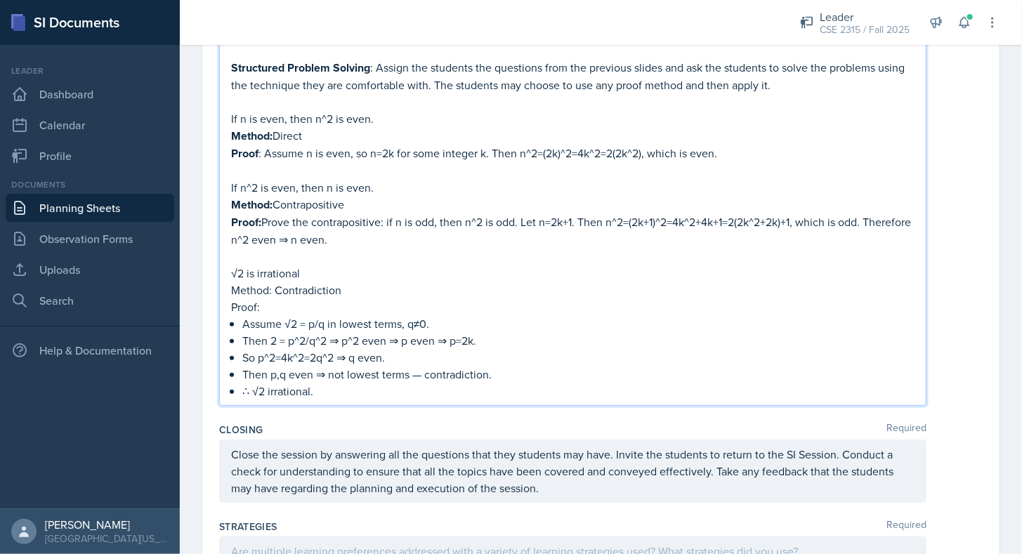
scroll to position [2497, 0]
click at [331, 390] on p "∴ √2 irrational." at bounding box center [578, 389] width 672 height 17
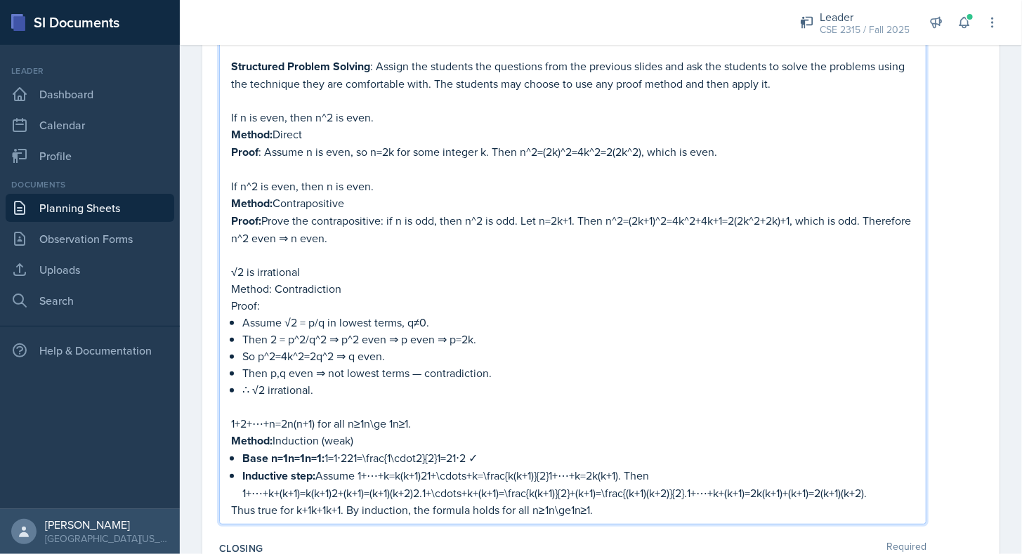
click at [315, 421] on p "1+2+⋯+n=2n(n+1)​ for all n≥1n\ge 1n≥1." at bounding box center [572, 423] width 683 height 17
drag, startPoint x: 372, startPoint y: 423, endPoint x: 416, endPoint y: 423, distance: 44.3
click at [416, 423] on p "1+2+⋯+n= n(n+1)/2​ for all n≥1n\ge 1n≥1." at bounding box center [572, 423] width 683 height 17
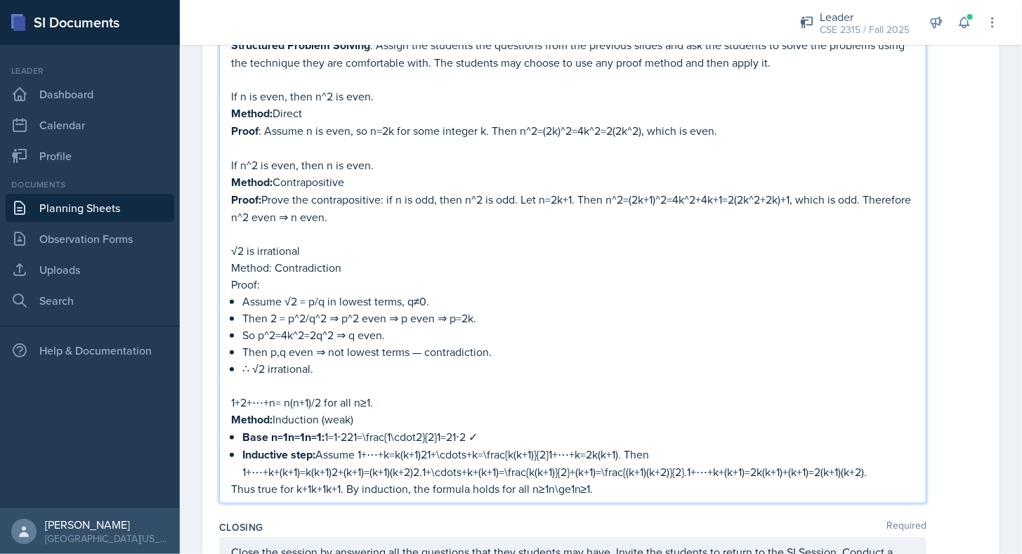
scroll to position [2520, 0]
click at [319, 432] on strong "Base n=1n=1n=1:" at bounding box center [283, 436] width 82 height 16
click at [318, 431] on p "Base n=1: 1=1⋅221=\frac{1\cdot2}{2}1=21⋅2​ ✓" at bounding box center [578, 436] width 672 height 18
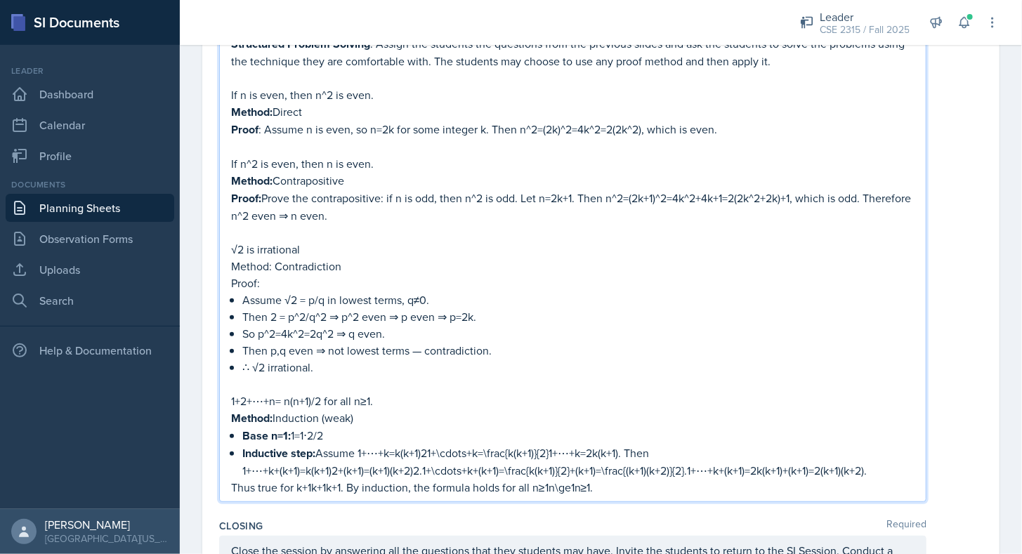
click at [424, 448] on p "Inductive step: Assume 1+⋯+k=k(k+1)21+\cdots+k=\frac{k(k+1)}{2}1+⋯+k=2k(k+1)​. …" at bounding box center [578, 454] width 672 height 18
click at [411, 469] on p "1+⋯+k+(k+1)=k(k+1)2+(k+1)=(k+1)(k+2)2.1+\cdots+k+(k+1)=\frac{k(k+1)}{2}+(k+1)=\…" at bounding box center [578, 470] width 672 height 17
click at [416, 471] on p "1+⋯+k+(k+1)=k(k+1)2+(k+1)=(k+1)(k+2)2.1+\cdots+k+(k+1)=\frac{k(k+1)}{2}+(k+1)=\…" at bounding box center [578, 470] width 672 height 17
click at [331, 468] on p "1+⋯+k+(k+1)=k(k+1)2+(k+1)=(k+1)(k+2)/2.1+\cdots+k+(k+1)=\frac{k(k+1)}{2}+(k+1)=…" at bounding box center [578, 470] width 672 height 17
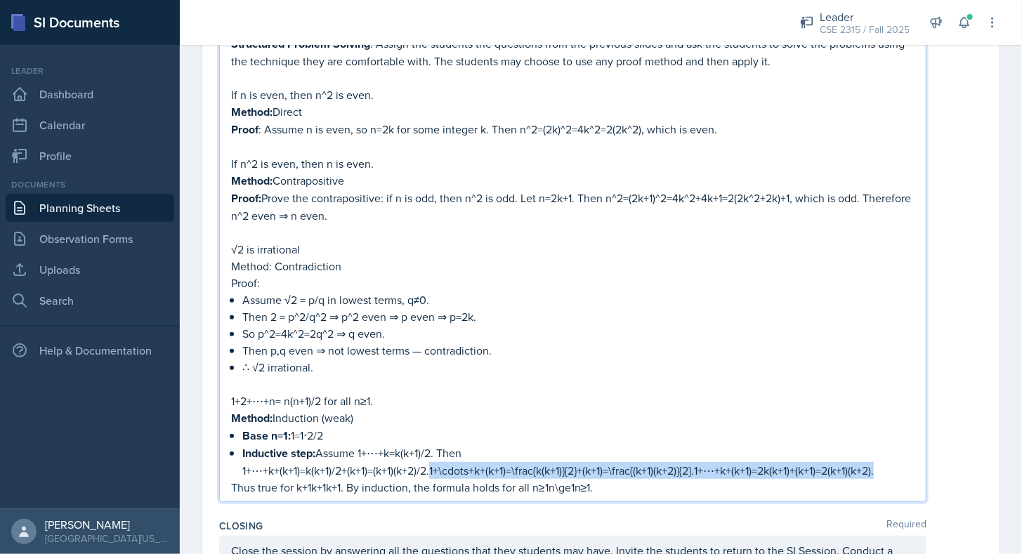
drag, startPoint x: 431, startPoint y: 464, endPoint x: 880, endPoint y: 466, distance: 448.8
click at [880, 466] on p "1+⋯+k+(k+1)=k(k+1)/2+(k+1)=(k+1)(k+2)/2.1+\cdots+k+(k+1)=\frac{k(k+1)}{2}+(k+1)…" at bounding box center [578, 470] width 672 height 17
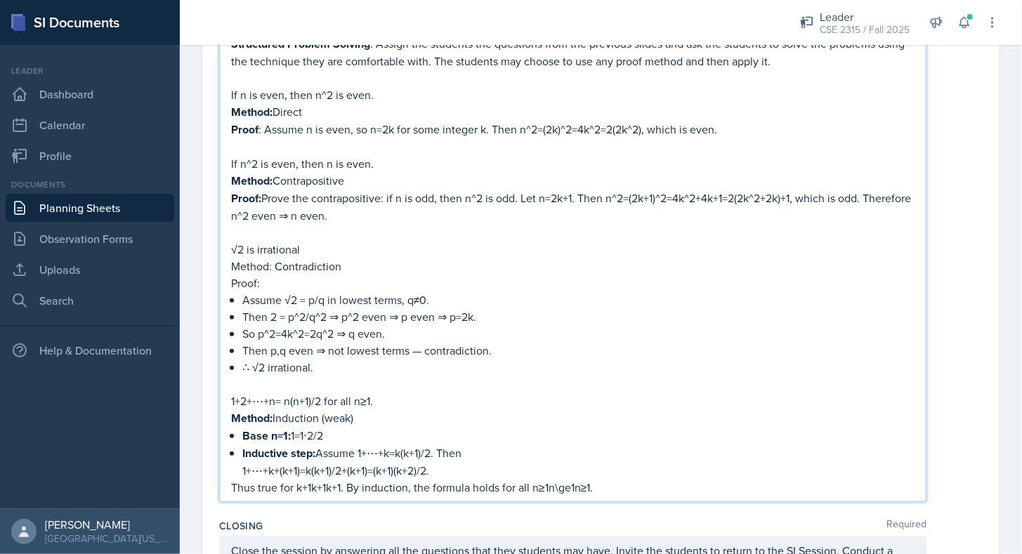
click at [343, 479] on p "Thus true for k+1k+1k+1. By induction, the formula holds for all n≥1n\ge1n≥1." at bounding box center [572, 487] width 683 height 17
click at [546, 483] on p "Thus true for k+1. By induction, the formula holds for all n≥1n\ge1n≥1." at bounding box center [572, 487] width 683 height 17
click at [546, 483] on p "Thus true for k+1. By induction, the formula holds for all n≥1." at bounding box center [572, 487] width 683 height 17
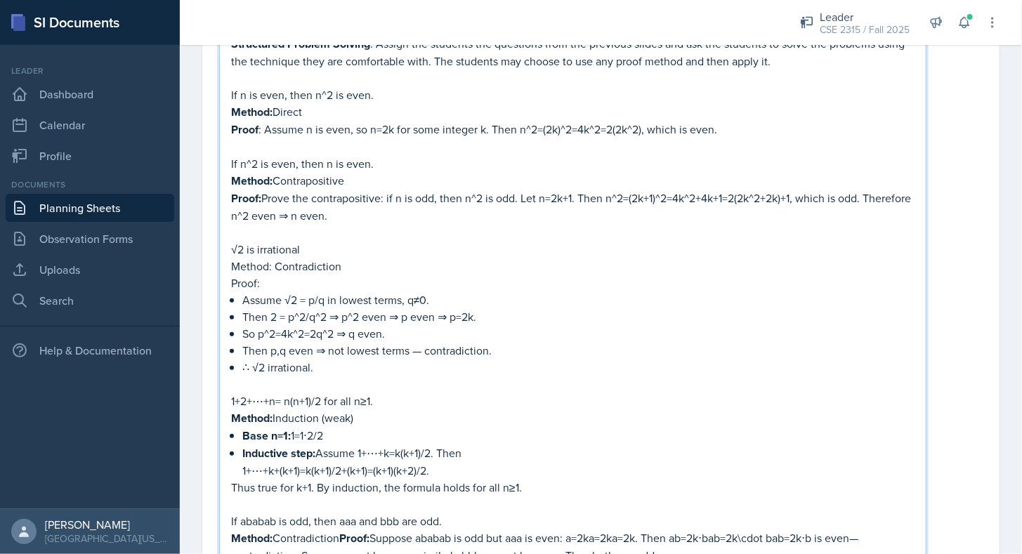
scroll to position [2524, 0]
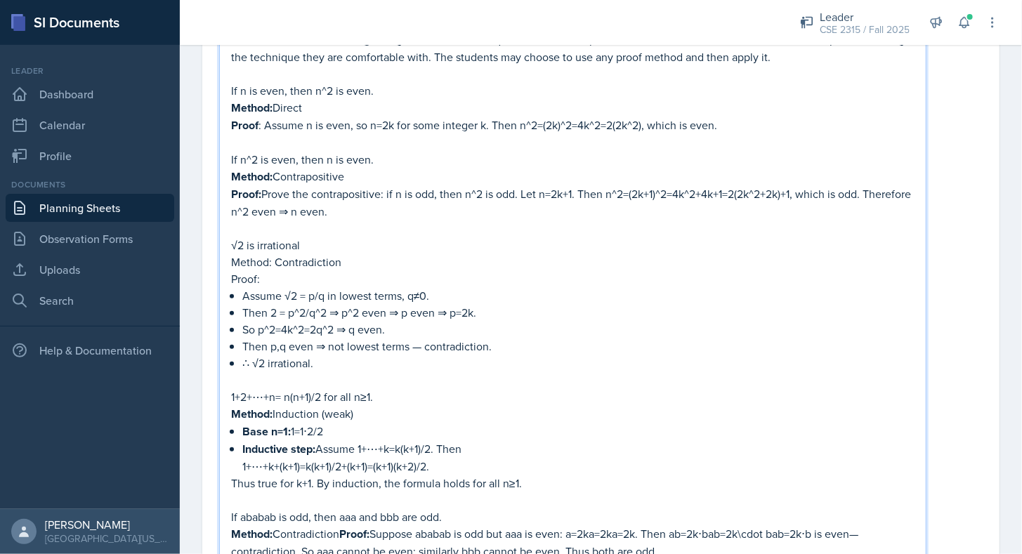
click at [273, 510] on p "If ababab is odd, then aaa and bbb are odd." at bounding box center [572, 516] width 683 height 17
click at [331, 513] on p "If ab is odd, then aaa and bbb are odd." at bounding box center [572, 516] width 683 height 17
click at [362, 508] on p "If ab is odd, then a and bbb are odd." at bounding box center [572, 516] width 683 height 17
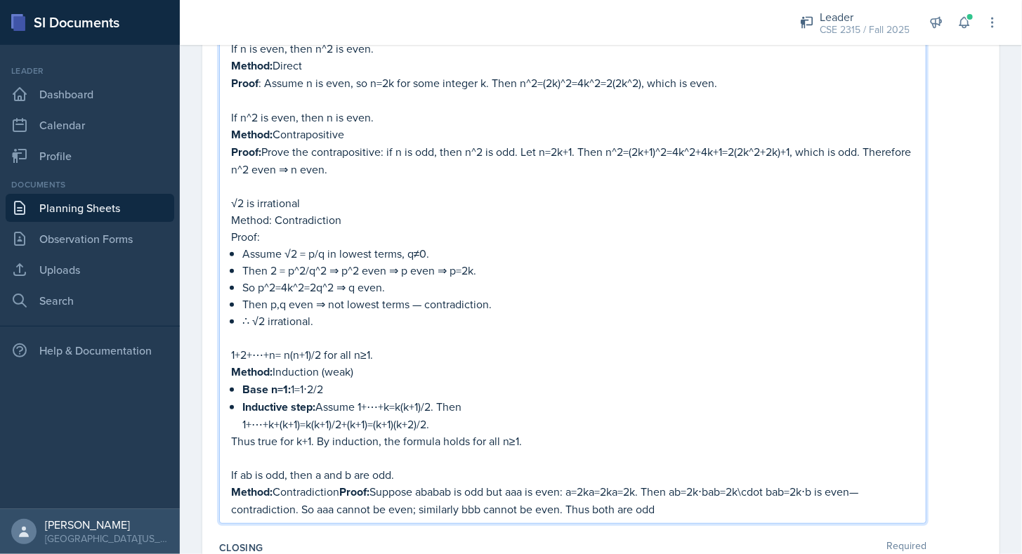
scroll to position [2568, 0]
click at [343, 482] on p "Method: Contradiction Proof: Suppose ababab is odd but aaa is even: a=2ka=2ka=2…" at bounding box center [572, 499] width 683 height 34
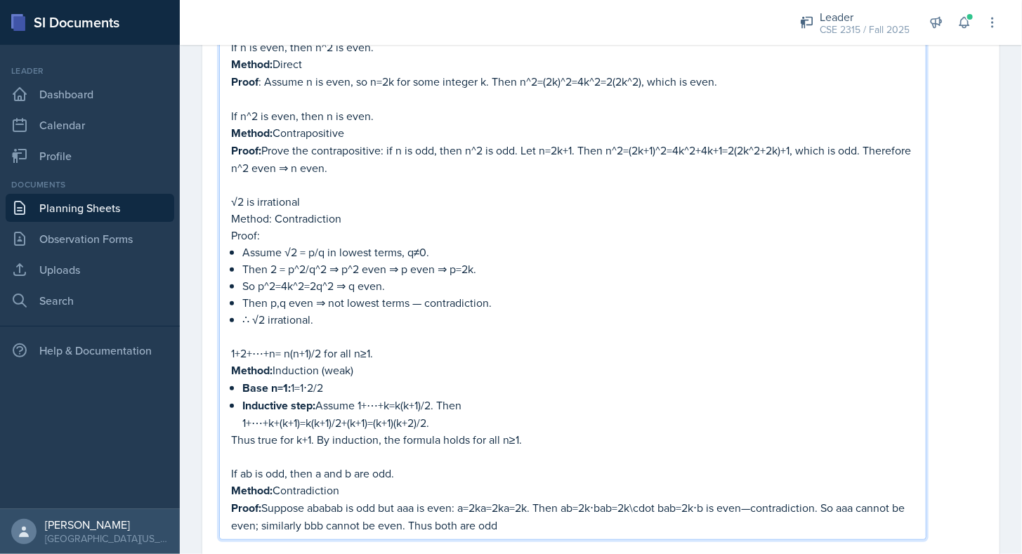
click at [334, 502] on p "Proof: Suppose ababab is odd but aaa is even: a=2ka=2ka=2k. Then ab=2k⋅bab=2k\c…" at bounding box center [572, 516] width 683 height 34
click at [449, 501] on p "Proof: Suppose ab is odd but a is even: a=2ka=2ka=2k. Then ab=2k⋅bab=2k\cdot ba…" at bounding box center [572, 516] width 683 height 34
drag, startPoint x: 525, startPoint y: 501, endPoint x: 629, endPoint y: 504, distance: 103.3
click at [629, 504] on p "Proof: Suppose ab is odd but a is even: a=2k. Then ab=2k⋅bab=2k\cdot bab=2k⋅b i…" at bounding box center [572, 516] width 683 height 34
click at [336, 511] on p "Proof: Suppose ab is odd but a is even: a=2k. Then ab=2k⋅b is even—contradictio…" at bounding box center [572, 516] width 683 height 34
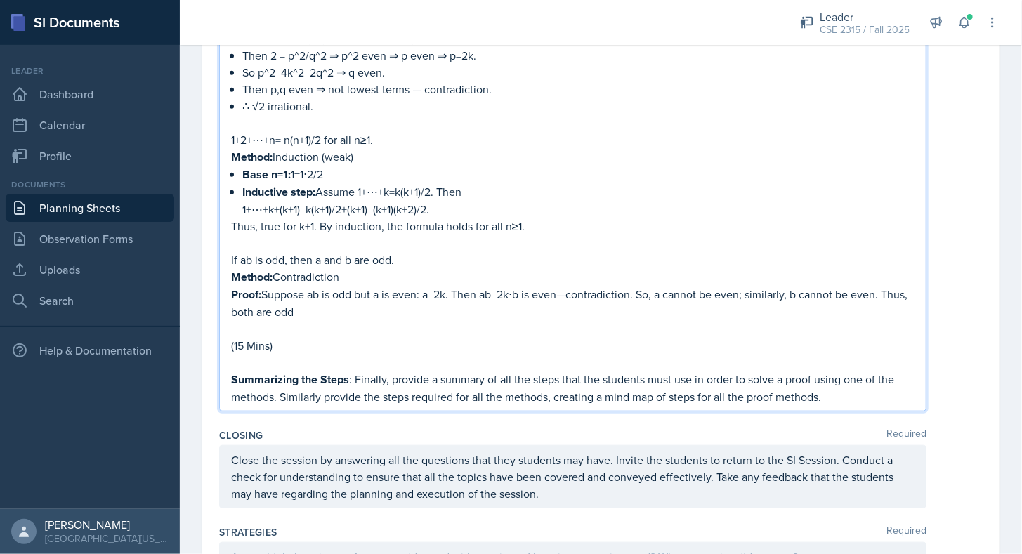
scroll to position [2788, 0]
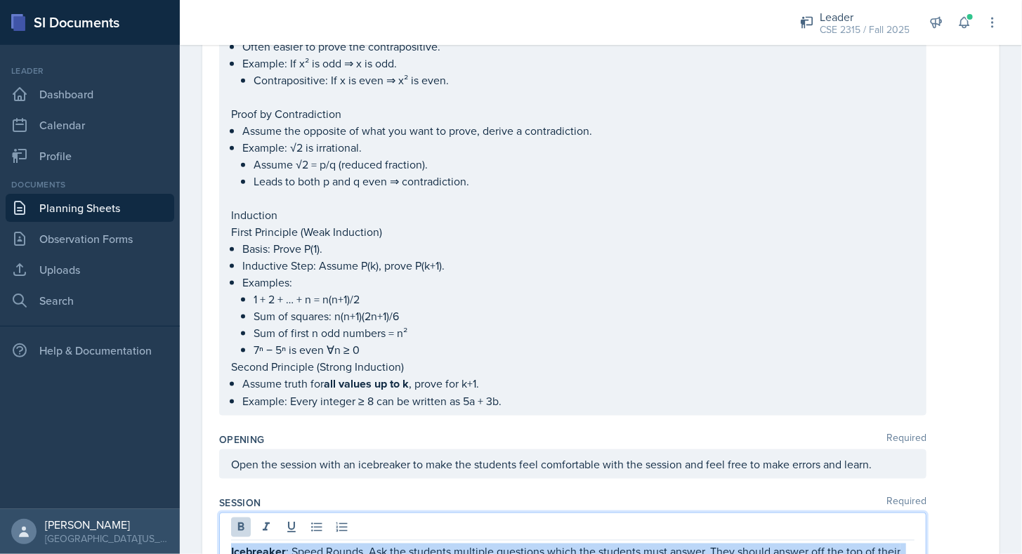
drag, startPoint x: 832, startPoint y: 384, endPoint x: 214, endPoint y: 447, distance: 621.3
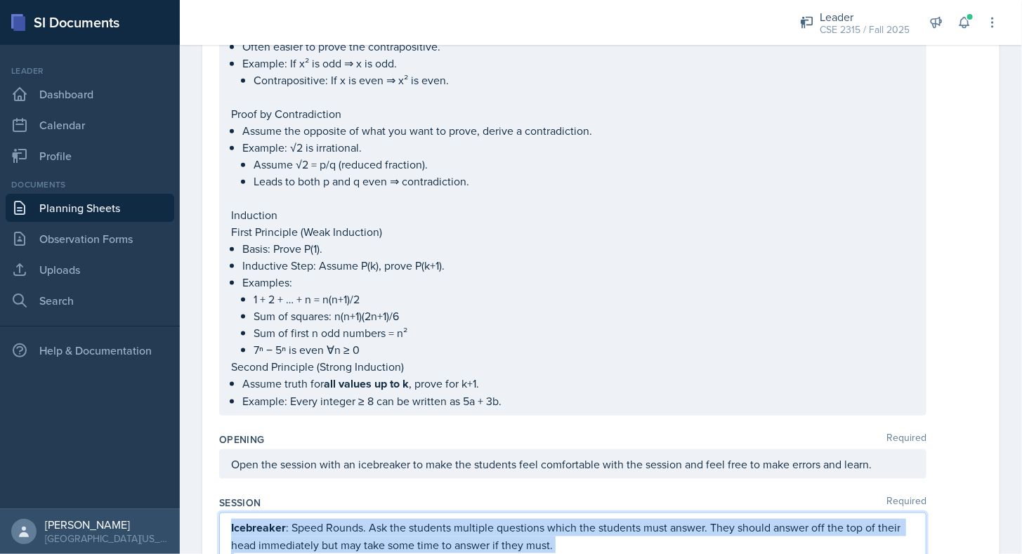
scroll to position [664, 0]
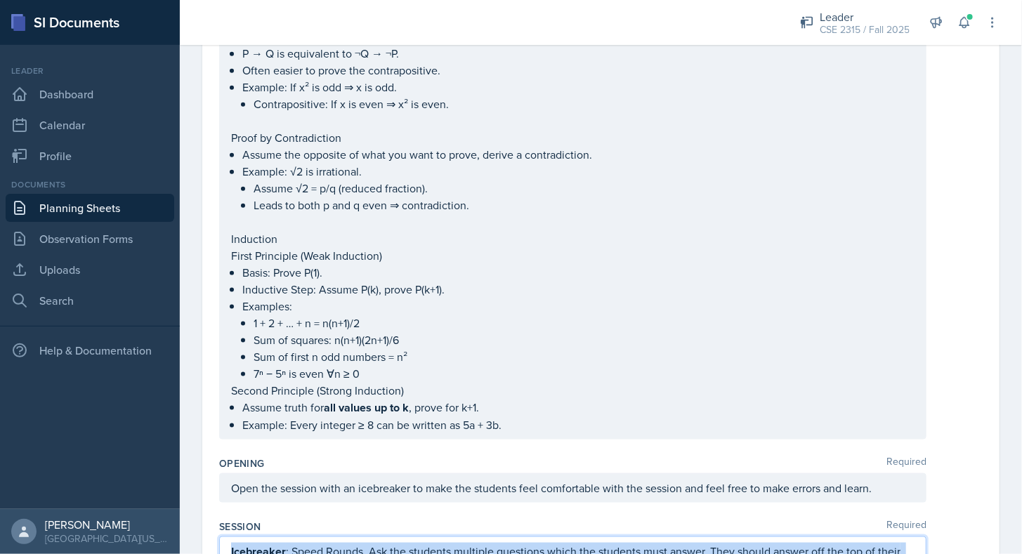
copy div "Loremipsum : Dolor Sitame. Con adi elitsedd eiusmodt incididun utlab etd magnaa…"
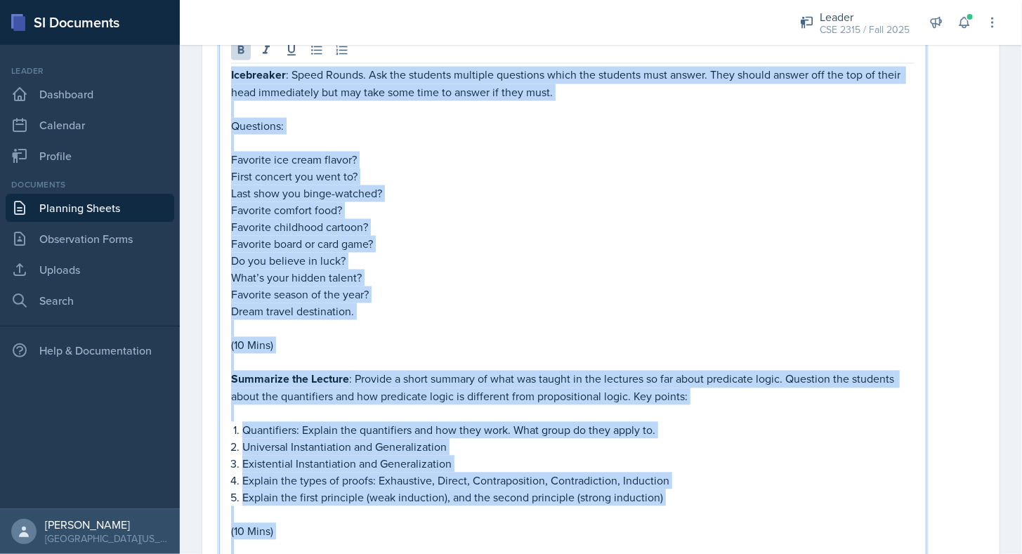
scroll to position [1094, 0]
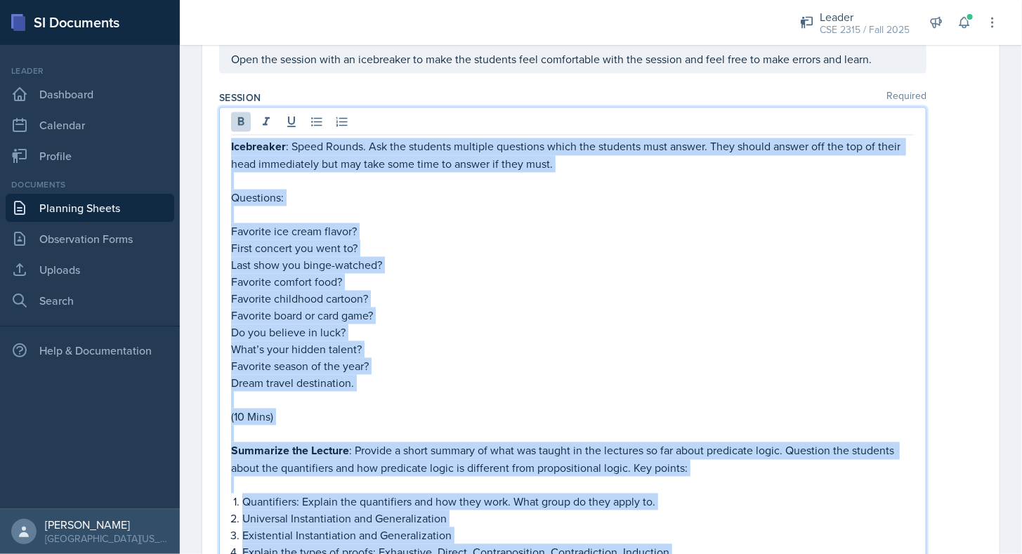
drag, startPoint x: 834, startPoint y: 447, endPoint x: 221, endPoint y: 143, distance: 685.0
copy div "Loremipsum : Dolor Sitame. Con adi elitsedd eiusmodt incididun utlab etd magnaa…"
click at [330, 192] on p "Questions:" at bounding box center [572, 198] width 683 height 17
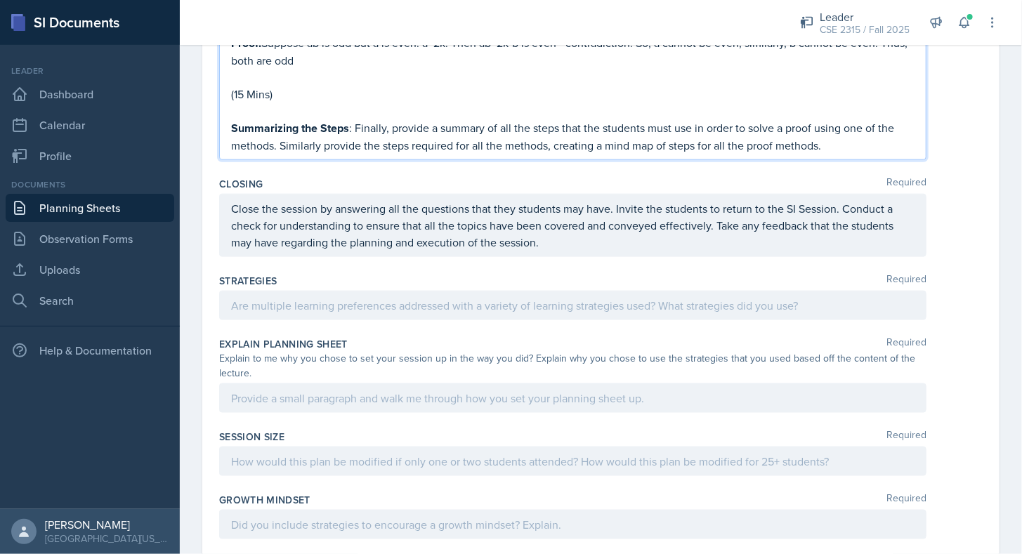
scroll to position [3031, 0]
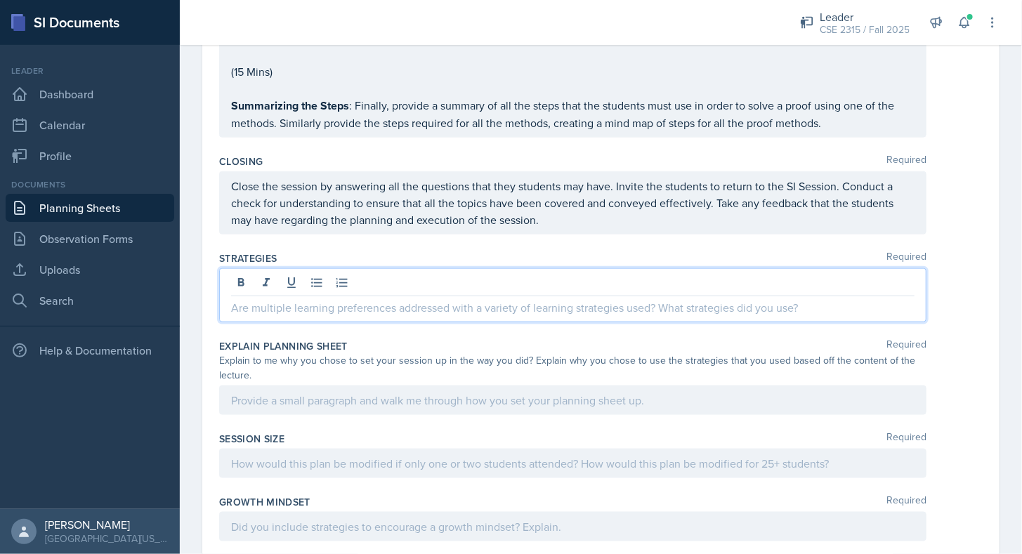
click at [365, 299] on p at bounding box center [572, 307] width 683 height 17
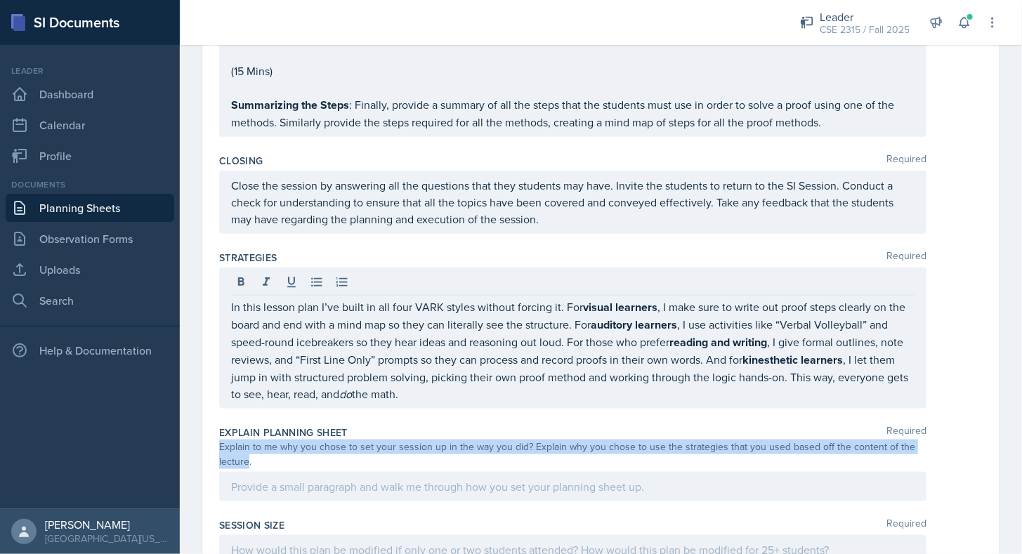
drag, startPoint x: 221, startPoint y: 435, endPoint x: 250, endPoint y: 446, distance: 31.3
click at [250, 446] on div "Explain to me why you chose to set your session up in the way you did? Explain …" at bounding box center [572, 454] width 707 height 29
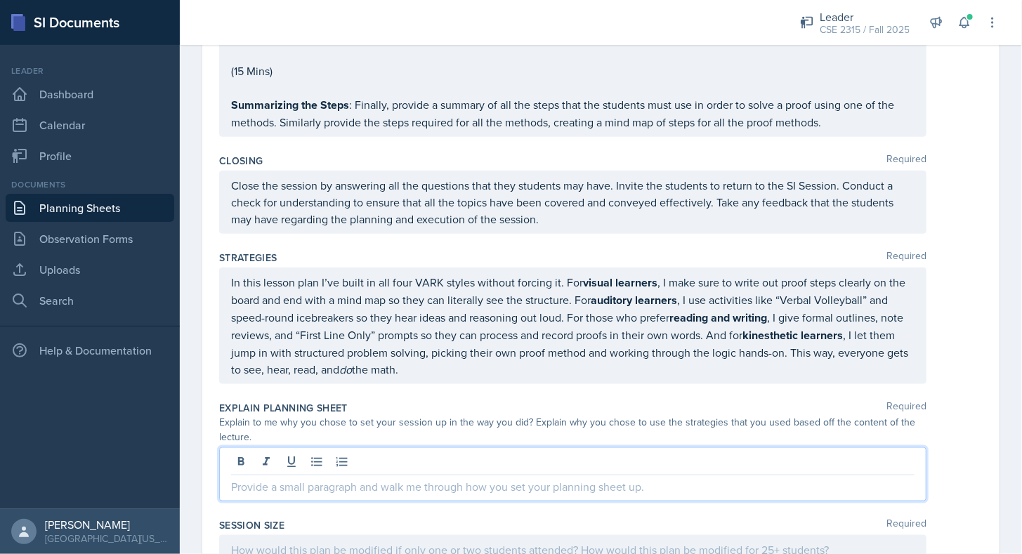
click at [250, 447] on div at bounding box center [572, 474] width 707 height 54
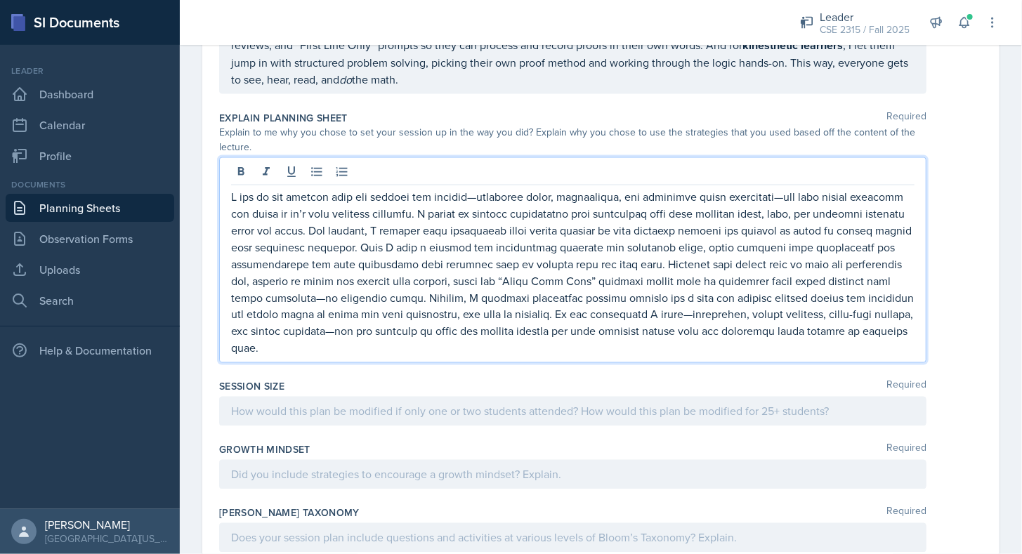
scroll to position [3325, 0]
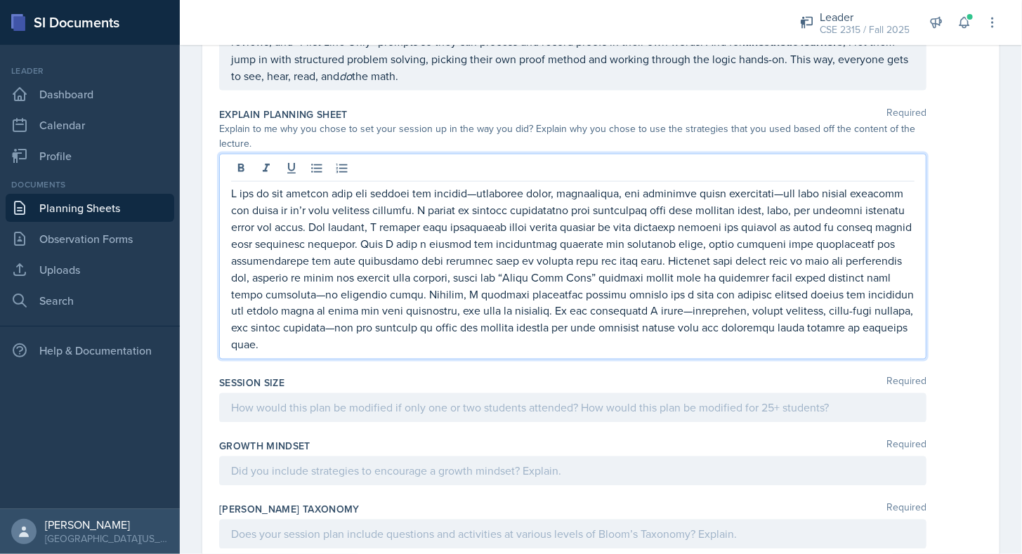
click at [335, 371] on div "Session Size Required" at bounding box center [600, 402] width 763 height 63
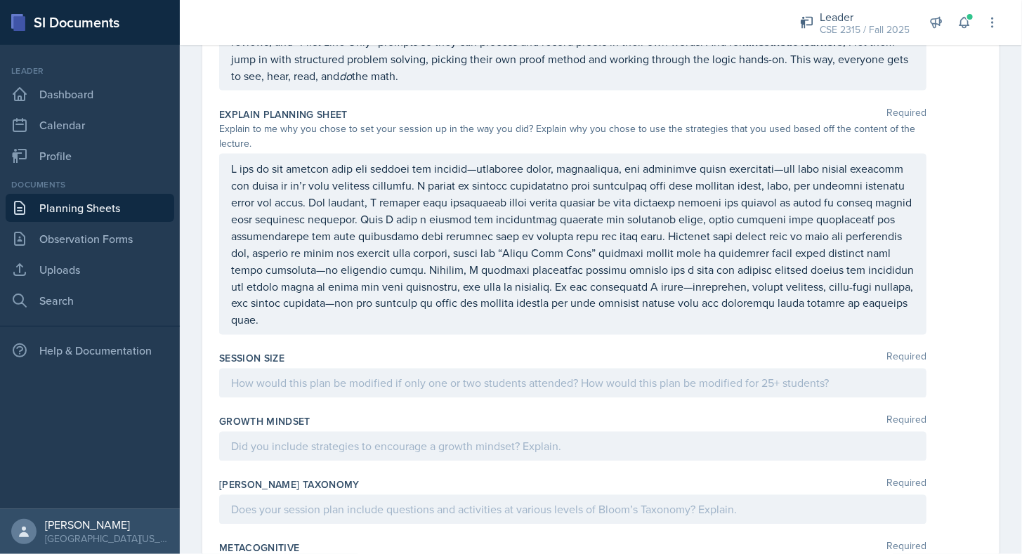
click at [395, 369] on div at bounding box center [572, 383] width 707 height 29
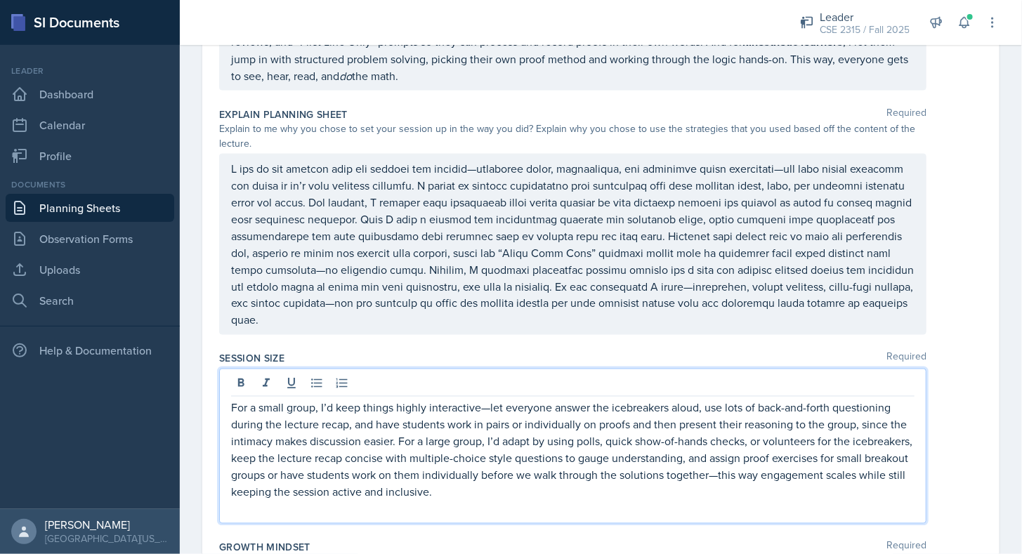
scroll to position [3349, 0]
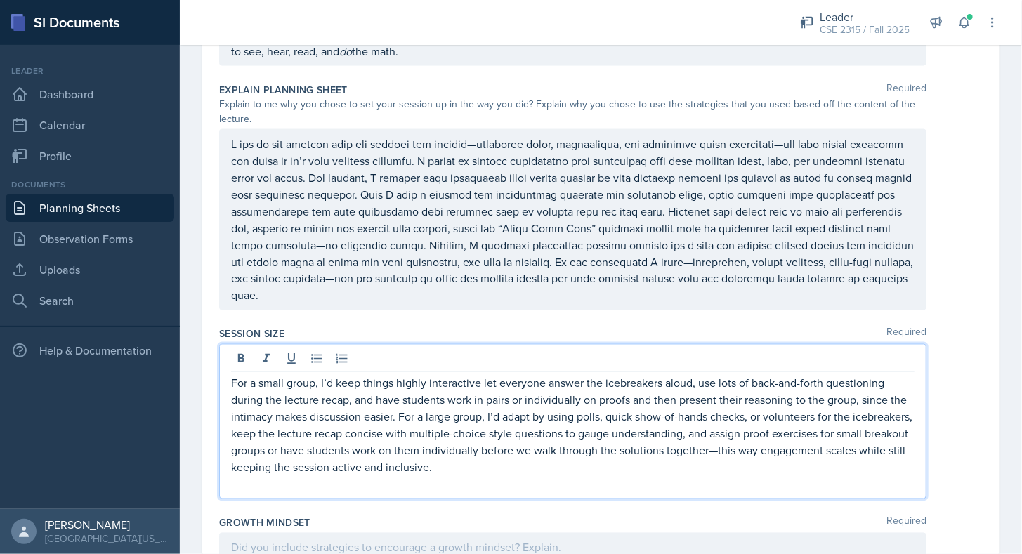
click at [480, 375] on p "For a small group, I’d keep things highly interactive let everyone answer the i…" at bounding box center [572, 425] width 683 height 101
click at [501, 476] on p at bounding box center [572, 484] width 683 height 17
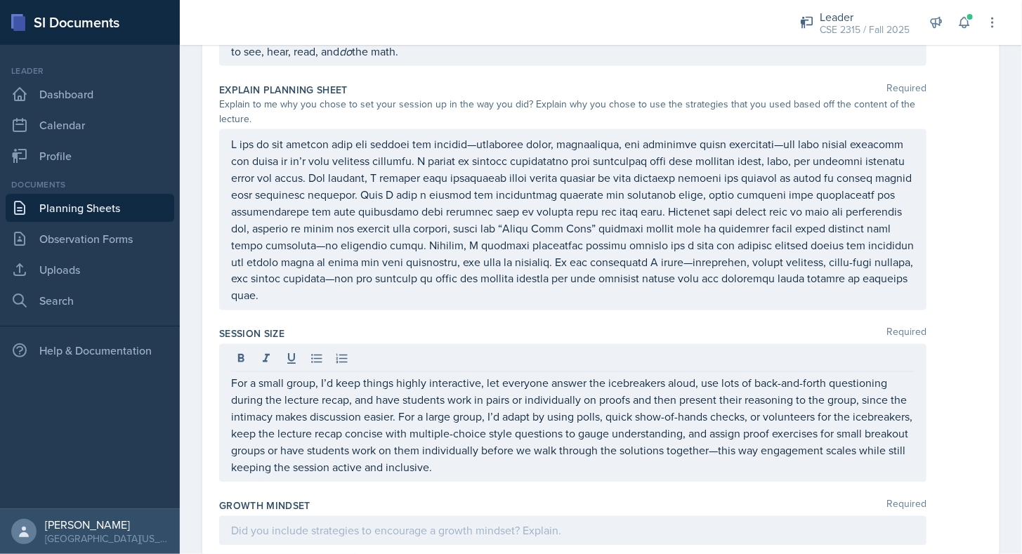
click at [478, 494] on div "Growth Mindset Required" at bounding box center [600, 525] width 763 height 63
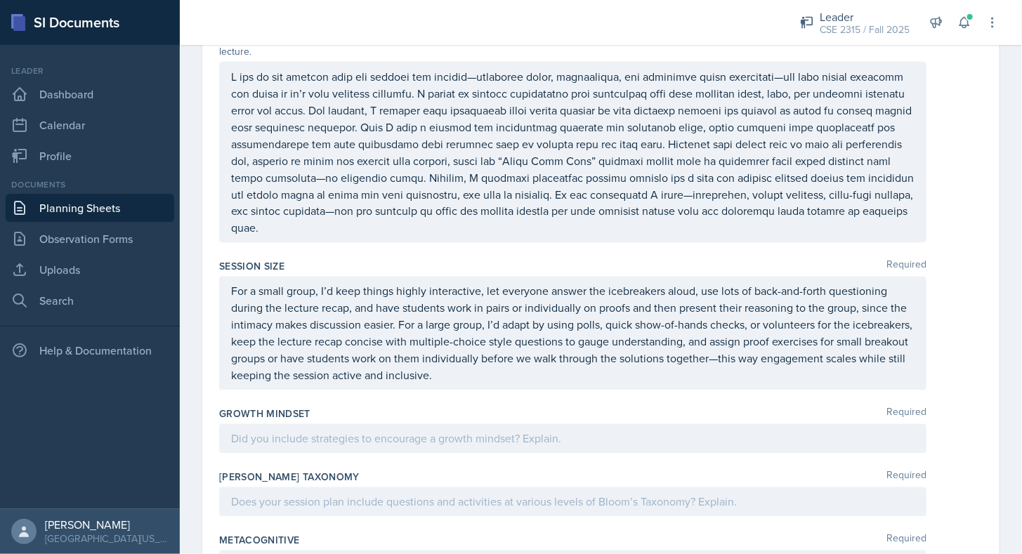
click at [792, 350] on p "For a small group, I’d keep things highly interactive, let everyone answer the …" at bounding box center [572, 333] width 683 height 101
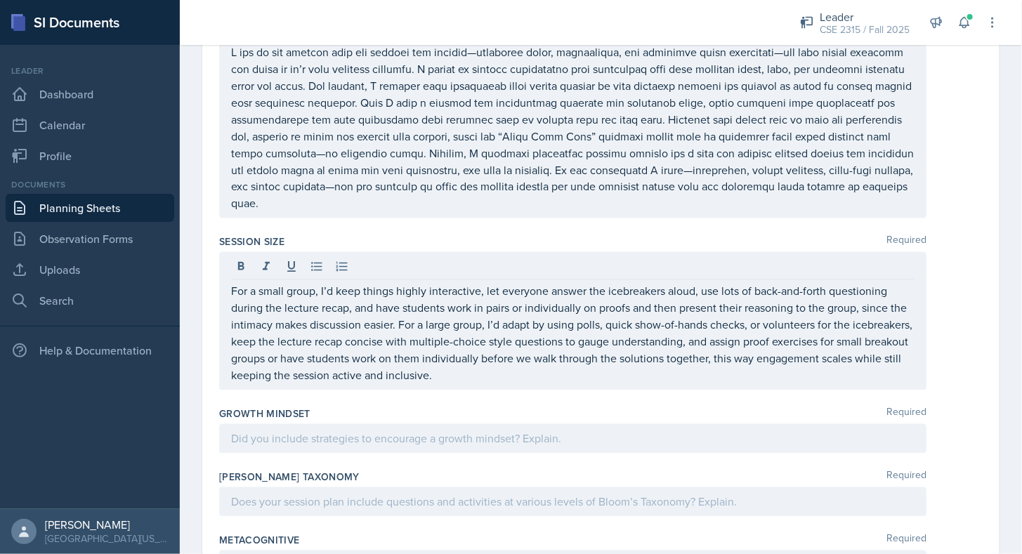
click at [633, 407] on div "Growth Mindset Required" at bounding box center [600, 414] width 763 height 14
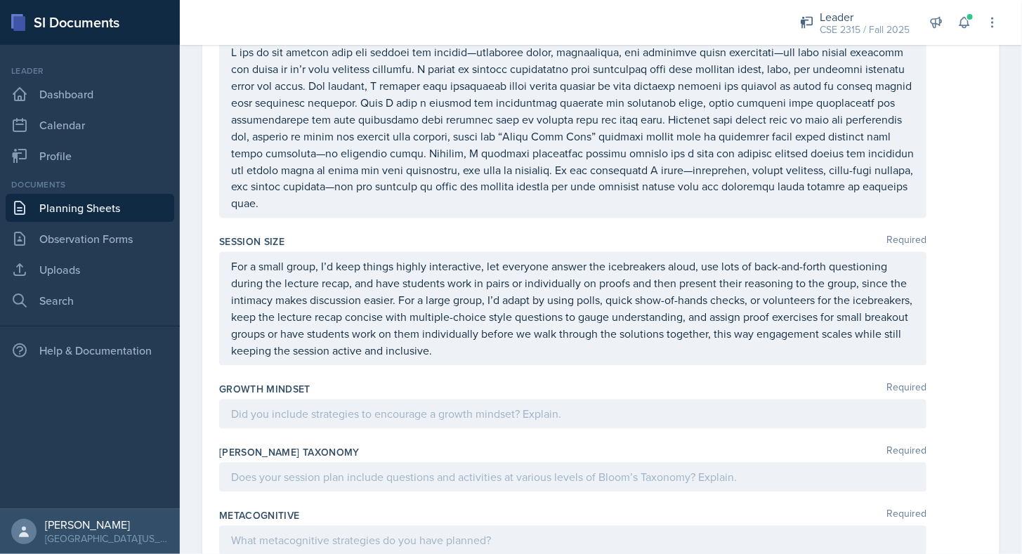
click at [481, 410] on div at bounding box center [572, 414] width 707 height 29
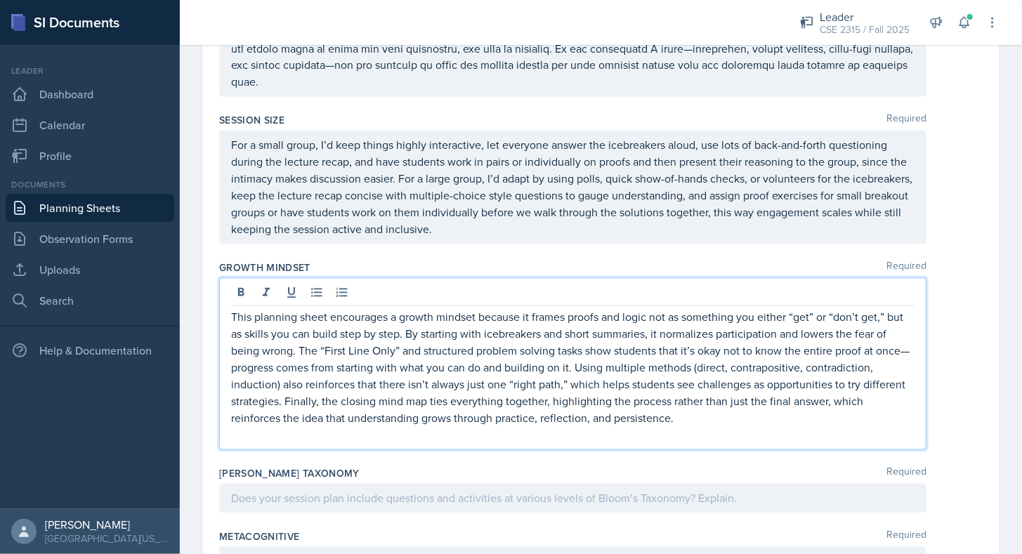
scroll to position [3564, 0]
click at [468, 426] on p at bounding box center [572, 434] width 683 height 17
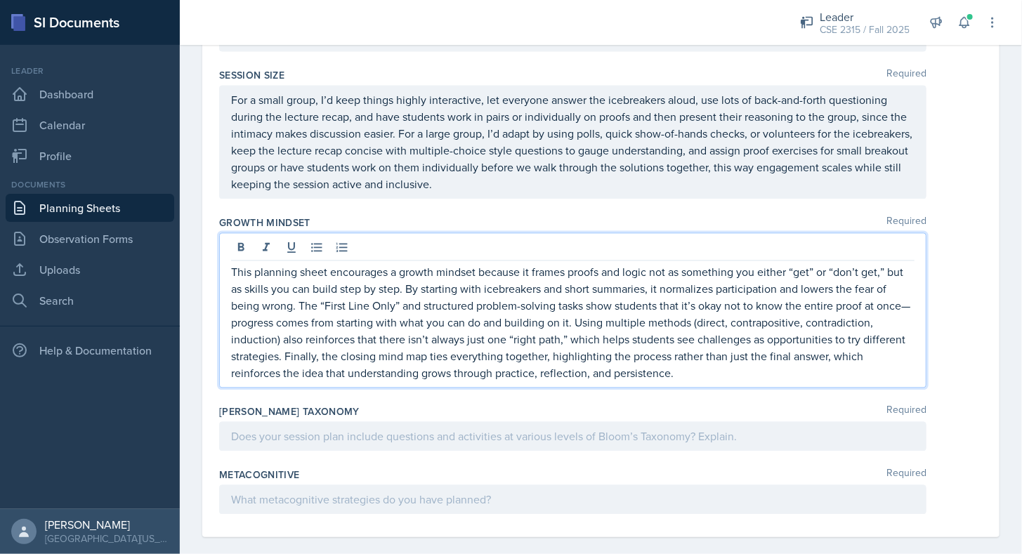
click at [472, 428] on p at bounding box center [572, 436] width 683 height 17
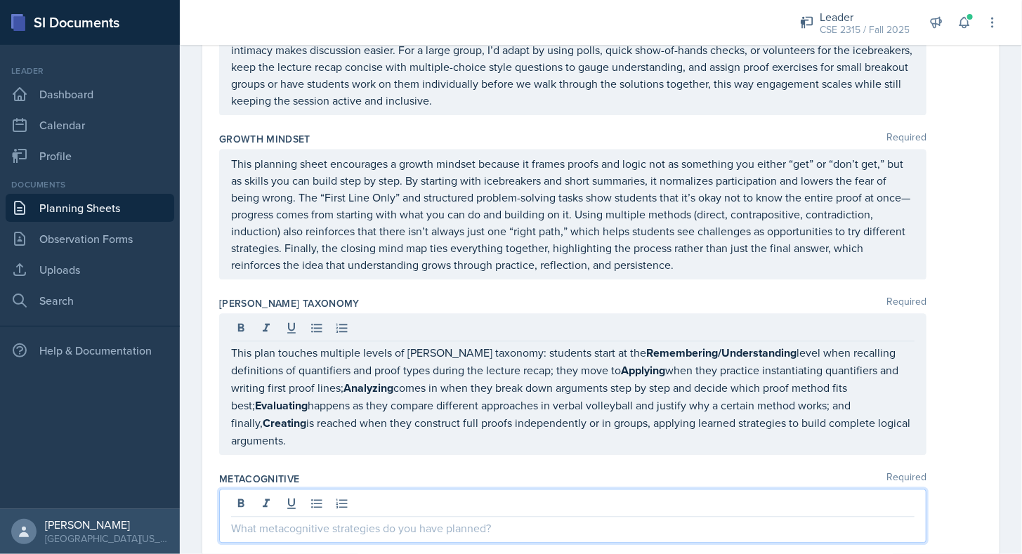
click at [372, 520] on p at bounding box center [572, 528] width 683 height 17
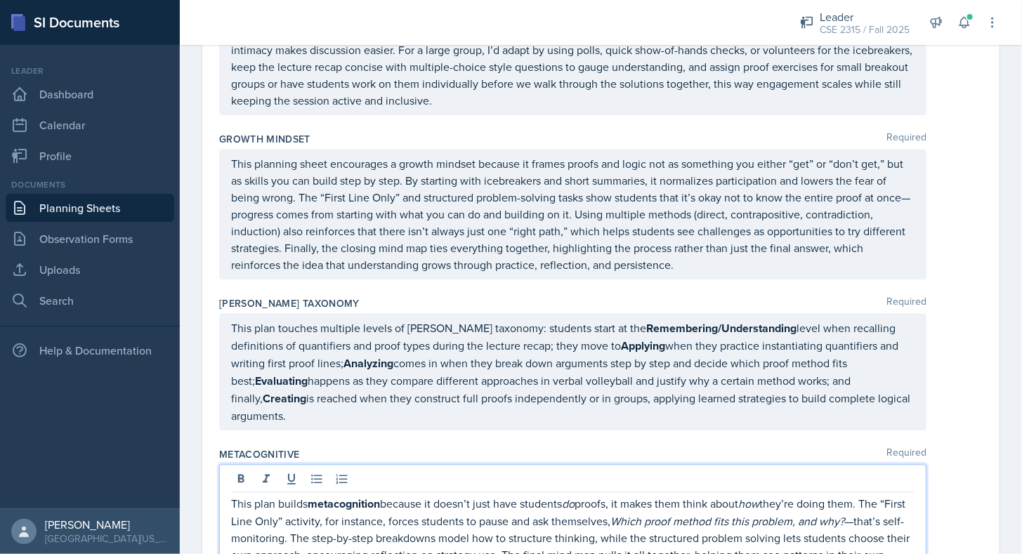
scroll to position [3717, 0]
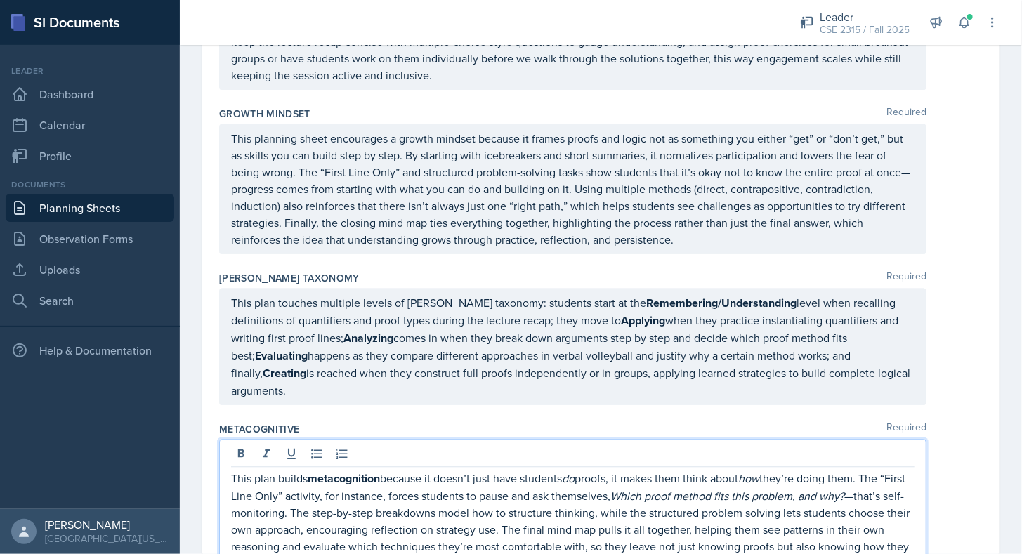
click at [333, 494] on p "This plan builds metacognition because it doesn’t just have students do proofs,…" at bounding box center [572, 521] width 683 height 102
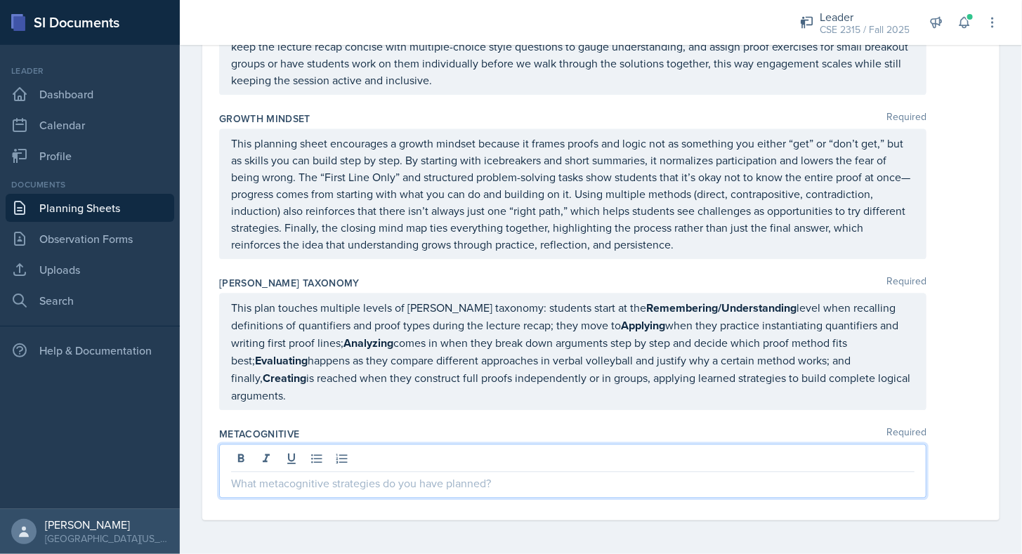
scroll to position [3692, 0]
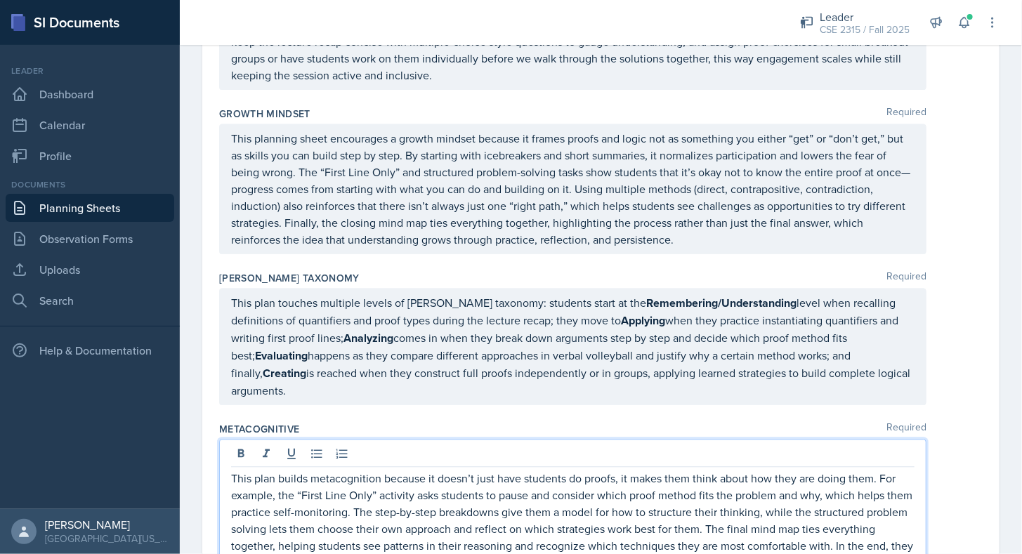
click at [534, 422] on div "Metacognitive Required" at bounding box center [600, 429] width 763 height 14
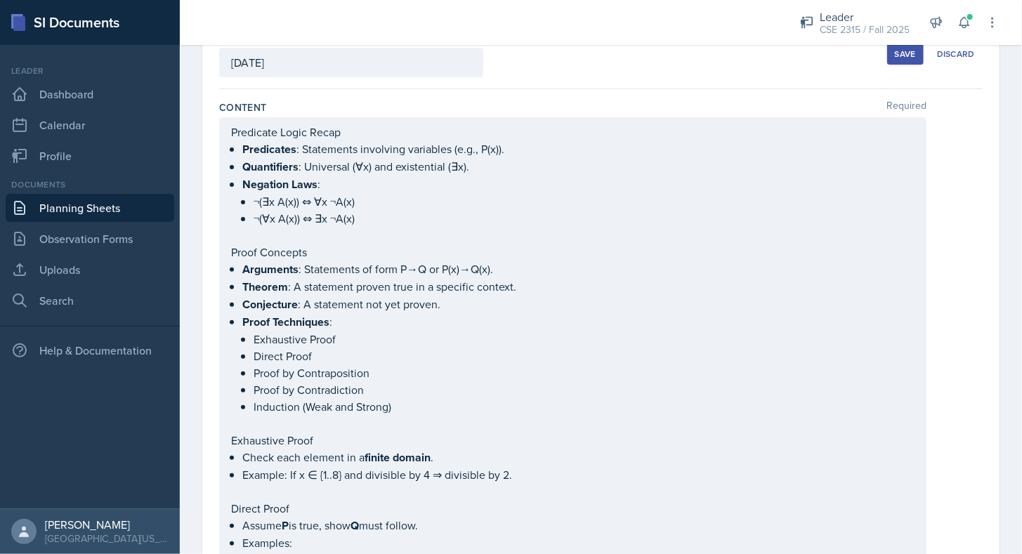
scroll to position [0, 0]
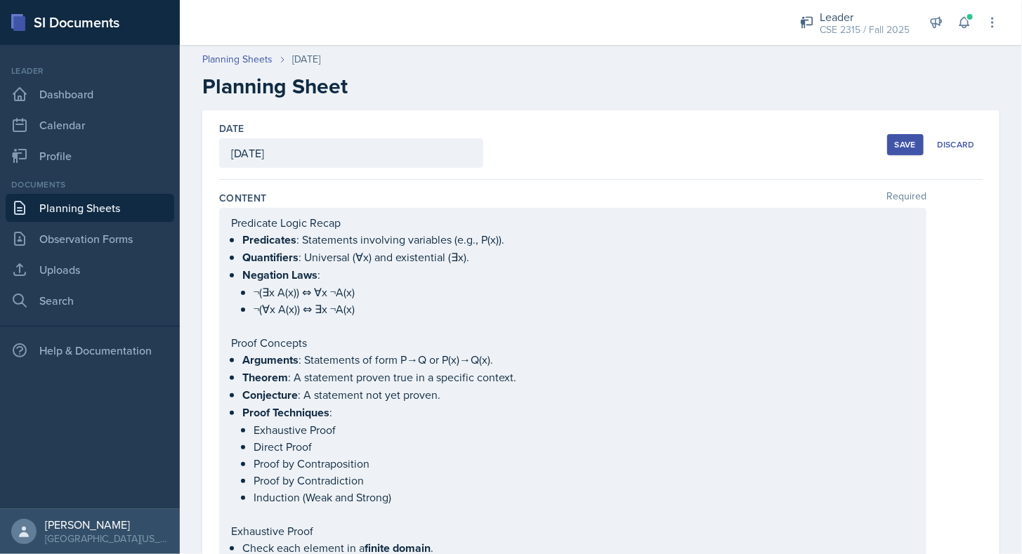
click at [900, 151] on button "Save" at bounding box center [905, 144] width 37 height 21
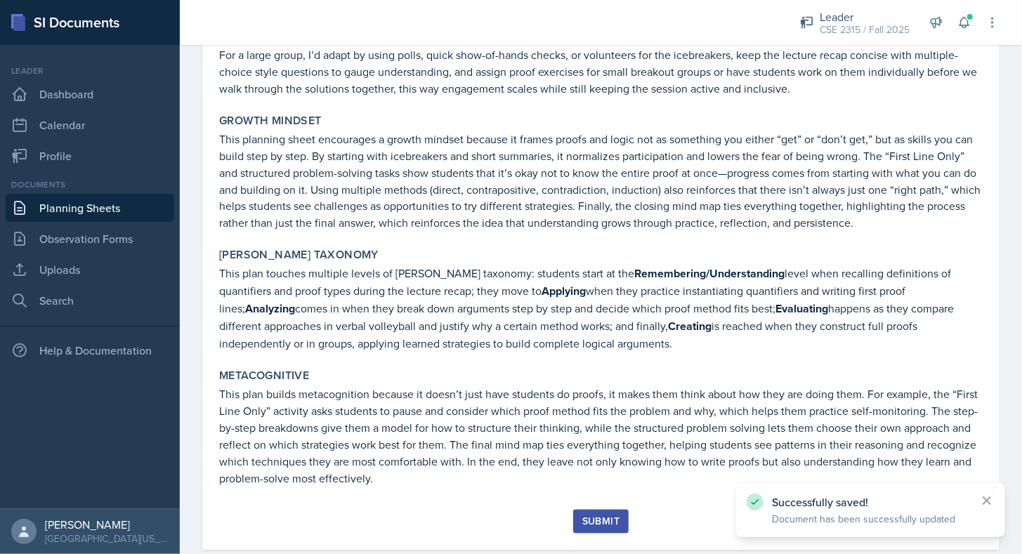
scroll to position [3427, 0]
click at [599, 517] on div "Submit" at bounding box center [600, 522] width 37 height 11
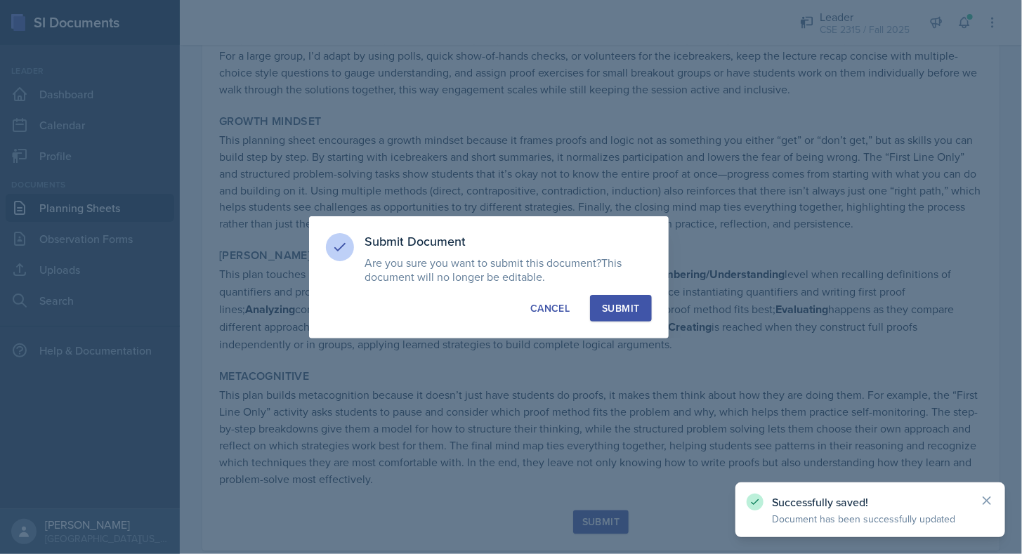
click at [617, 302] on div "Submit" at bounding box center [620, 308] width 37 height 14
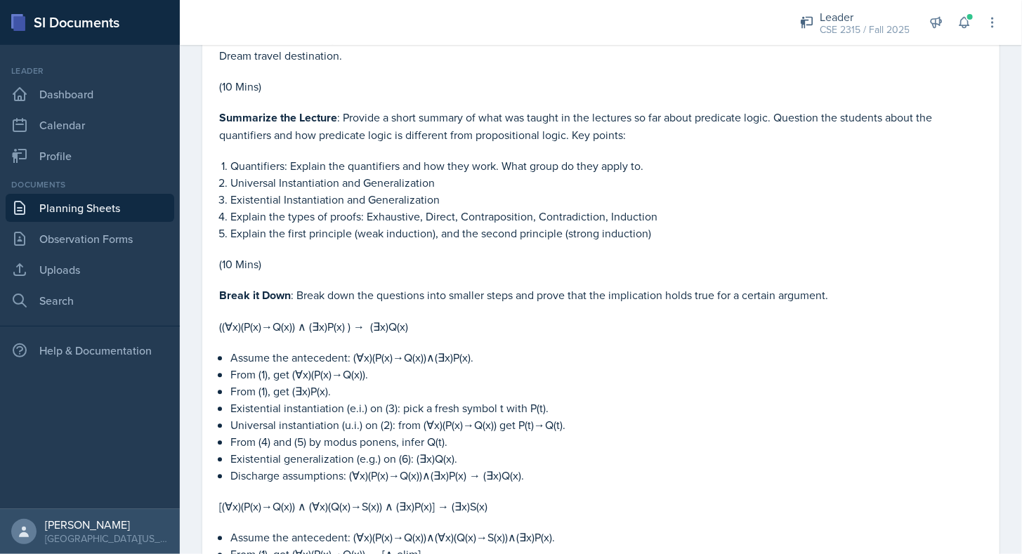
scroll to position [1336, 0]
drag, startPoint x: 416, startPoint y: 314, endPoint x: 212, endPoint y: 317, distance: 203.7
drag, startPoint x: 212, startPoint y: 317, endPoint x: 317, endPoint y: 390, distance: 128.6
click at [317, 399] on p "Existential instantiation (e.i.) on (3): pick a fresh symbol t with P(t)." at bounding box center [606, 407] width 752 height 17
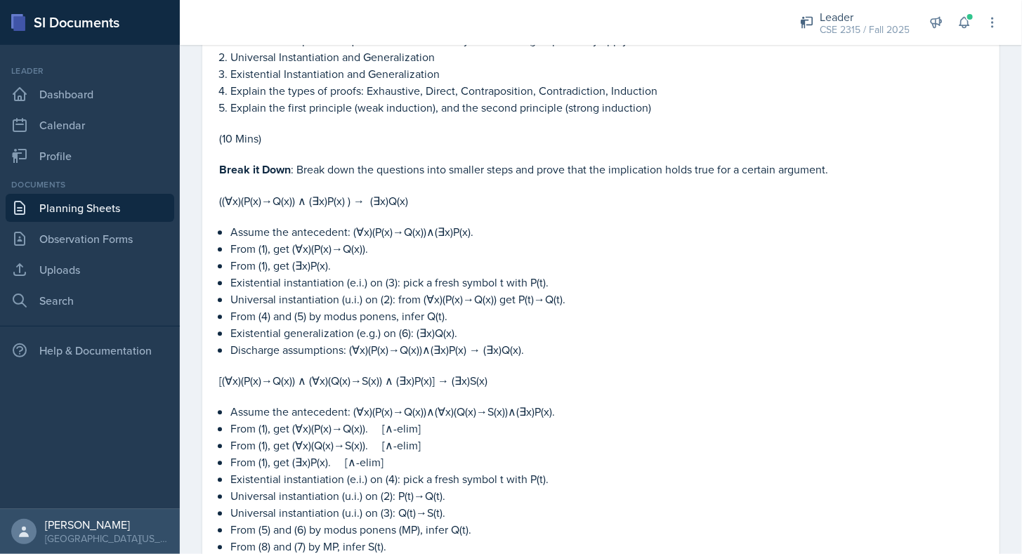
scroll to position [1461, 0]
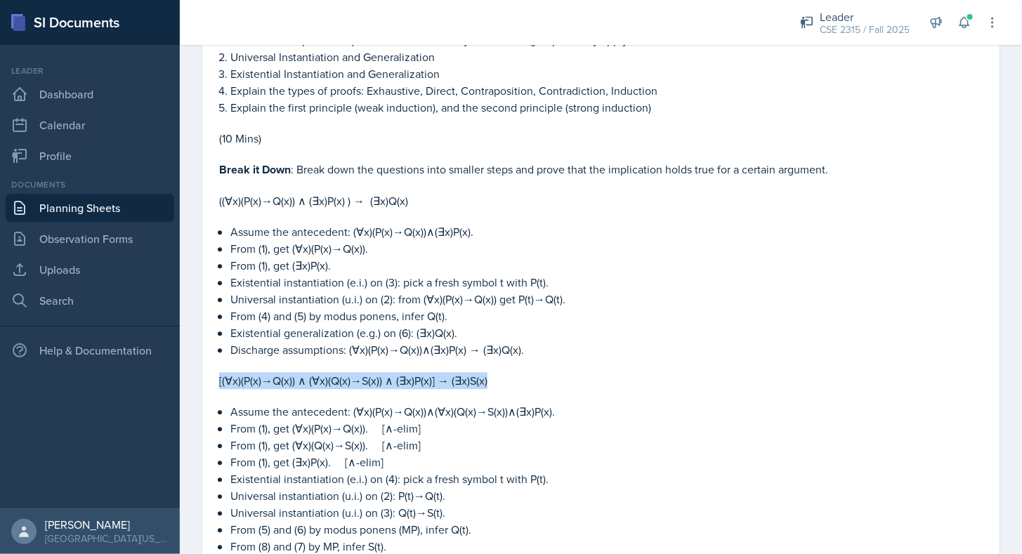
drag, startPoint x: 506, startPoint y: 365, endPoint x: 216, endPoint y: 367, distance: 289.4
drag, startPoint x: 495, startPoint y: 373, endPoint x: 195, endPoint y: 371, distance: 300.6
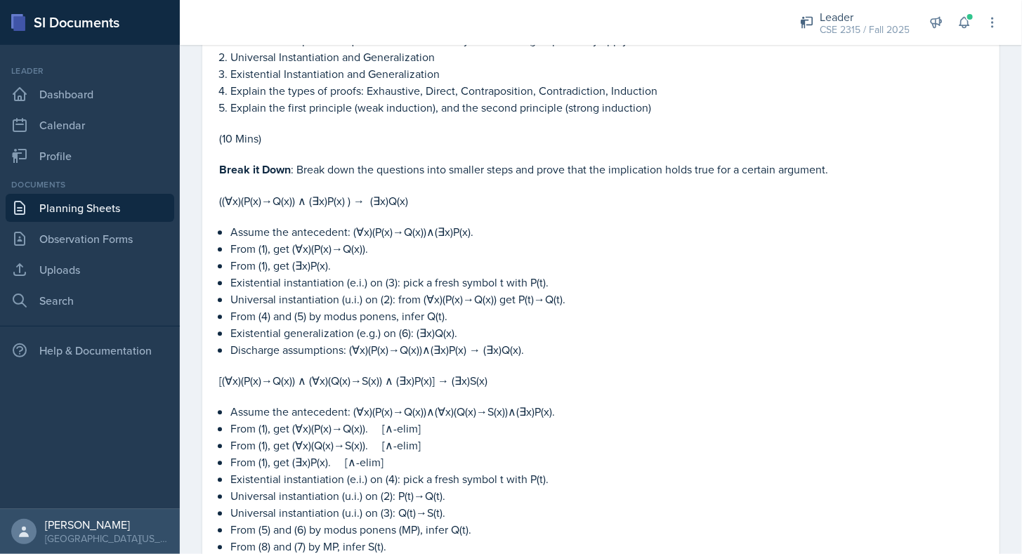
click at [291, 389] on p at bounding box center [600, 396] width 763 height 14
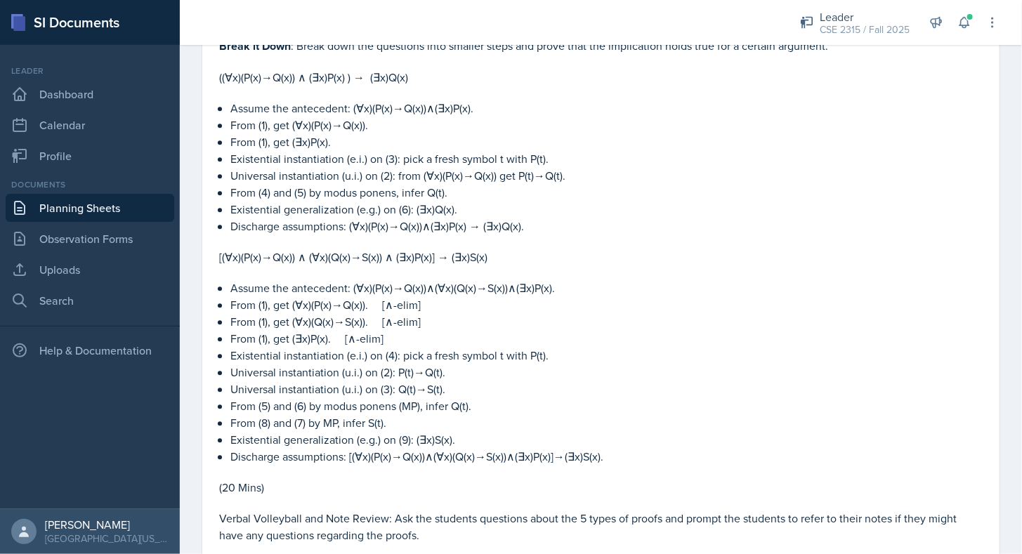
scroll to position [1589, 0]
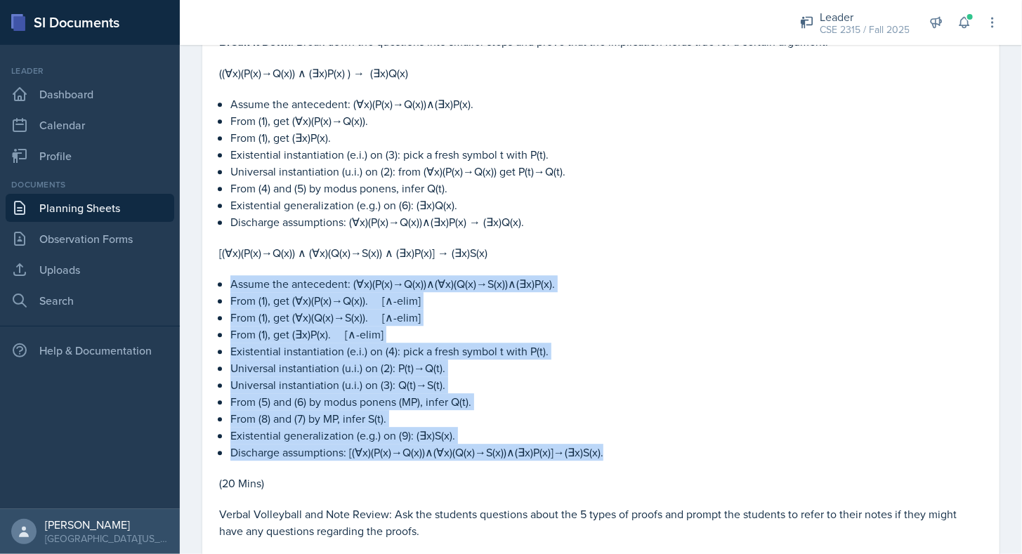
drag, startPoint x: 228, startPoint y: 276, endPoint x: 626, endPoint y: 447, distance: 433.2
click at [626, 447] on div "Icebreaker : Speed Rounds. Ask the students multiple questions which the studen…" at bounding box center [600, 487] width 763 height 1851
click at [626, 447] on p "Discharge assumptions: [(∀x)(P(x)→Q(x))∧(∀x)(Q(x)→S(x))∧(∃x)P(x)]→(∃x)S(x)." at bounding box center [606, 452] width 752 height 17
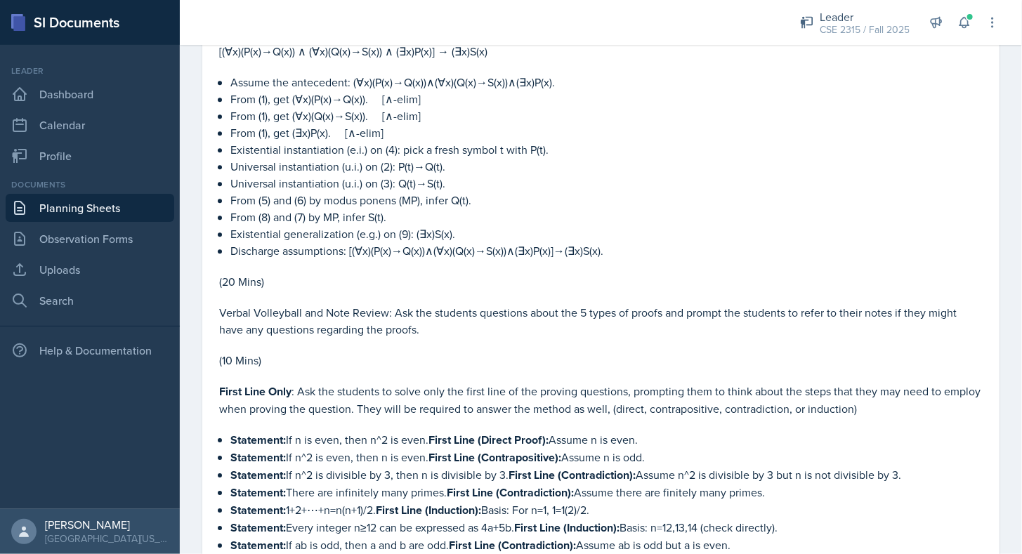
scroll to position [1791, 0]
drag, startPoint x: 221, startPoint y: 305, endPoint x: 384, endPoint y: 294, distance: 164.0
click at [384, 303] on p "Verbal Volleyball and Note Review: Ask the students questions about the 5 types…" at bounding box center [600, 320] width 763 height 34
click at [362, 355] on p "(10 Mins)" at bounding box center [600, 359] width 763 height 17
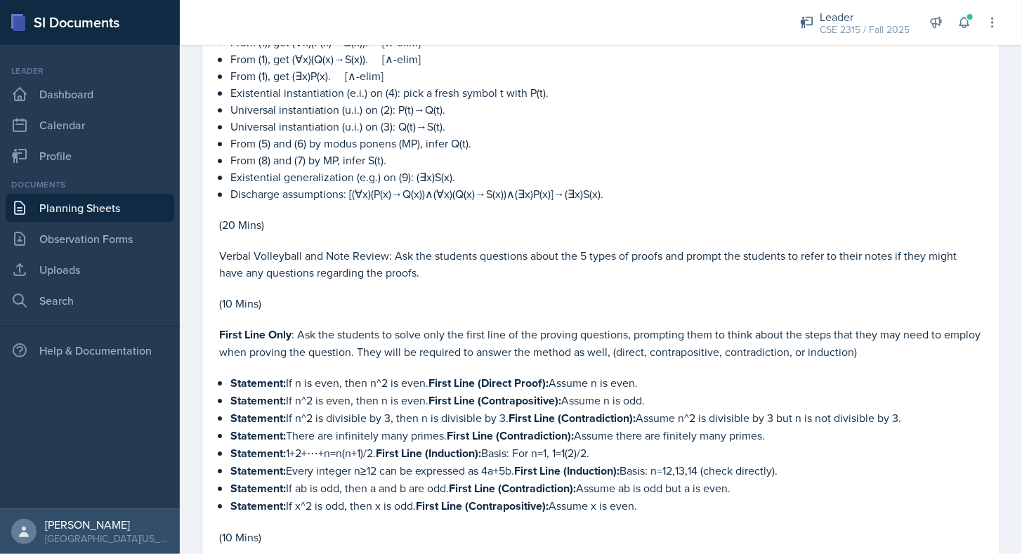
scroll to position [1849, 0]
drag, startPoint x: 288, startPoint y: 367, endPoint x: 427, endPoint y: 370, distance: 139.1
click at [427, 373] on p "Statement: If n is even, then n^2 is even. First Line (Direct Proof): Assume n …" at bounding box center [606, 382] width 752 height 18
click at [414, 410] on p "Statement: If n^2 is divisible by 3, then n is divisible by 3. First Line (Cont…" at bounding box center [606, 417] width 752 height 18
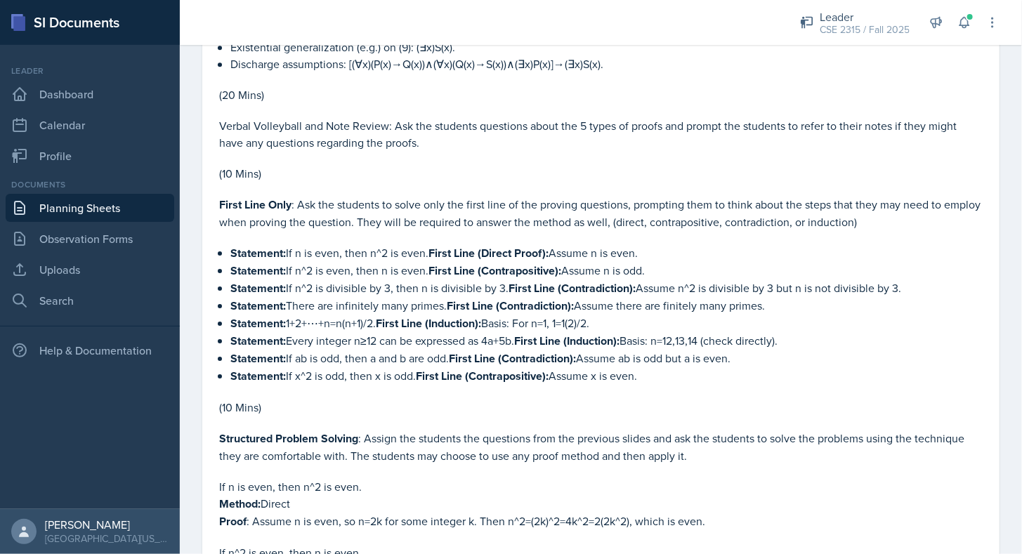
scroll to position [1962, 0]
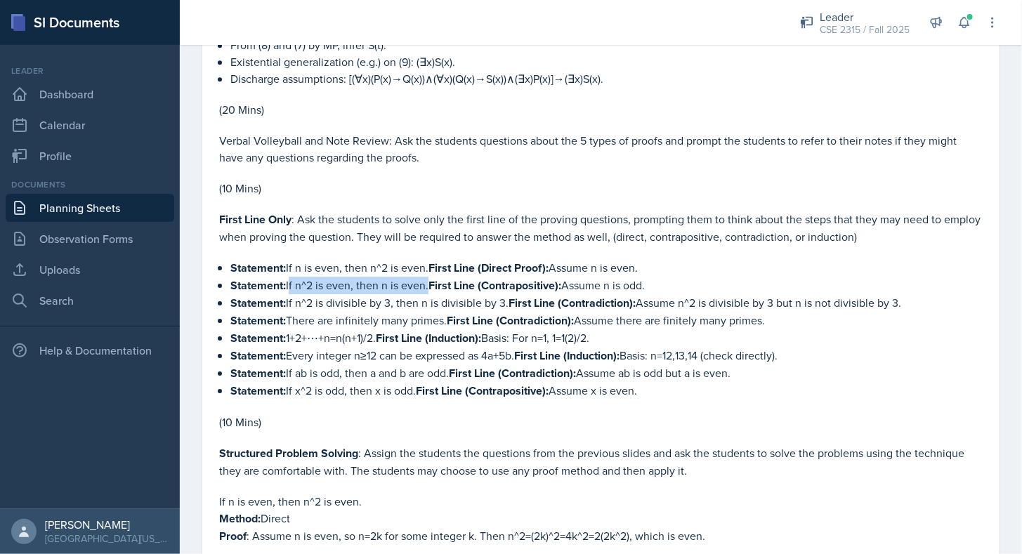
drag, startPoint x: 288, startPoint y: 275, endPoint x: 426, endPoint y: 272, distance: 137.7
click at [426, 277] on p "Statement: If n^2 is even, then n is even. First Line (Contrapositive): Assume …" at bounding box center [606, 286] width 752 height 18
click at [288, 294] on p "Statement: If n^2 is divisible by 3, then n is divisible by 3. First Line (Cont…" at bounding box center [606, 303] width 752 height 18
click at [294, 329] on p "Statement:   1+2+⋯+n=n(n+1)/2. First Line (Induction): Basis: For n=1, 1=1(2)/2…" at bounding box center [606, 338] width 752 height 18
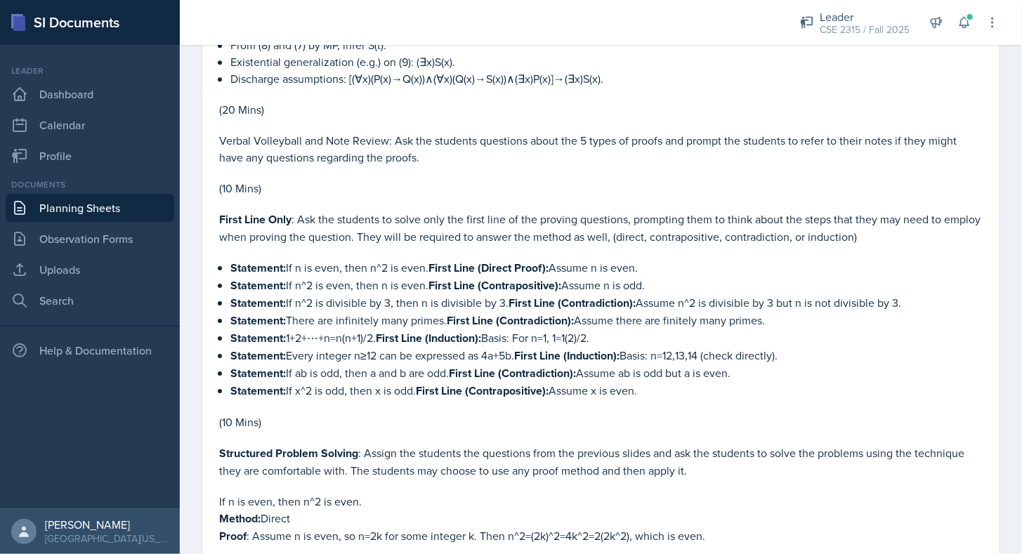
drag, startPoint x: 291, startPoint y: 326, endPoint x: 381, endPoint y: 328, distance: 89.9
click at [381, 329] on p "Statement:   1+2+⋯+n=n(n+1)/2. First Line (Induction): Basis: For n=1, 1=1(2)/2…" at bounding box center [606, 338] width 752 height 18
click at [313, 329] on p "Statement:   1+2+⋯+n=n(n+1)/2. First Line (Induction): Basis: For n=1, 1=1(2)/2…" at bounding box center [606, 338] width 752 height 18
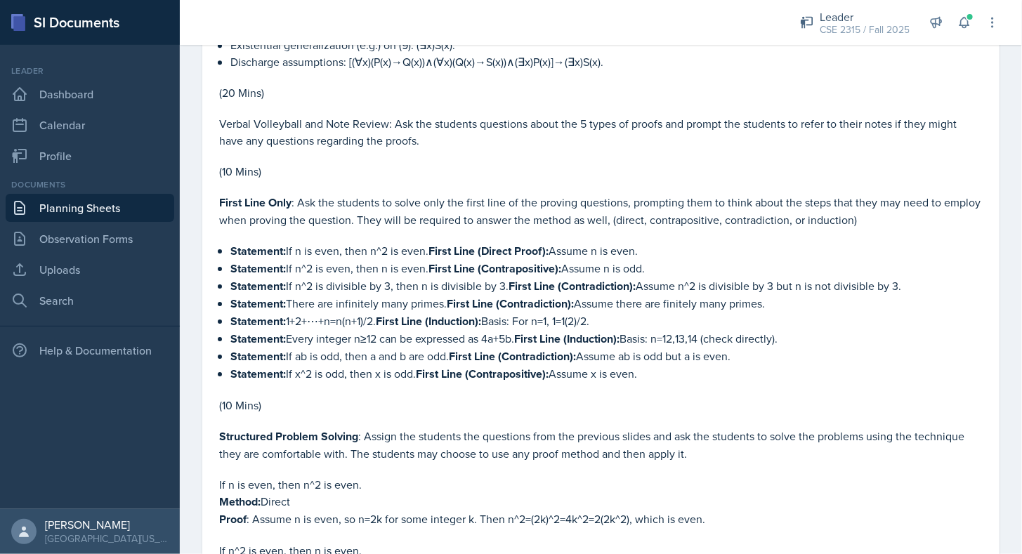
scroll to position [1980, 0]
drag, startPoint x: 289, startPoint y: 320, endPoint x: 518, endPoint y: 323, distance: 229.0
click at [518, 329] on p "Statement: Every integer n≥12 can be expressed as 4a+5b. First Line (Induction)…" at bounding box center [606, 338] width 752 height 18
drag, startPoint x: 289, startPoint y: 341, endPoint x: 449, endPoint y: 341, distance: 160.1
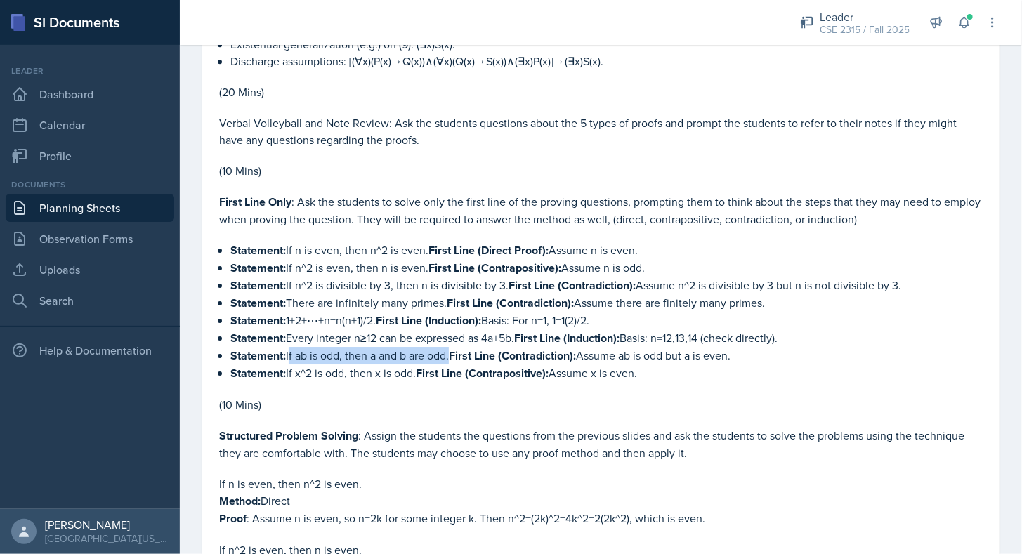
click at [449, 347] on p "Statement: If ab is odd, then a and b are odd. First Line (Contradiction): Assu…" at bounding box center [606, 356] width 752 height 18
click at [448, 347] on p "Statement: If ab is odd, then a and b are odd. First Line (Contradiction): Assu…" at bounding box center [606, 356] width 752 height 18
drag, startPoint x: 287, startPoint y: 357, endPoint x: 414, endPoint y: 362, distance: 126.5
click at [414, 365] on p "Statement: If x^2 is odd, then x is odd. First Line (Contrapositive): Assume x …" at bounding box center [606, 374] width 752 height 18
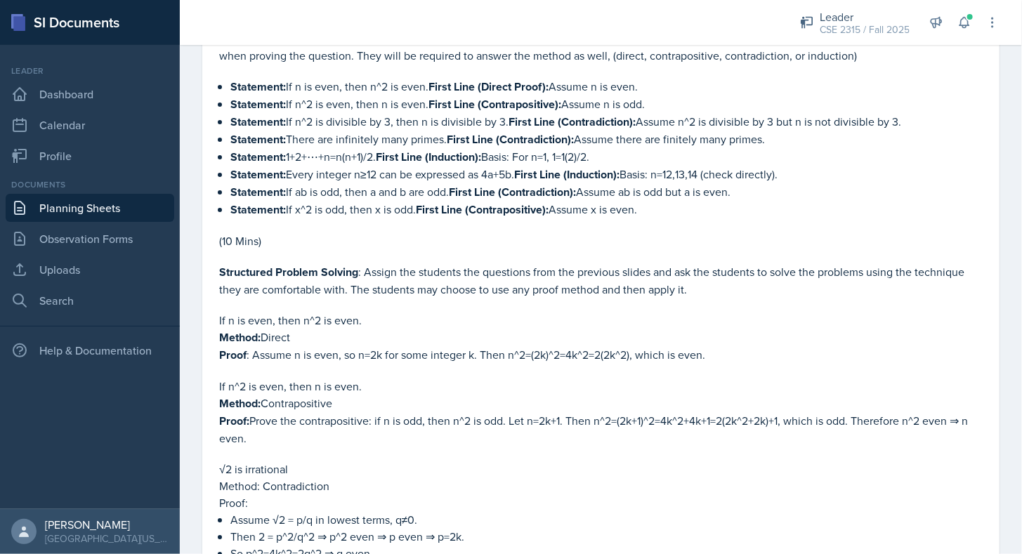
scroll to position [2145, 0]
drag, startPoint x: 220, startPoint y: 303, endPoint x: 379, endPoint y: 295, distance: 159.6
click at [379, 310] on p "If n is even, then n^2 is even." at bounding box center [600, 318] width 763 height 17
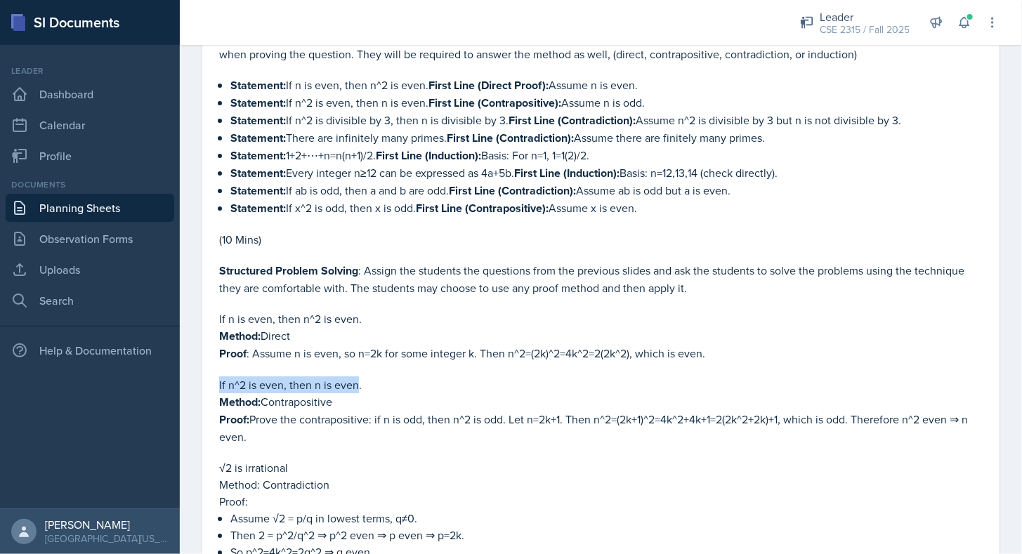
drag, startPoint x: 218, startPoint y: 365, endPoint x: 359, endPoint y: 361, distance: 141.2
click at [359, 376] on p "If n^2 is even, then n is even." at bounding box center [600, 384] width 763 height 17
drag, startPoint x: 219, startPoint y: 446, endPoint x: 301, endPoint y: 447, distance: 82.2
click at [301, 459] on p "√2 is irrational" at bounding box center [600, 467] width 763 height 17
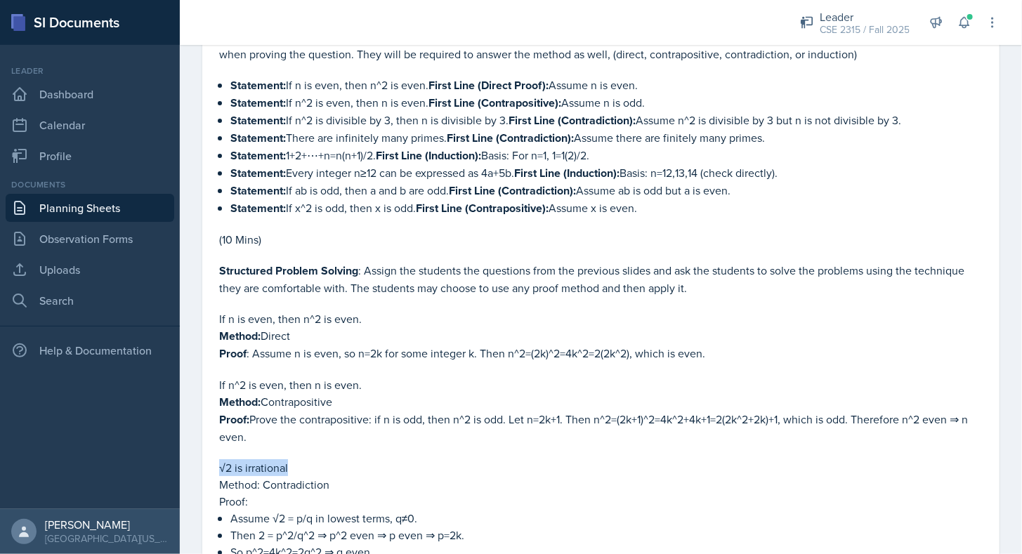
click at [301, 459] on p "√2 is irrational" at bounding box center [600, 467] width 763 height 17
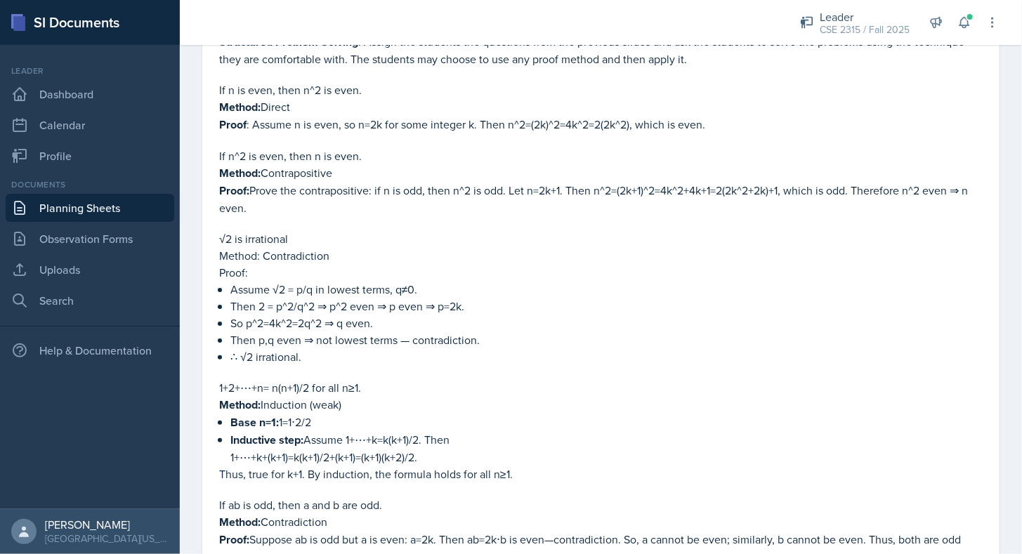
scroll to position [2377, 0]
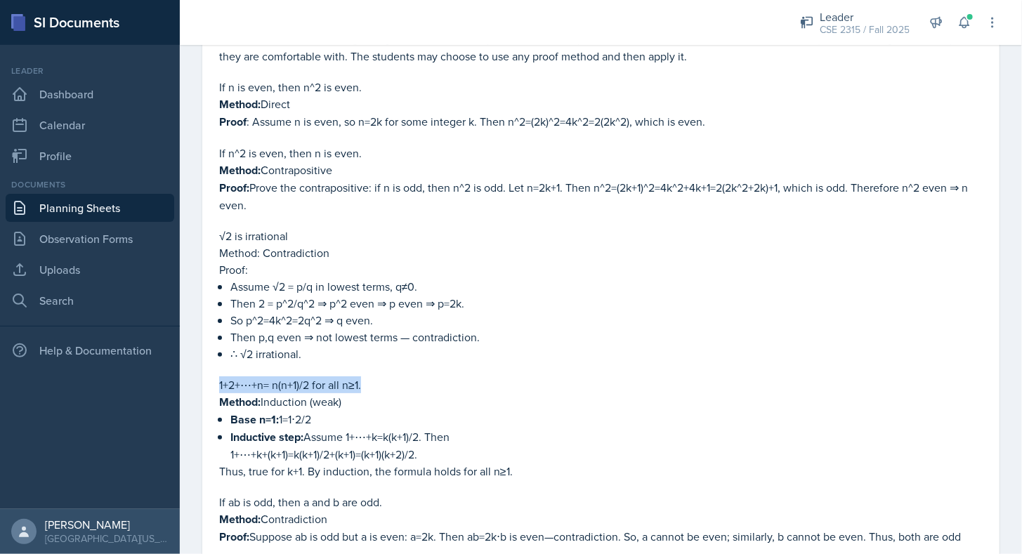
drag, startPoint x: 216, startPoint y: 364, endPoint x: 368, endPoint y: 364, distance: 152.4
click at [368, 376] on p "1+2+⋯+n= n(n+1)/2​ for all n≥1." at bounding box center [600, 384] width 763 height 17
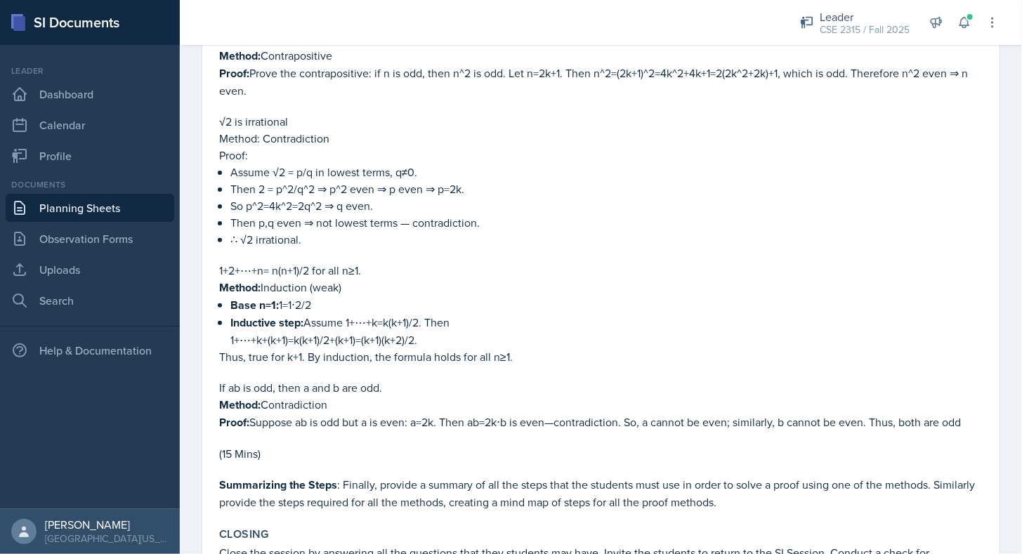
scroll to position [2497, 0]
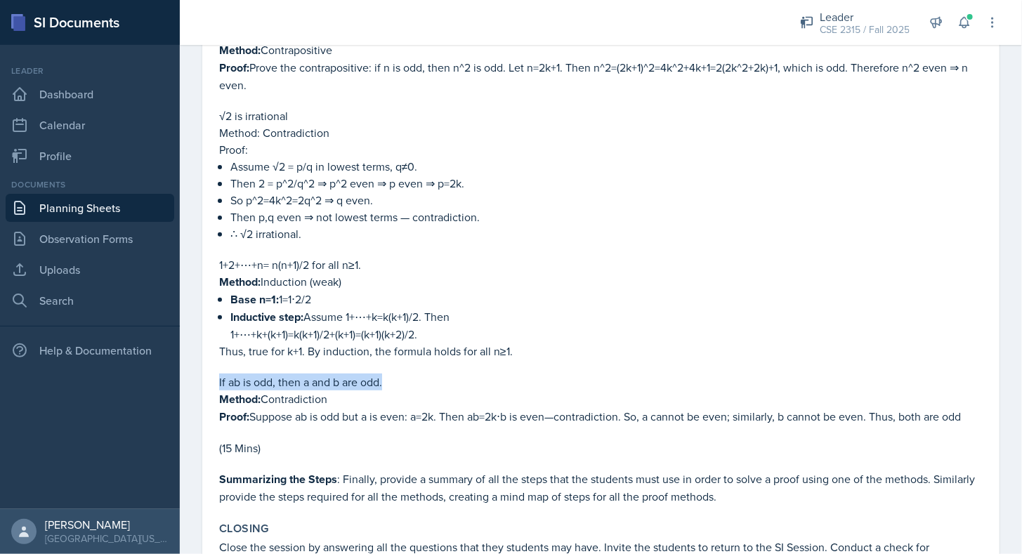
drag, startPoint x: 218, startPoint y: 360, endPoint x: 393, endPoint y: 367, distance: 175.0
click at [393, 374] on p "If ab is odd, then a and b are odd." at bounding box center [600, 382] width 763 height 17
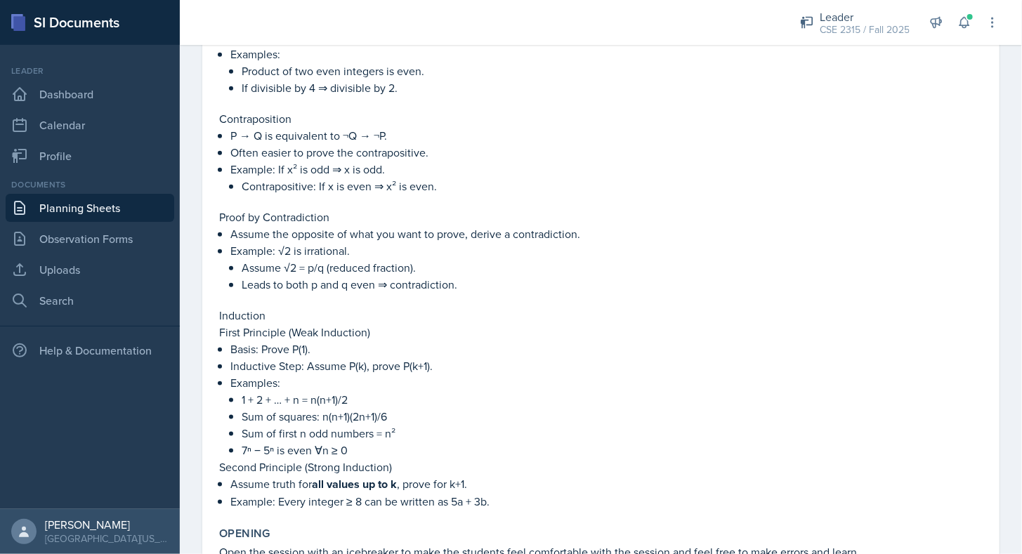
scroll to position [0, 0]
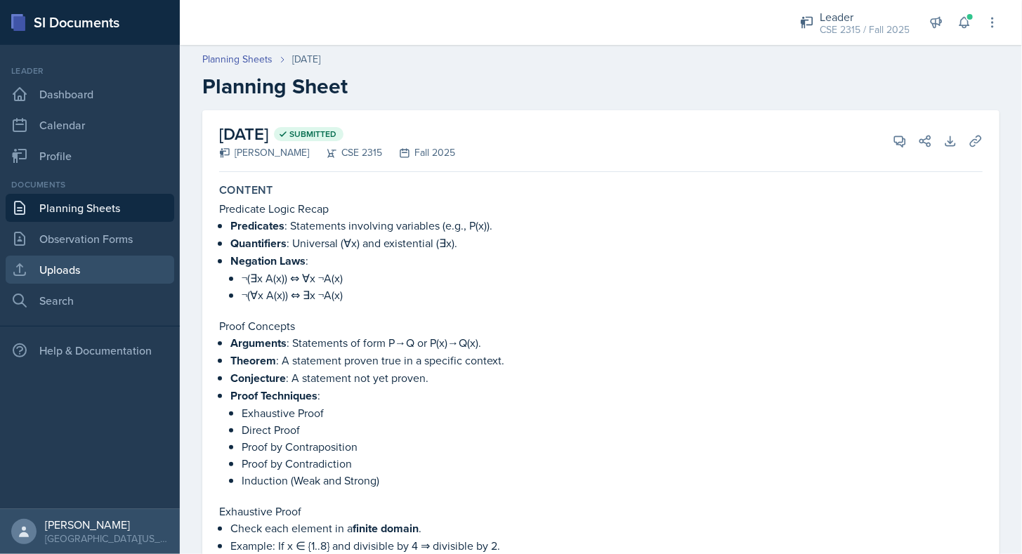
click at [127, 268] on link "Uploads" at bounding box center [90, 270] width 169 height 28
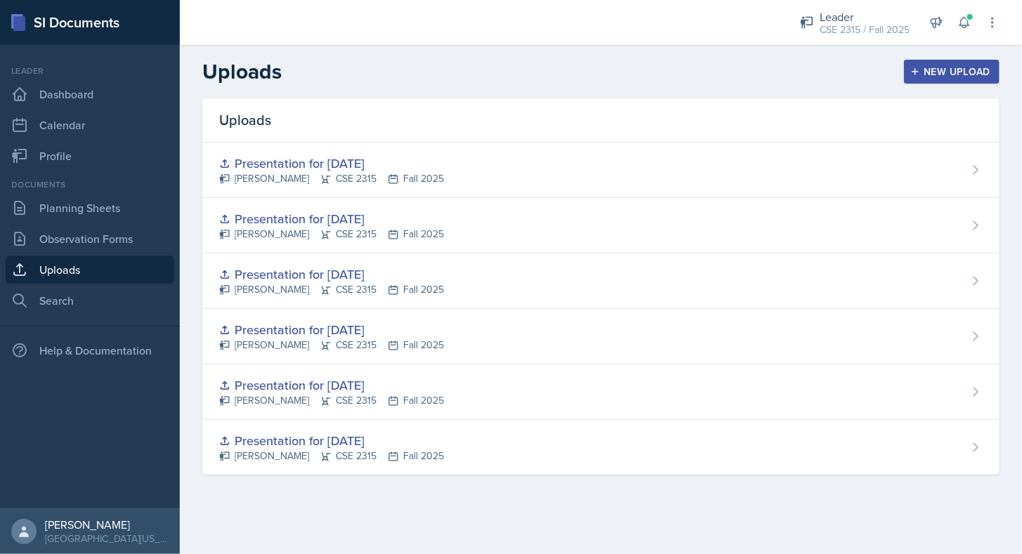
click at [935, 77] on div "New Upload" at bounding box center [952, 71] width 78 height 11
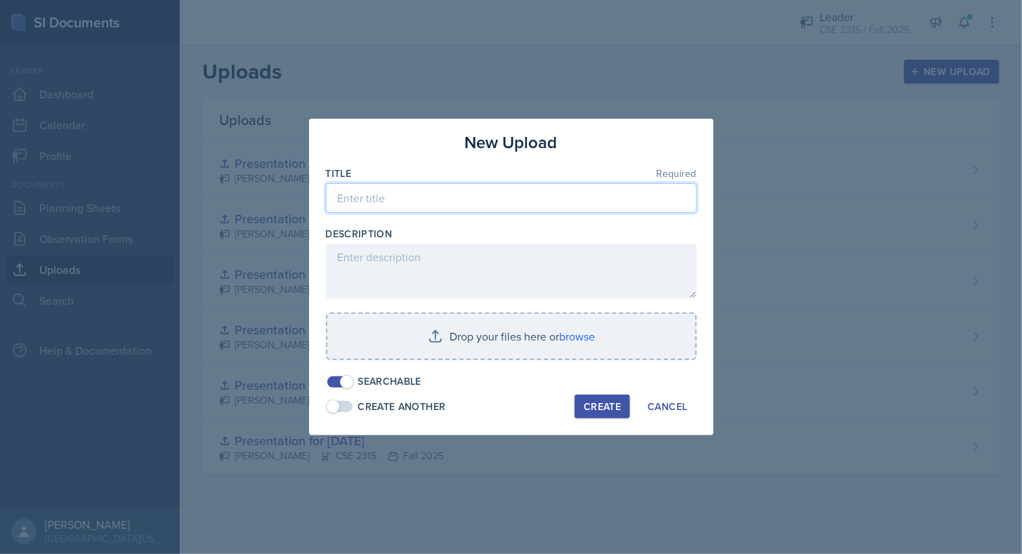
click at [560, 205] on input at bounding box center [511, 197] width 371 height 29
type input "p"
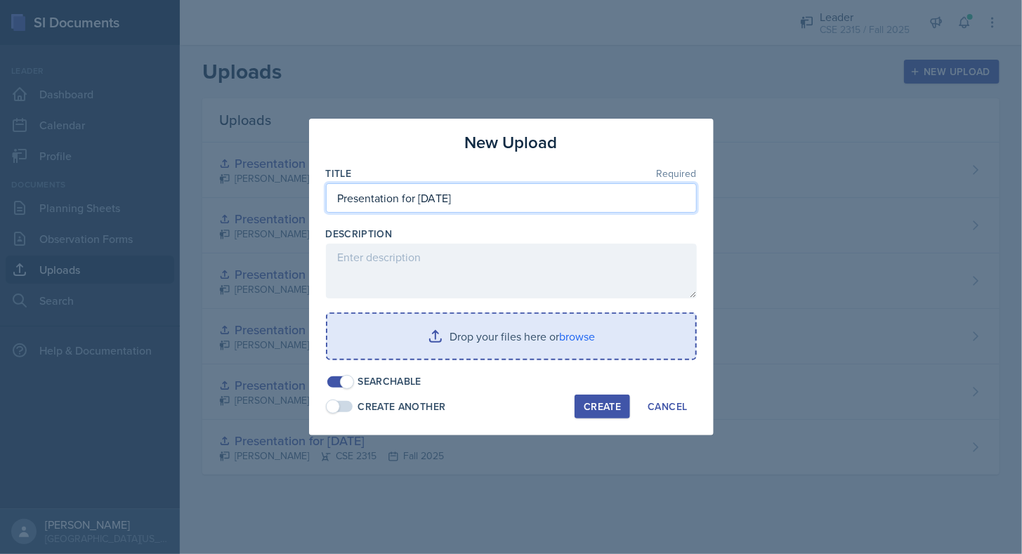
type input "Presentation for [DATE]"
click at [526, 334] on input "file" at bounding box center [511, 336] width 368 height 45
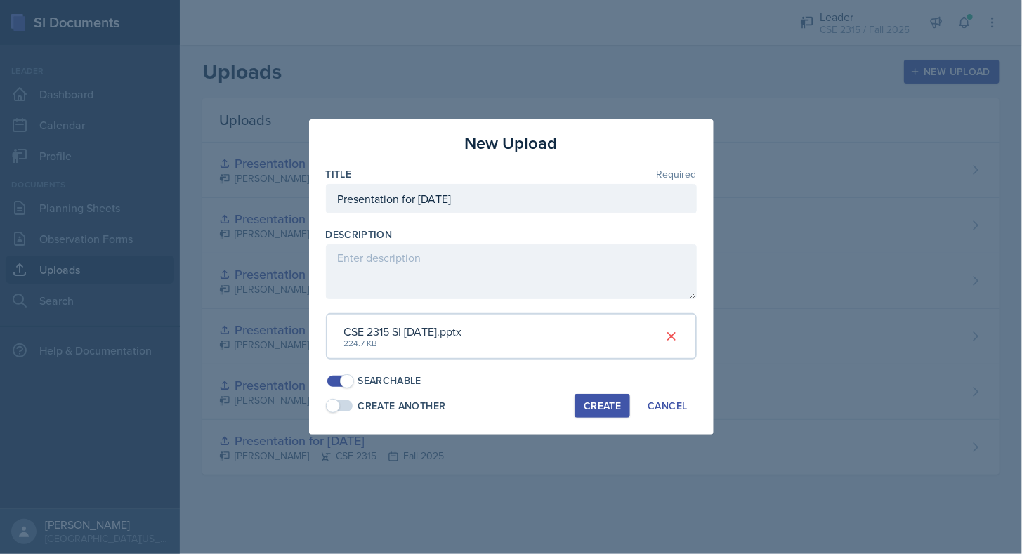
click at [591, 397] on button "Create" at bounding box center [601, 406] width 55 height 24
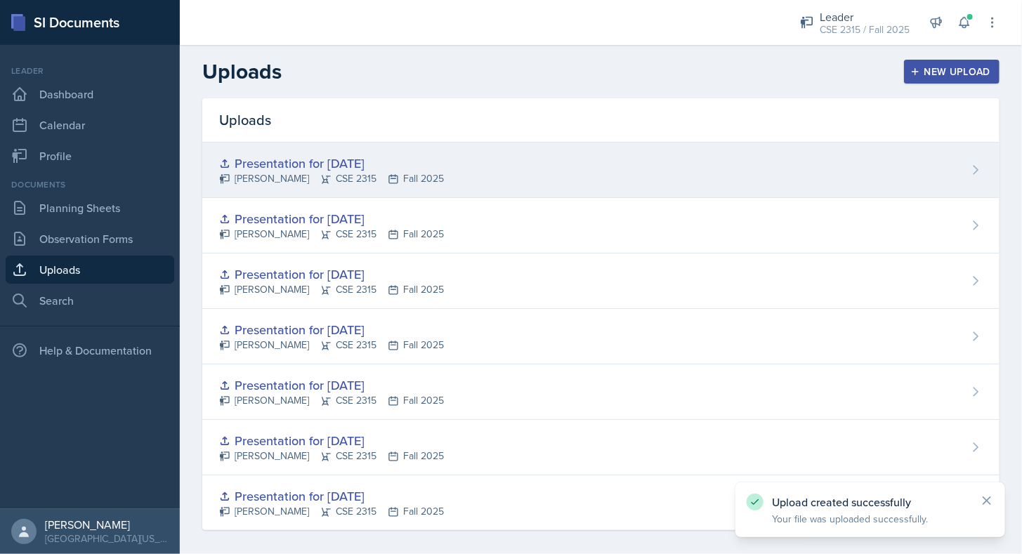
click at [680, 171] on div "Presentation for [DATE] [PERSON_NAME] CSE 2315 Fall 2025" at bounding box center [600, 170] width 797 height 55
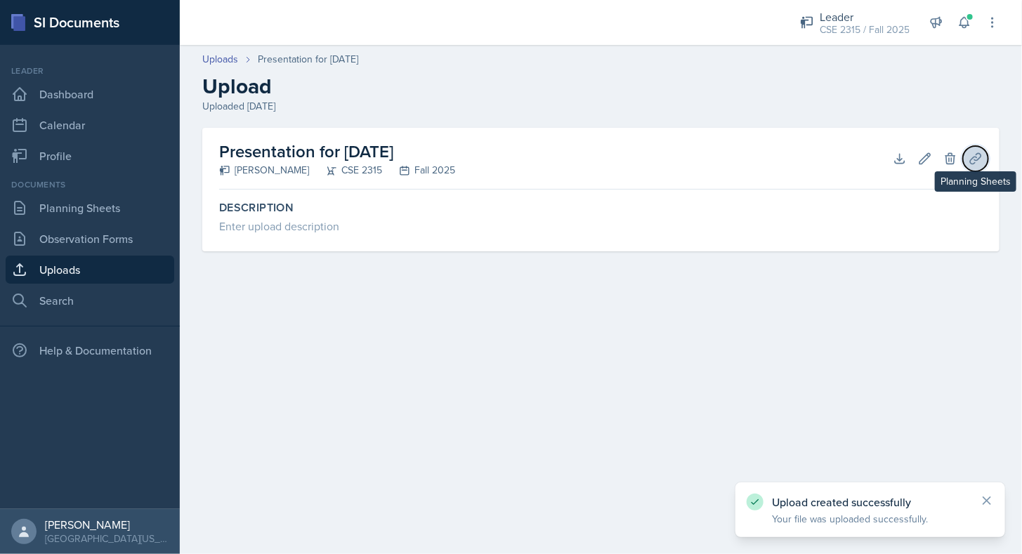
click at [978, 164] on icon at bounding box center [975, 159] width 14 height 14
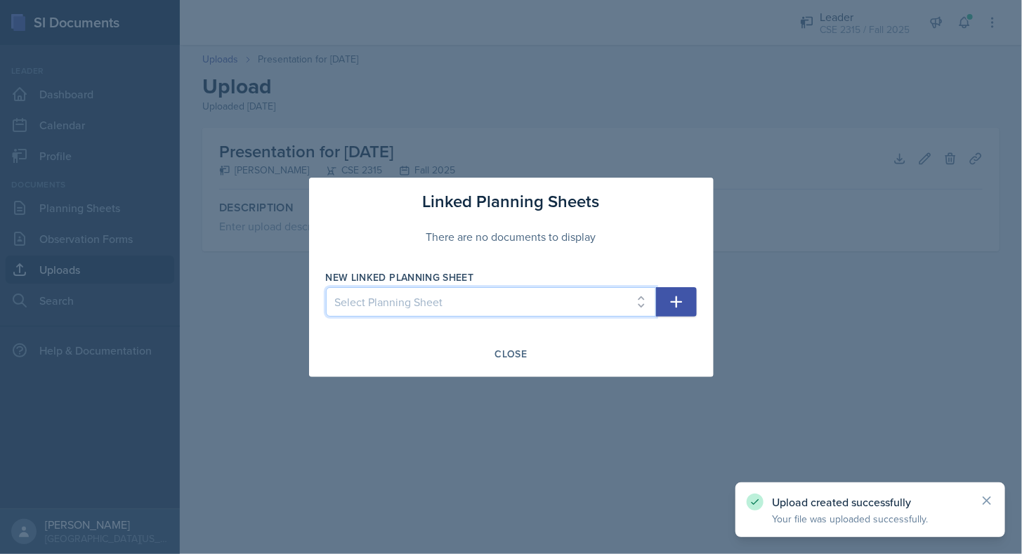
click at [603, 298] on select "Select Planning Sheet [DATE] [DATE] [DATE] [DATE] [DATE] [DATE] [DATE] [DATE]" at bounding box center [491, 301] width 330 height 29
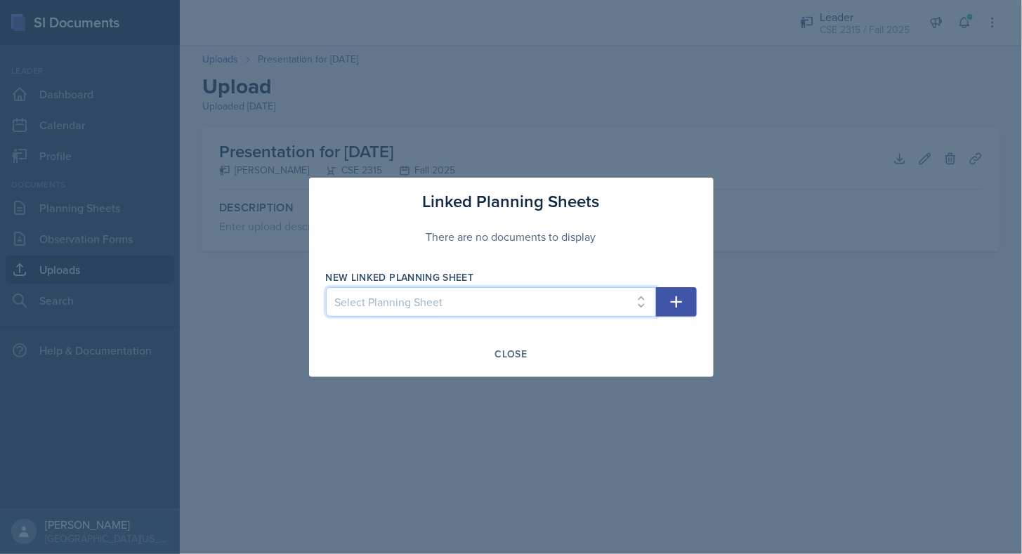
select select "9a17aac6-1d12-4e7b-b2a2-330b33f1138c"
click at [326, 287] on select "Select Planning Sheet [DATE] [DATE] [DATE] [DATE] [DATE] [DATE] [DATE] [DATE]" at bounding box center [491, 301] width 330 height 29
click at [676, 297] on icon "button" at bounding box center [676, 302] width 12 height 12
select select
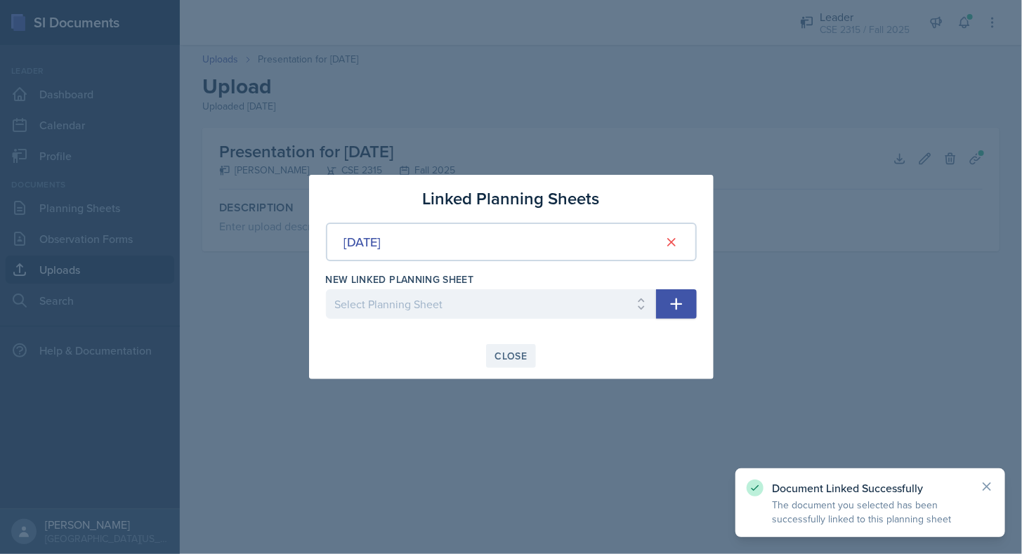
click at [518, 365] on button "Close" at bounding box center [511, 356] width 51 height 24
